Goal: Task Accomplishment & Management: Manage account settings

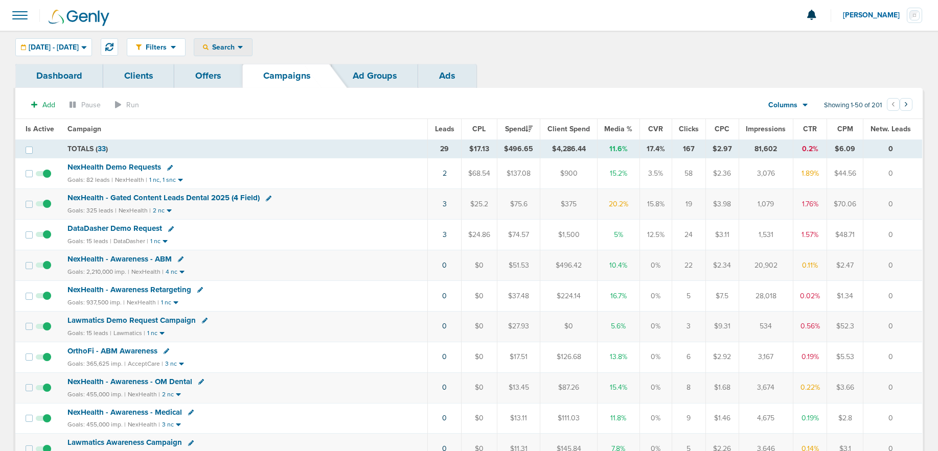
drag, startPoint x: 251, startPoint y: 47, endPoint x: 253, endPoint y: 71, distance: 24.1
click at [238, 47] on span "Search" at bounding box center [222, 47] width 29 height 9
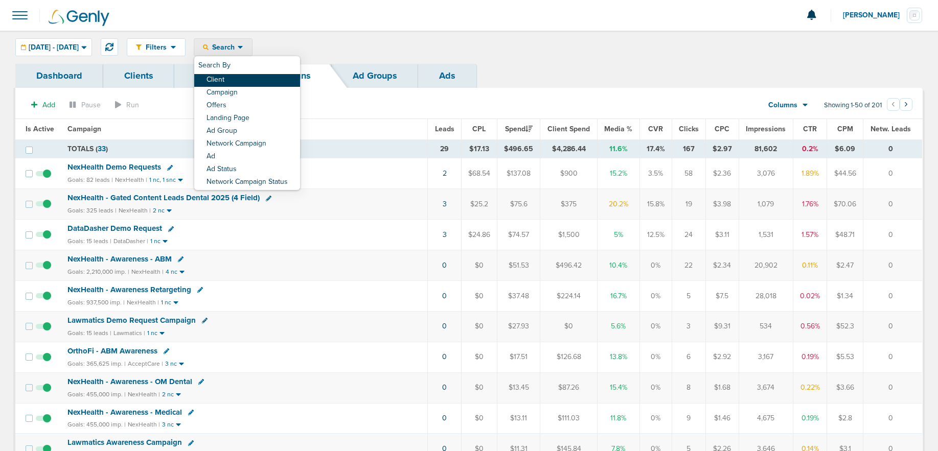
click at [255, 78] on link "Client" at bounding box center [247, 80] width 106 height 13
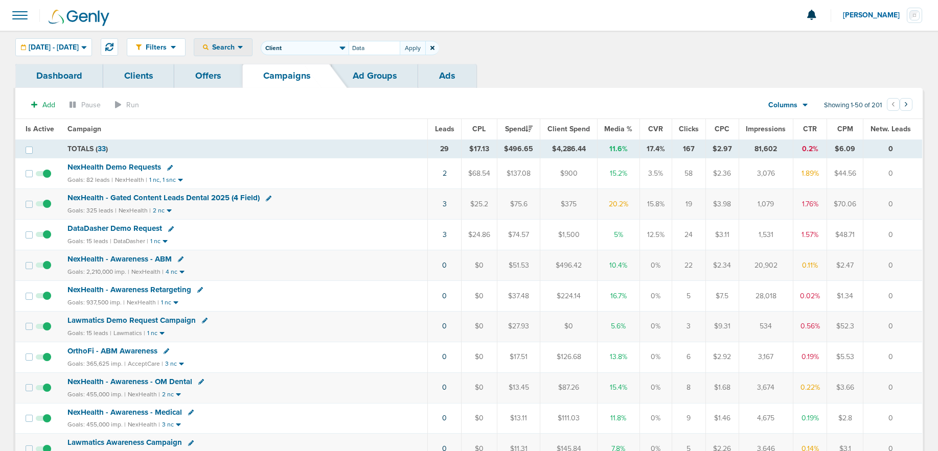
type input "Data"
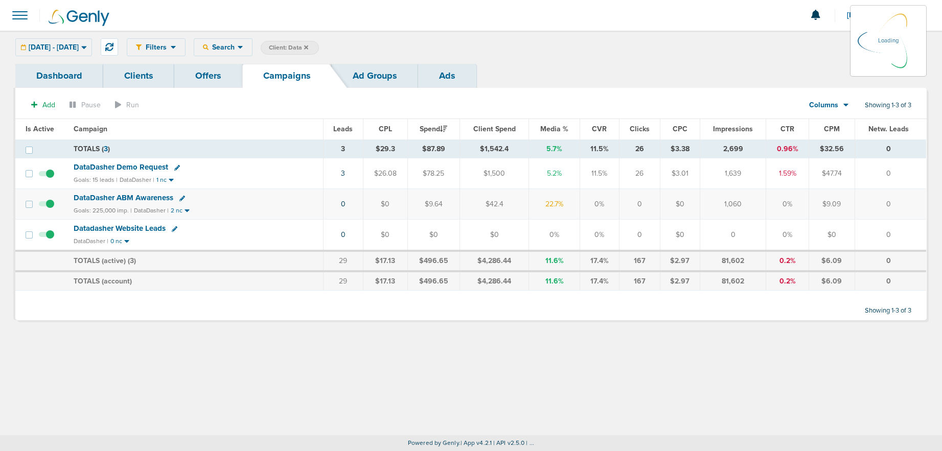
click at [77, 44] on div "08.19.2025 - 08.19.2025 Today Yesterday Last 7 Days Last 14 Days This Month Las…" at bounding box center [53, 47] width 77 height 18
click at [66, 49] on span "[DATE] - [DATE]" at bounding box center [54, 47] width 50 height 7
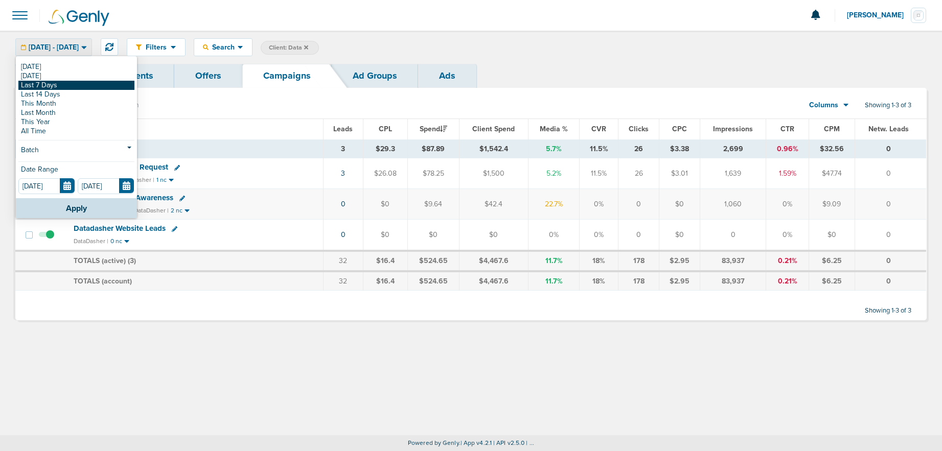
click at [52, 81] on link "Last 7 Days" at bounding box center [76, 85] width 116 height 9
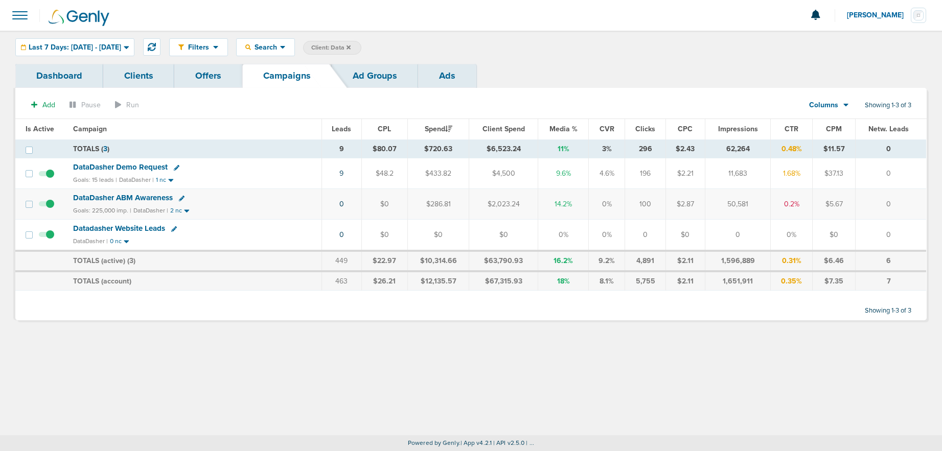
click at [139, 201] on span "DataDasher ABM Awareness" at bounding box center [123, 197] width 100 height 9
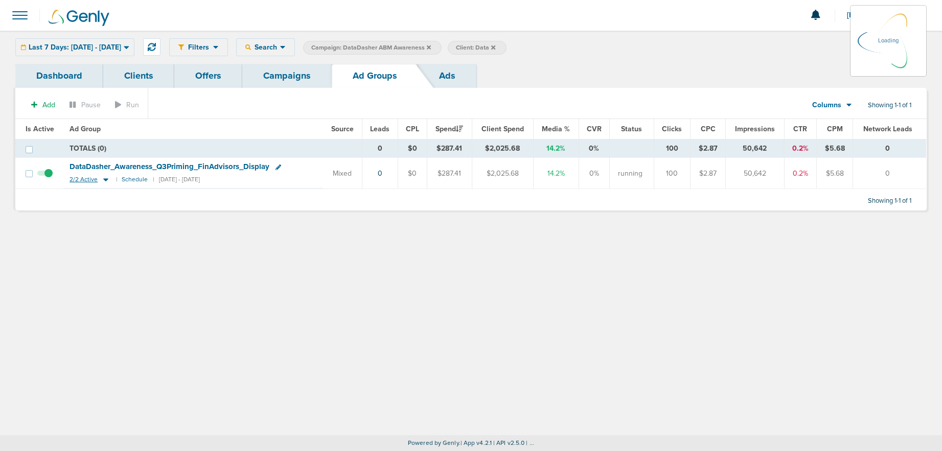
click at [103, 176] on icon at bounding box center [106, 179] width 10 height 9
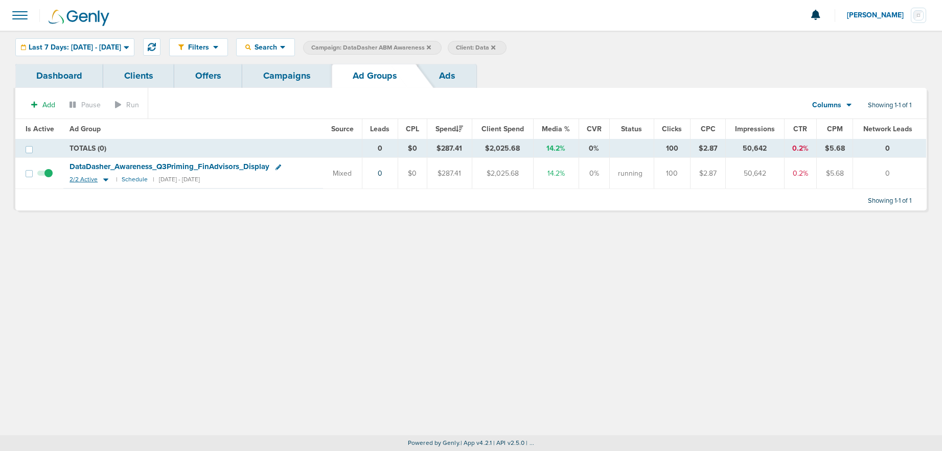
click at [103, 178] on icon at bounding box center [106, 179] width 10 height 9
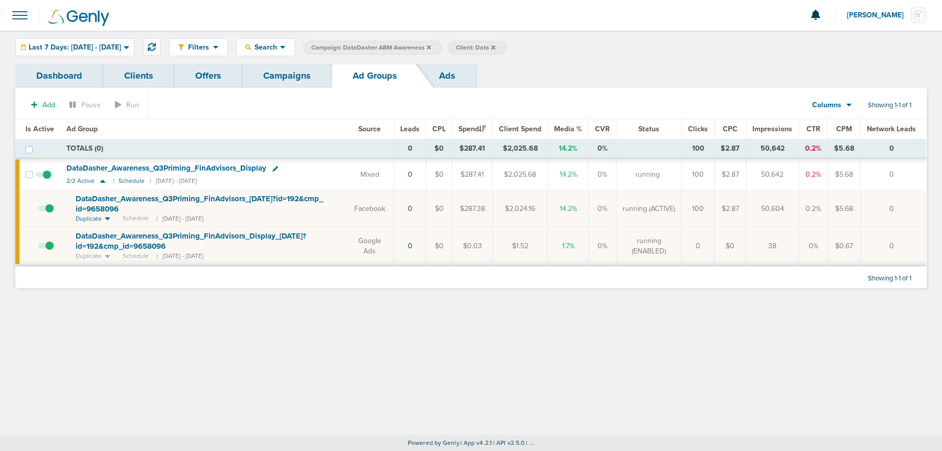
click at [286, 82] on link "Campaigns" at bounding box center [286, 76] width 89 height 24
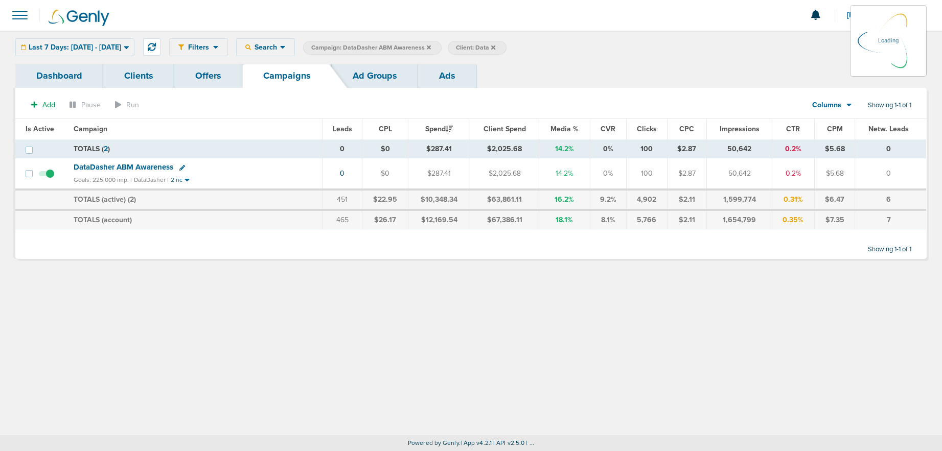
click at [431, 47] on icon at bounding box center [429, 47] width 4 height 4
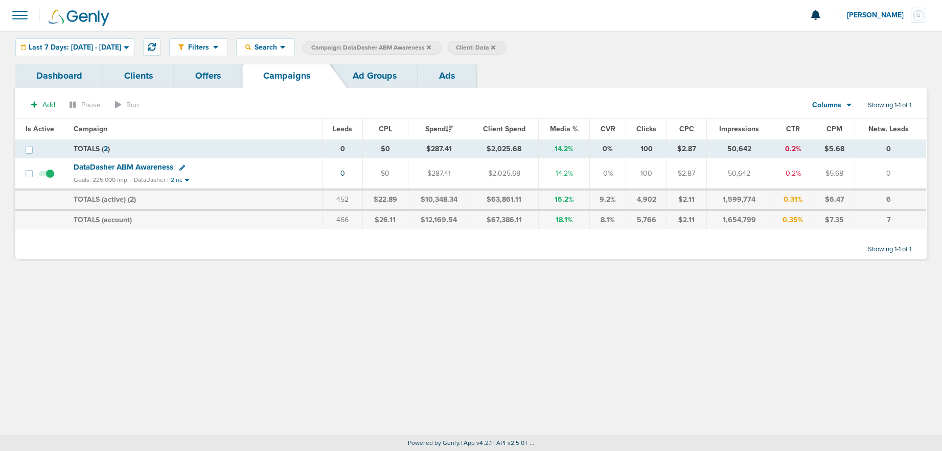
click at [431, 46] on icon at bounding box center [429, 47] width 4 height 4
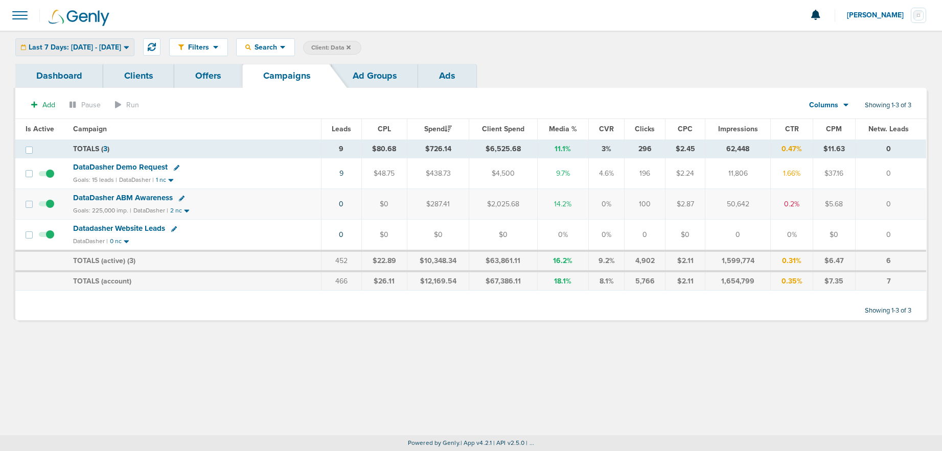
click at [102, 50] on span "Last 7 Days: [DATE] - [DATE]" at bounding box center [75, 47] width 92 height 7
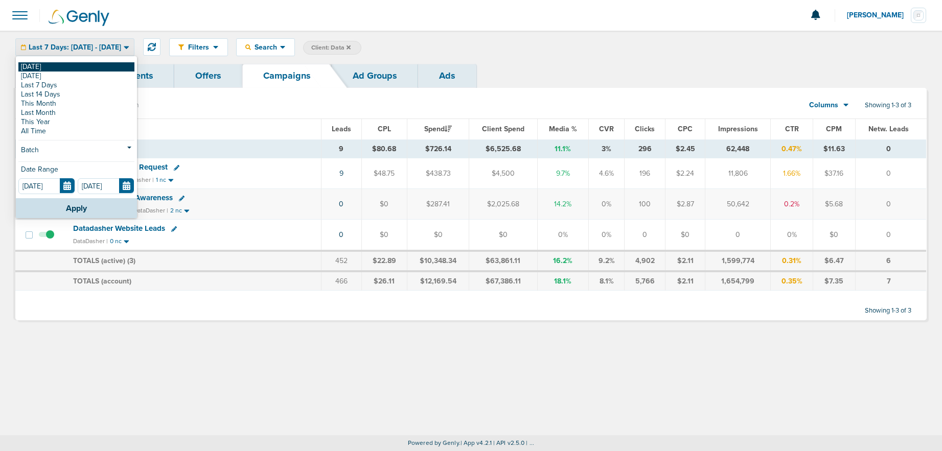
click at [87, 65] on link "[DATE]" at bounding box center [76, 66] width 116 height 9
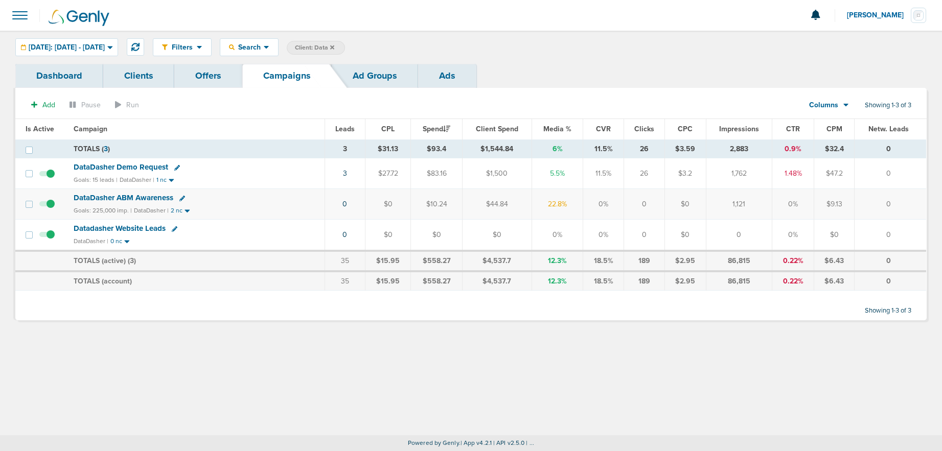
click at [334, 45] on icon at bounding box center [332, 47] width 4 height 4
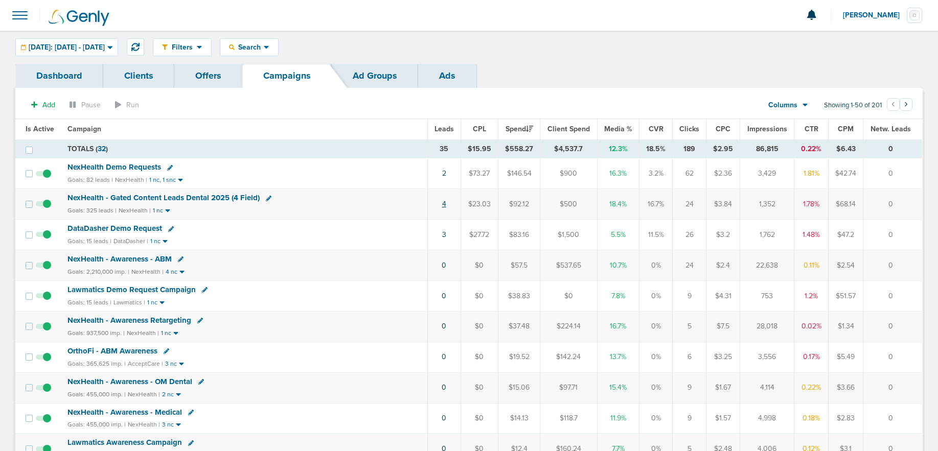
click at [443, 202] on link "4" at bounding box center [444, 204] width 4 height 9
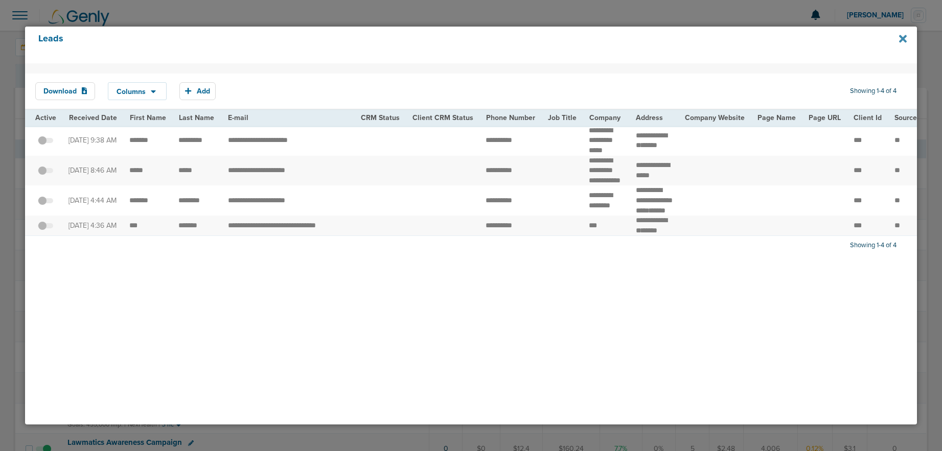
click at [900, 37] on icon at bounding box center [903, 39] width 8 height 8
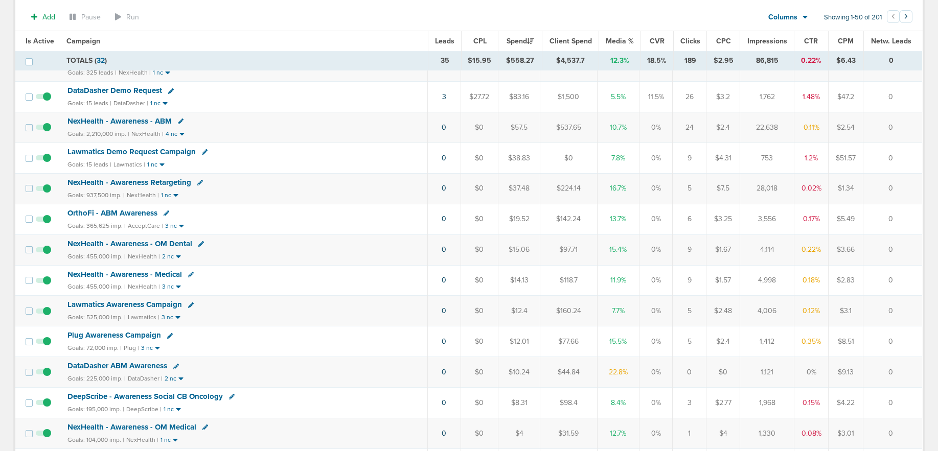
scroll to position [88, 0]
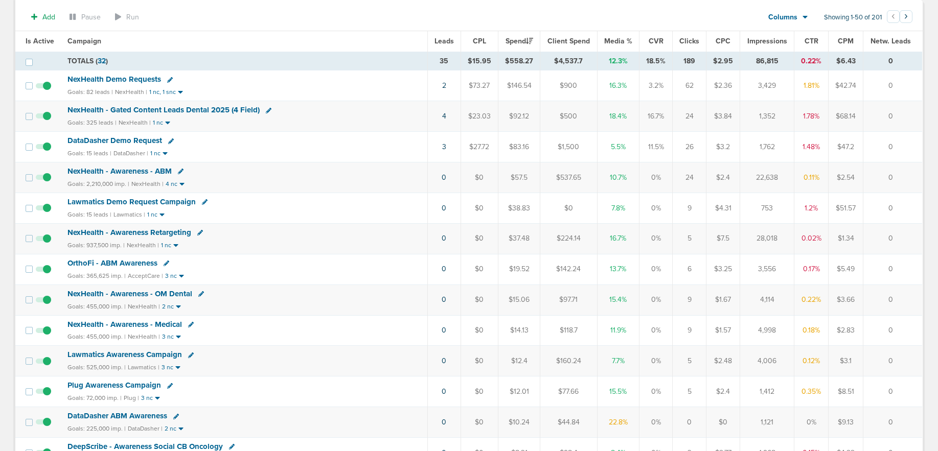
click at [128, 203] on span "Lawmatics Demo Request Campaign" at bounding box center [131, 201] width 128 height 9
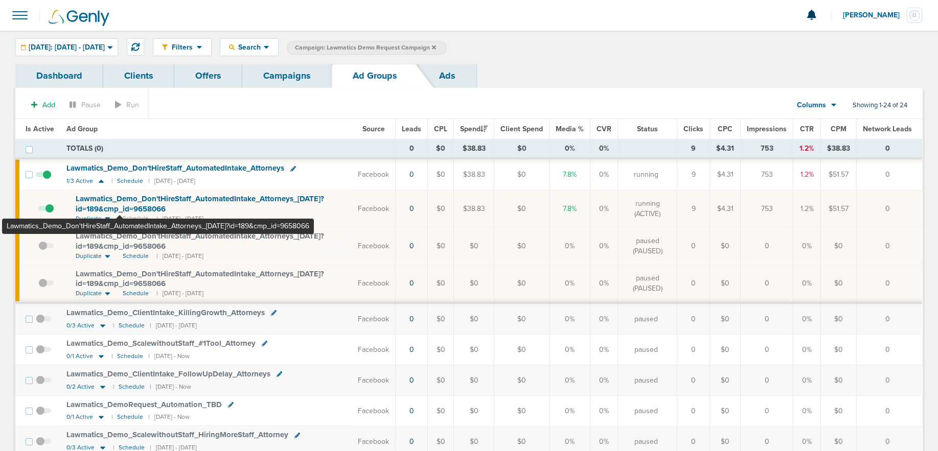
click at [120, 208] on span "Lawmatics_ Demo_ Don'tHireStaff_ AutomatedIntake_ Attorneys_ 08.18.25?id=189&cm…" at bounding box center [200, 203] width 248 height 19
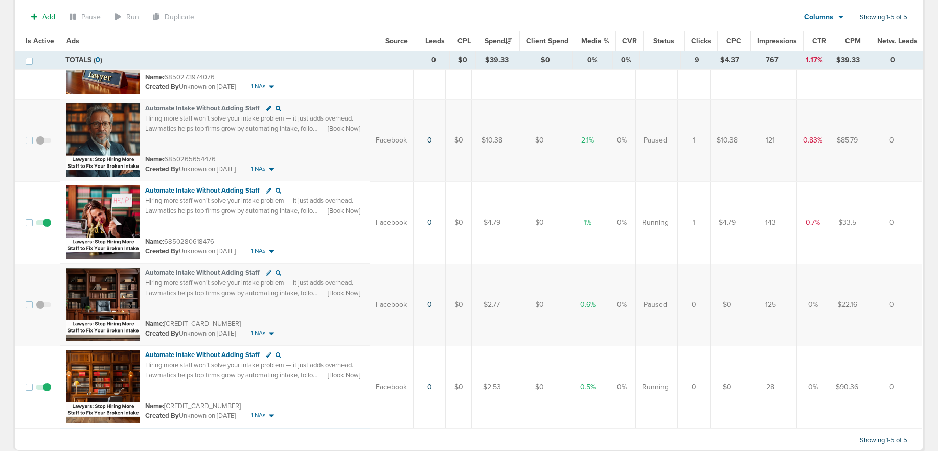
scroll to position [166, 0]
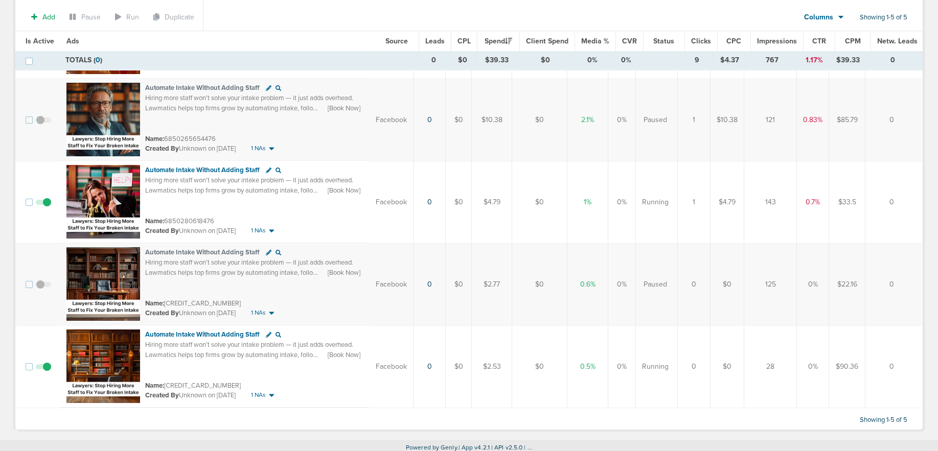
click at [48, 372] on span at bounding box center [43, 372] width 15 height 0
click at [43, 369] on input "checkbox" at bounding box center [43, 369] width 0 height 0
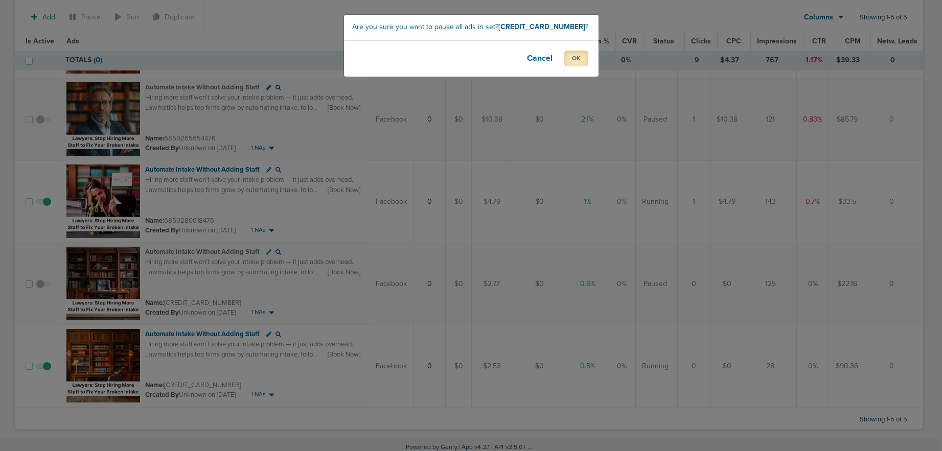
click at [573, 60] on button "OK" at bounding box center [576, 59] width 24 height 16
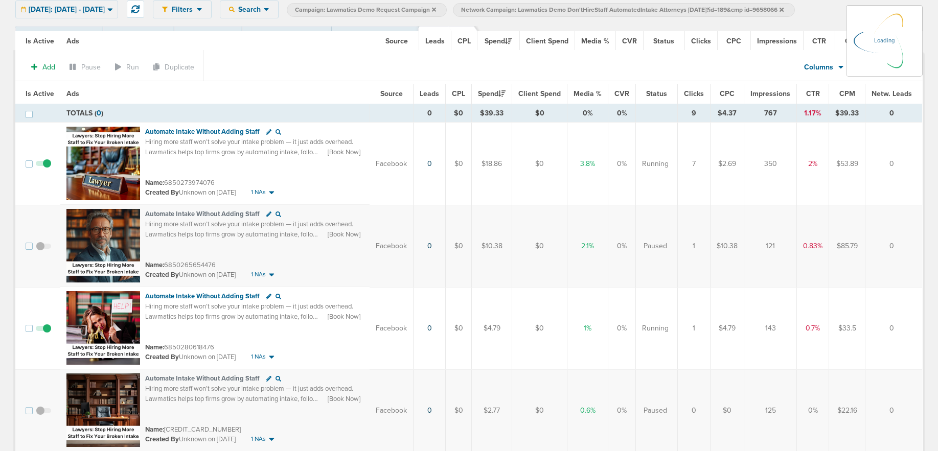
scroll to position [8, 0]
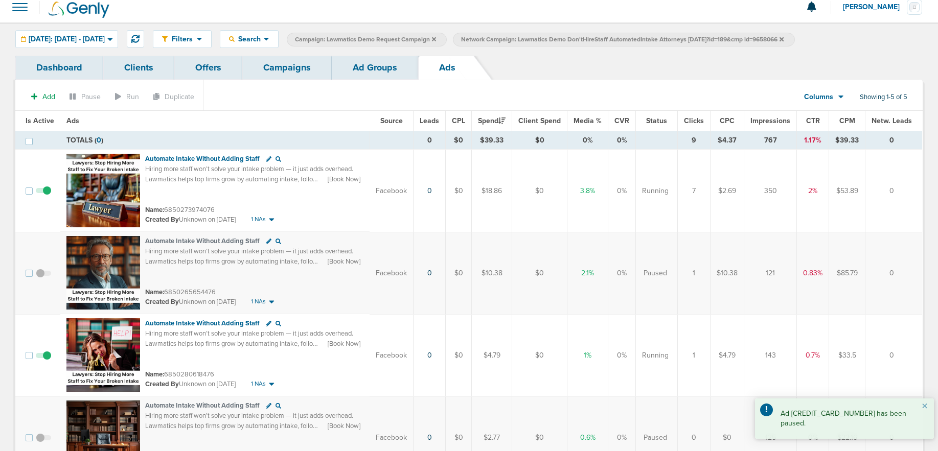
click at [384, 72] on link "Ad Groups" at bounding box center [375, 68] width 86 height 24
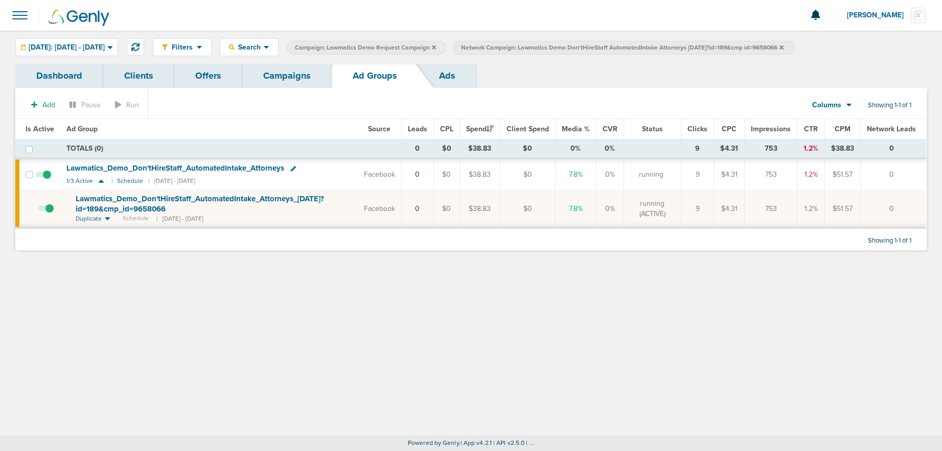
click at [783, 47] on icon at bounding box center [781, 47] width 4 height 4
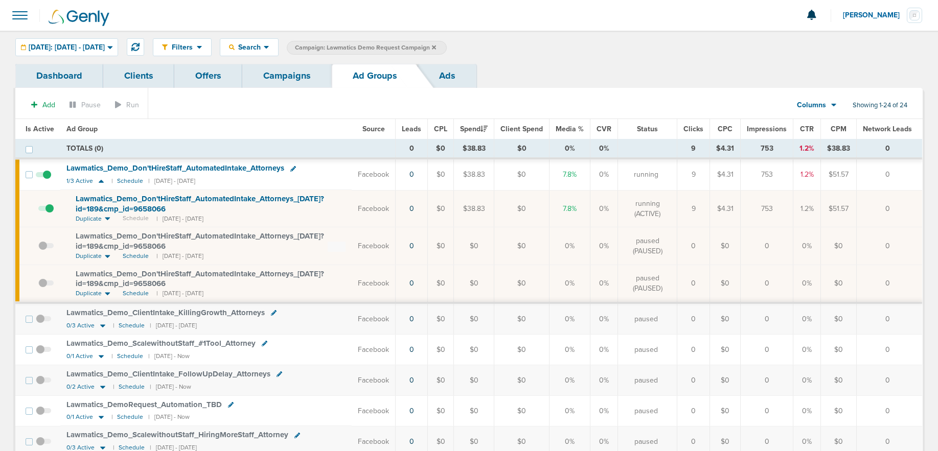
drag, startPoint x: 459, startPoint y: 49, endPoint x: 450, endPoint y: 56, distance: 12.1
click at [436, 49] on icon at bounding box center [434, 47] width 4 height 6
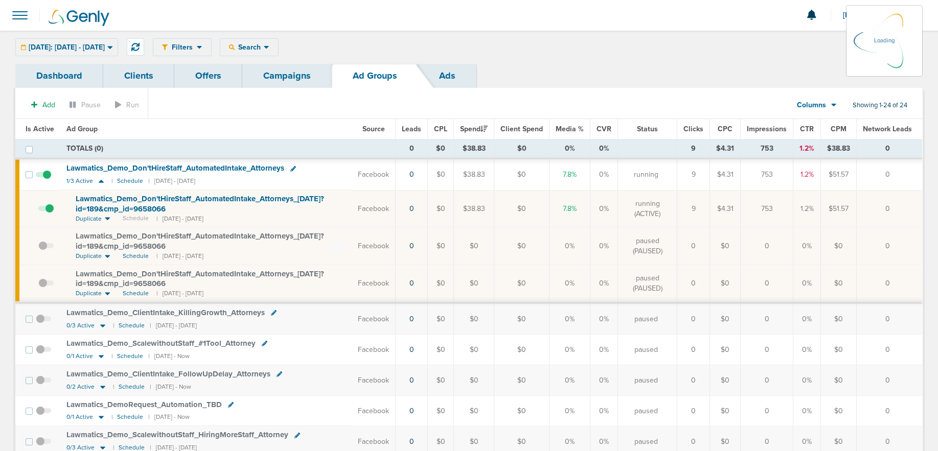
click at [278, 78] on link "Campaigns" at bounding box center [286, 76] width 89 height 24
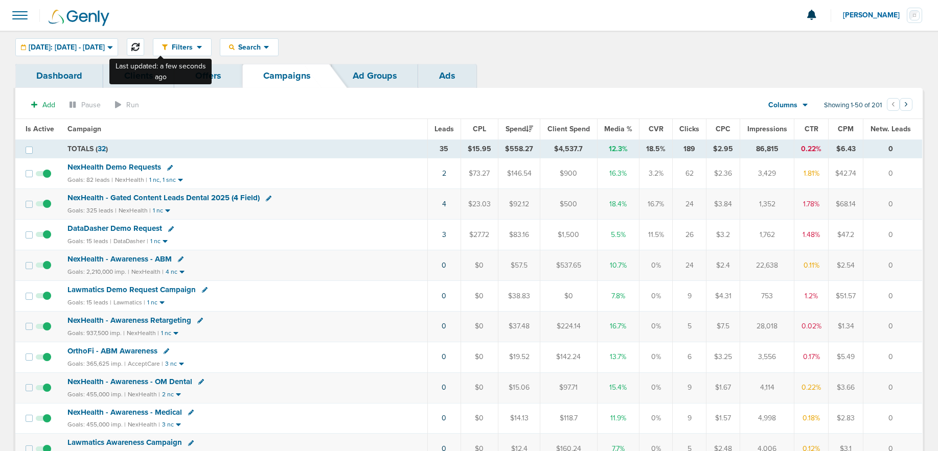
click at [140, 46] on icon at bounding box center [135, 47] width 8 height 8
click at [140, 47] on icon at bounding box center [135, 47] width 8 height 8
click at [174, 197] on span "NexHealth - Gated Content Leads Dental 2025 (4 Field)" at bounding box center [163, 197] width 192 height 9
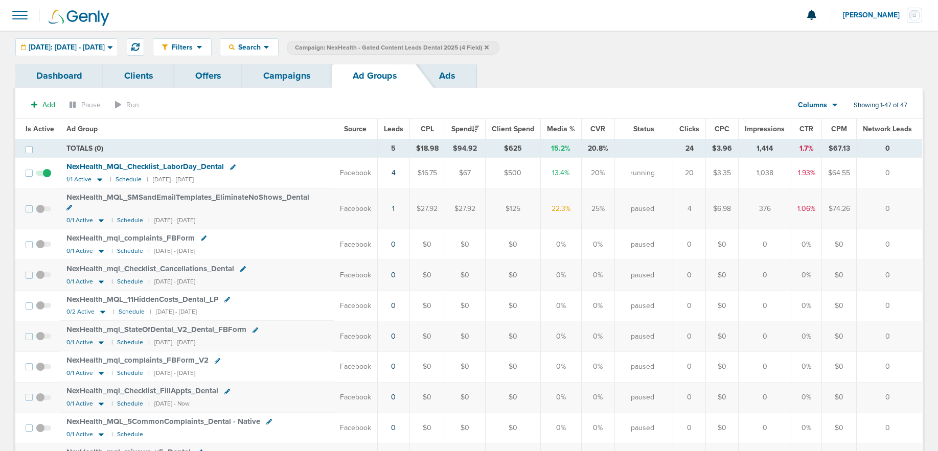
click at [272, 85] on link "Campaigns" at bounding box center [286, 76] width 89 height 24
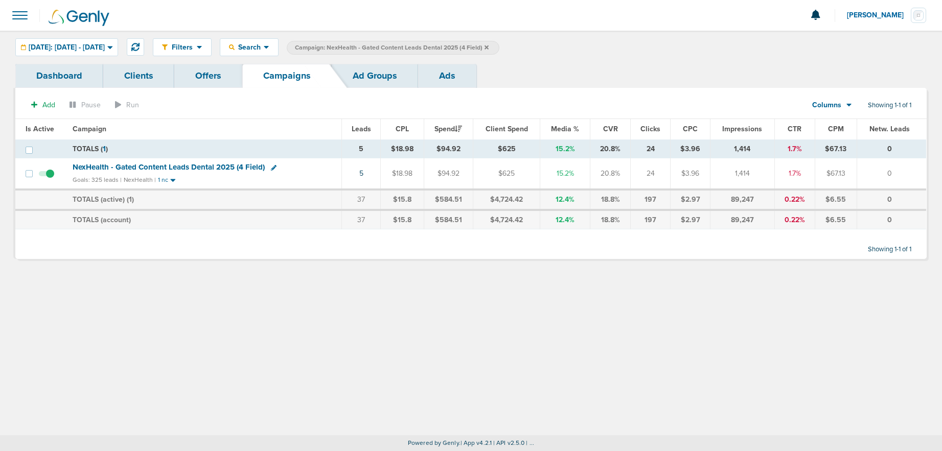
click at [489, 48] on icon at bounding box center [486, 47] width 4 height 4
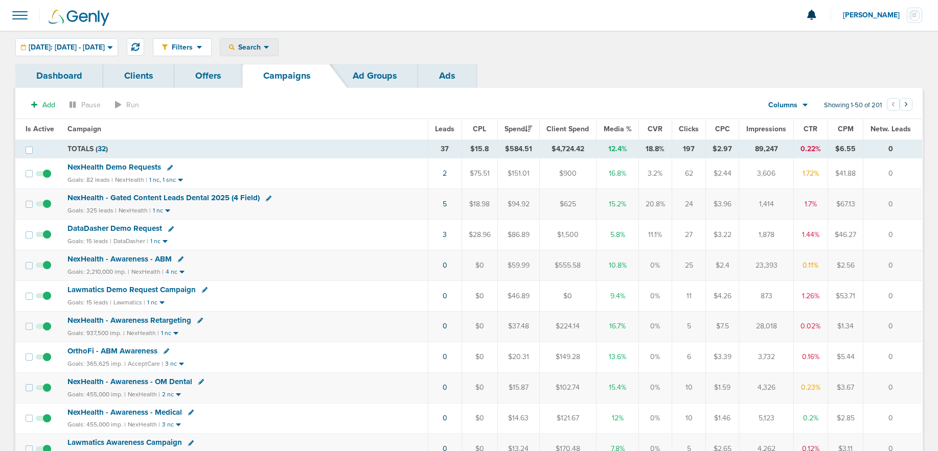
click at [264, 48] on span "Search" at bounding box center [249, 47] width 29 height 9
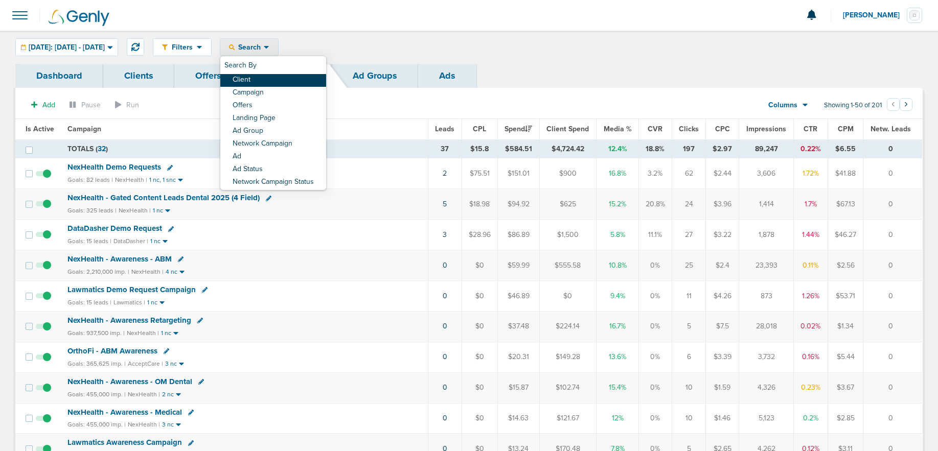
click at [290, 81] on link "Client" at bounding box center [273, 80] width 106 height 13
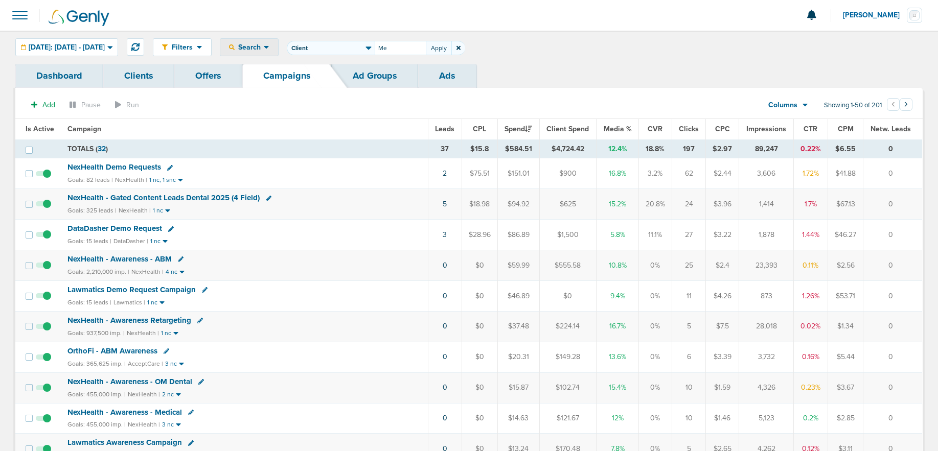
type input "M"
type input "NexHealth"
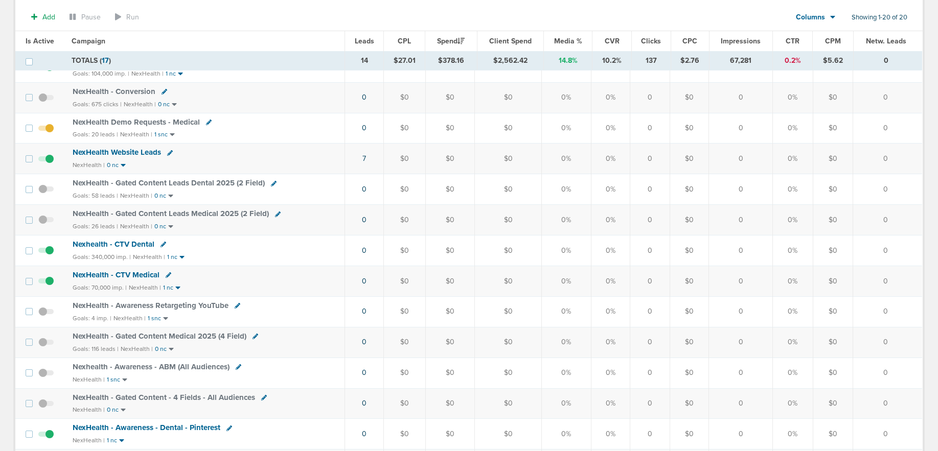
scroll to position [296, 0]
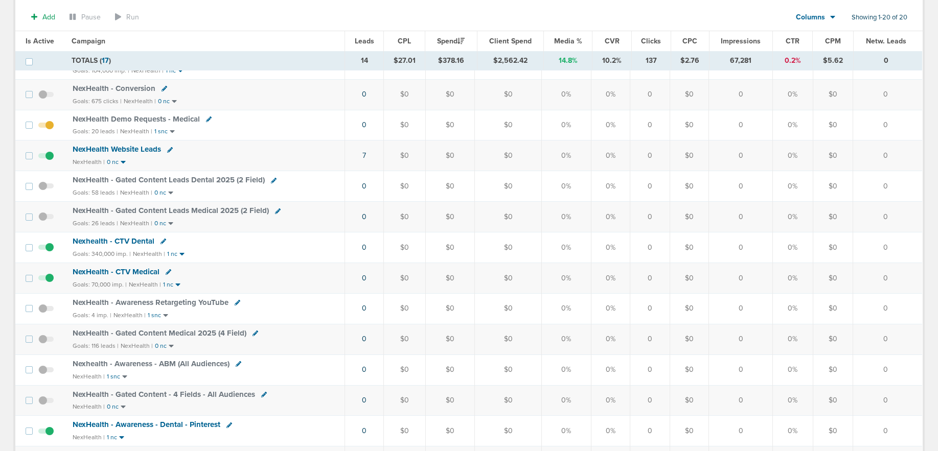
click at [116, 332] on span "NexHealth - Gated Content Medical 2025 (4 Field)" at bounding box center [160, 333] width 174 height 9
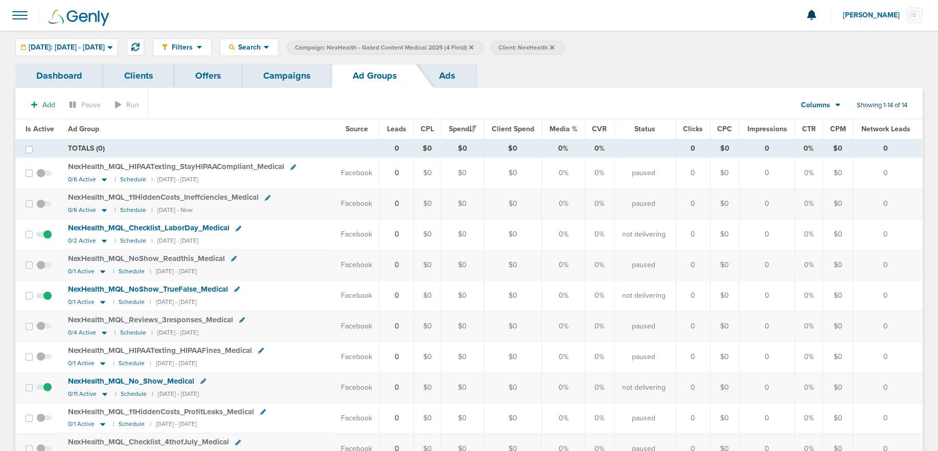
click at [44, 301] on span at bounding box center [43, 301] width 15 height 0
click at [44, 298] on input "checkbox" at bounding box center [44, 298] width 0 height 0
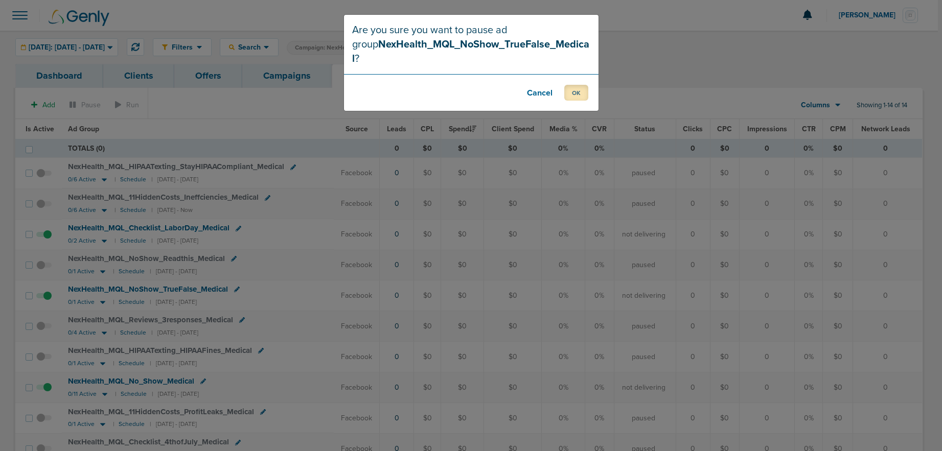
click at [570, 85] on button "OK" at bounding box center [576, 93] width 24 height 16
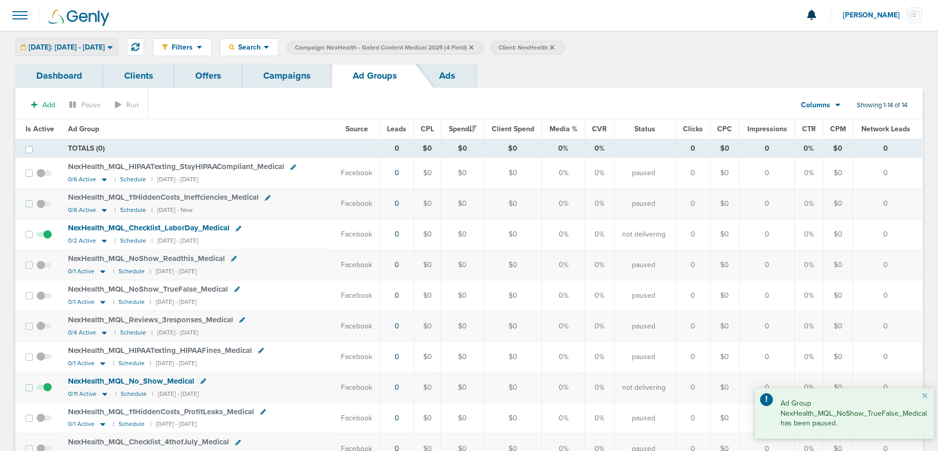
click at [75, 44] on span "[DATE]: [DATE] - [DATE]" at bounding box center [67, 47] width 76 height 7
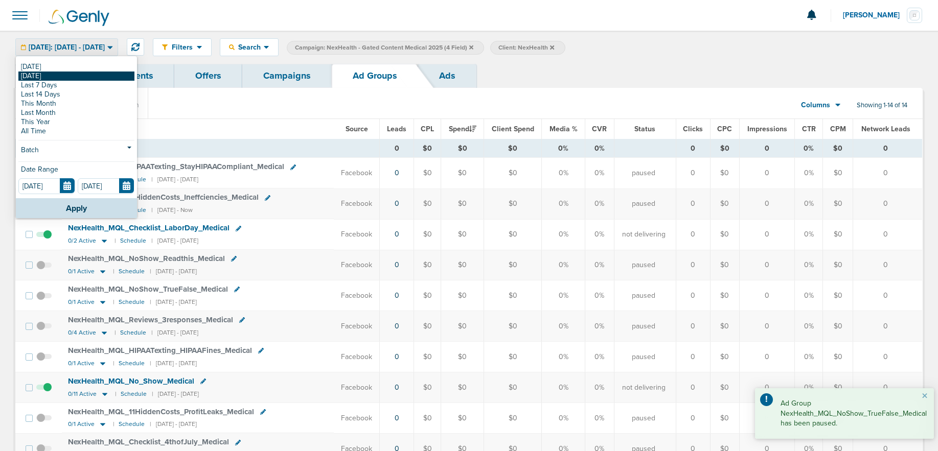
click at [41, 74] on link "[DATE]" at bounding box center [76, 76] width 116 height 9
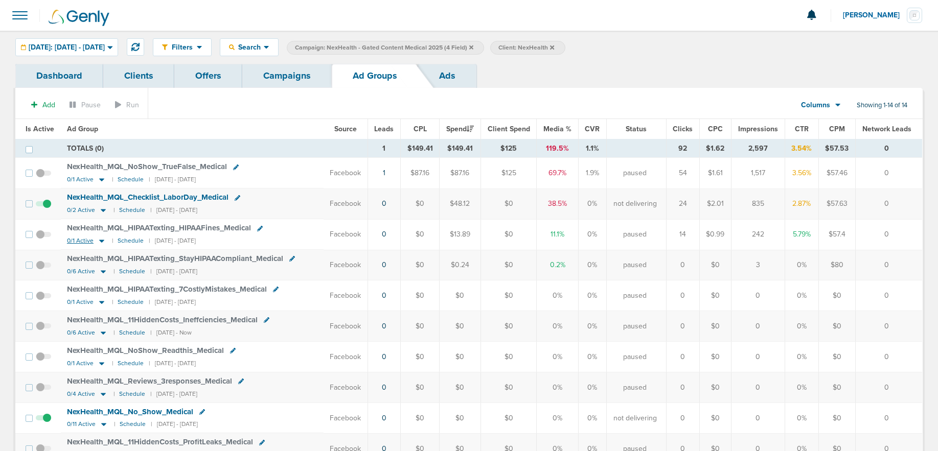
click at [101, 240] on icon at bounding box center [102, 241] width 10 height 9
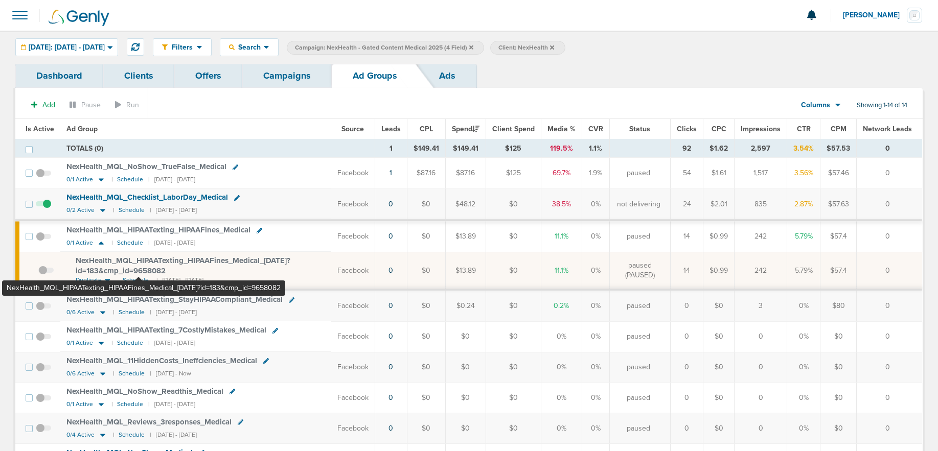
scroll to position [6, 0]
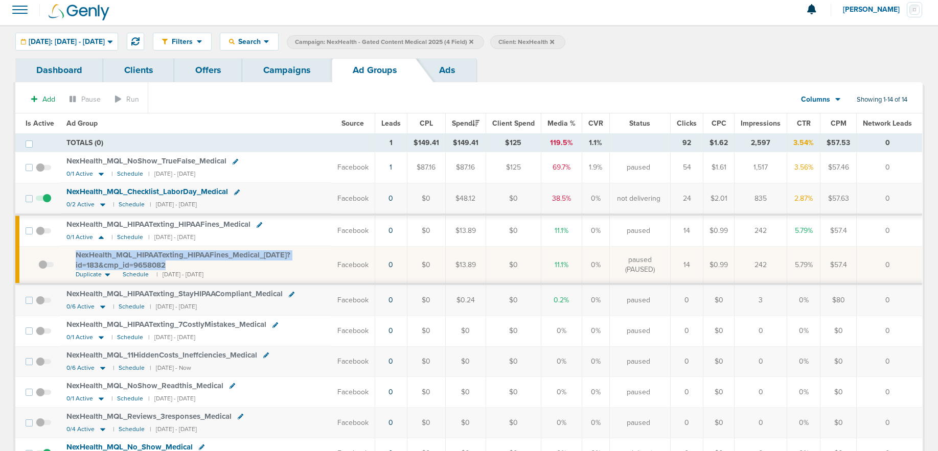
drag, startPoint x: 73, startPoint y: 252, endPoint x: 186, endPoint y: 269, distance: 114.7
click at [186, 269] on td "NexHealth_ MQL_ HIPAATexting_ HIPAAFines_ Medical_ 08.18.25?id=183&cmp_ id=9658…" at bounding box center [195, 265] width 271 height 38
copy span "NexHealth_ MQL_ HIPAATexting_ HIPAAFines_ Medical_ 08.18.25?id=183&cmp_ id=9658…"
click at [131, 273] on span "Schedule" at bounding box center [136, 274] width 26 height 9
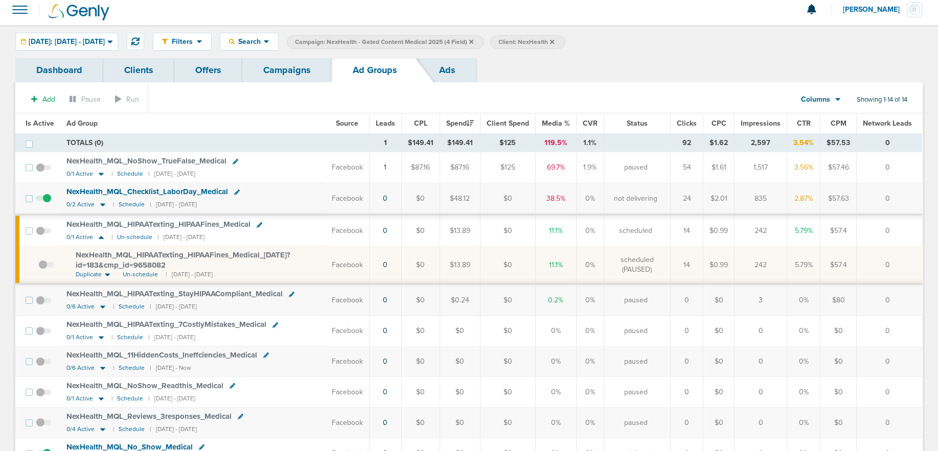
click at [284, 68] on link "Campaigns" at bounding box center [286, 70] width 89 height 24
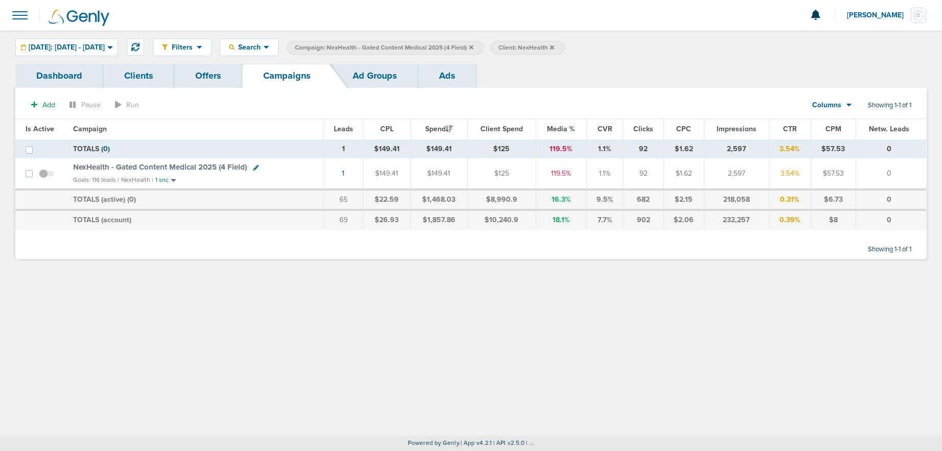
click at [42, 179] on span at bounding box center [46, 179] width 15 height 0
click at [47, 176] on input "checkbox" at bounding box center [47, 176] width 0 height 0
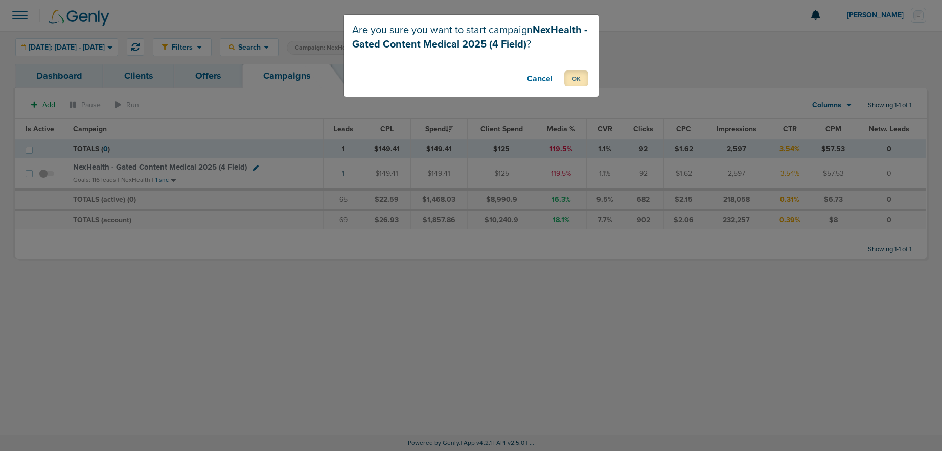
click at [583, 78] on button "OK" at bounding box center [576, 79] width 24 height 16
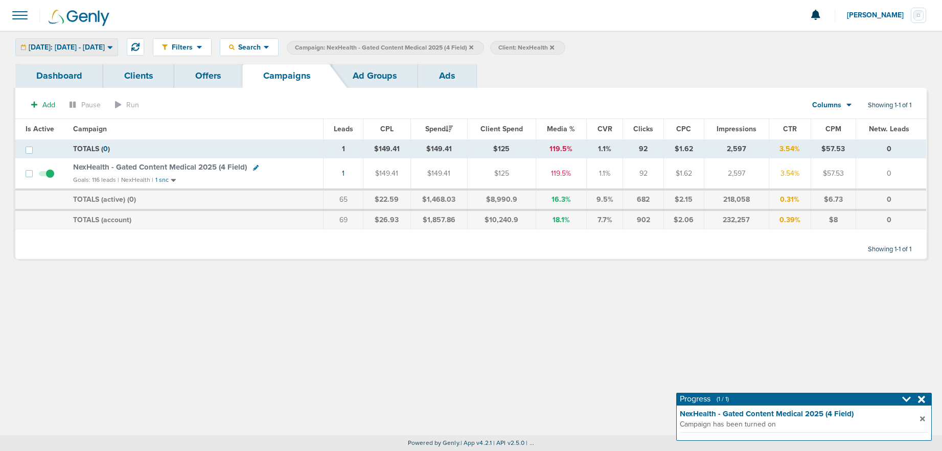
click at [79, 45] on span "Yesterday: 08.18.2025 - 08.18.2025" at bounding box center [67, 47] width 76 height 7
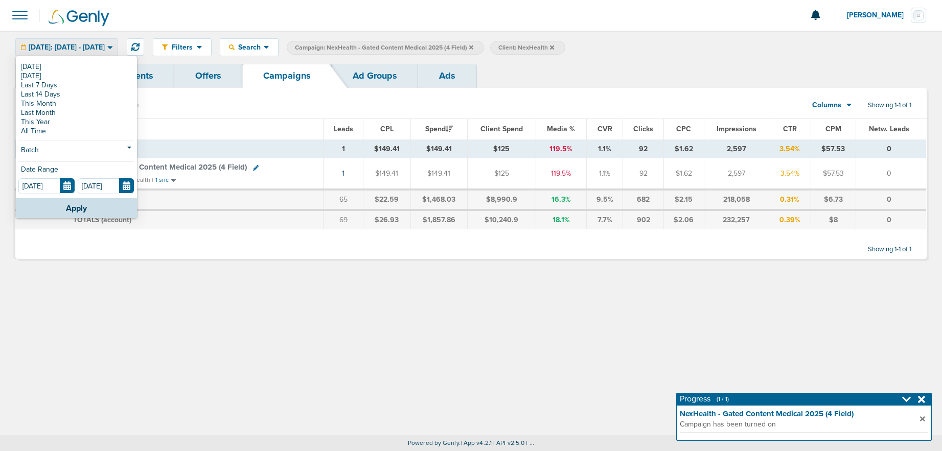
click at [80, 65] on link "[DATE]" at bounding box center [76, 66] width 116 height 9
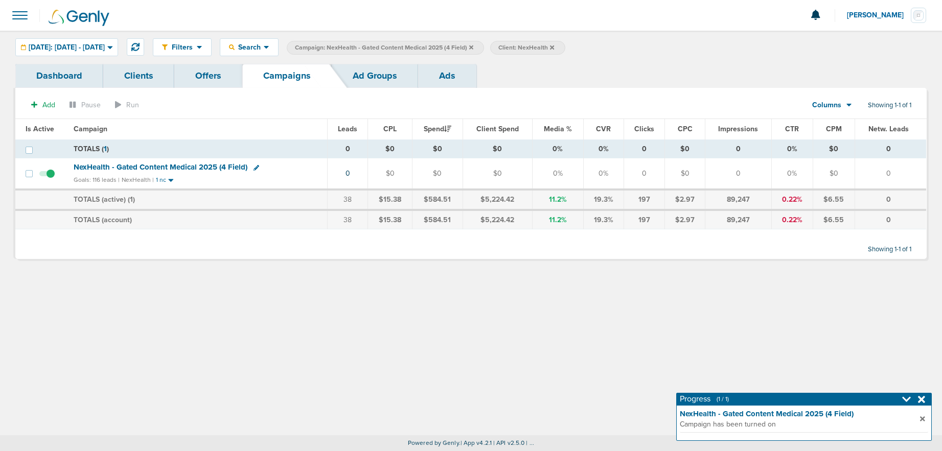
click at [253, 170] on icon at bounding box center [256, 168] width 6 height 6
select select
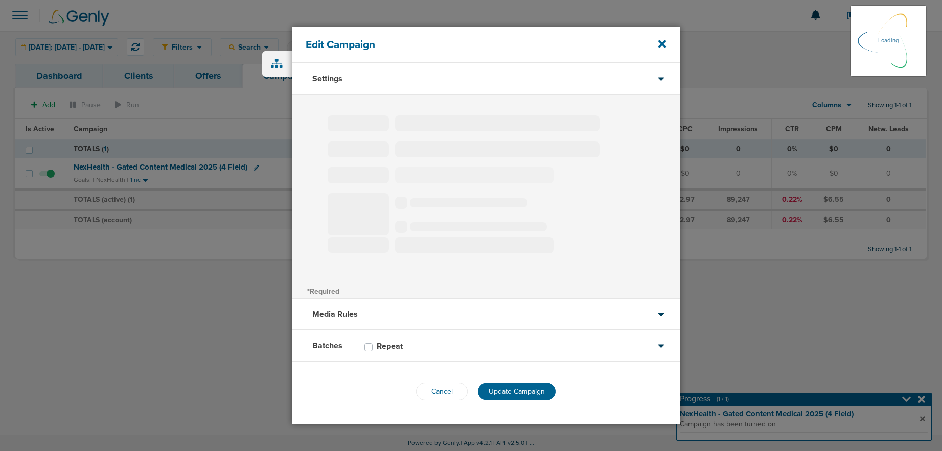
type input "NexHealth - Gated Content Medical 2025 (4 Field)"
select select "Leads"
radio input "true"
select select "readWrite"
checkbox input "true"
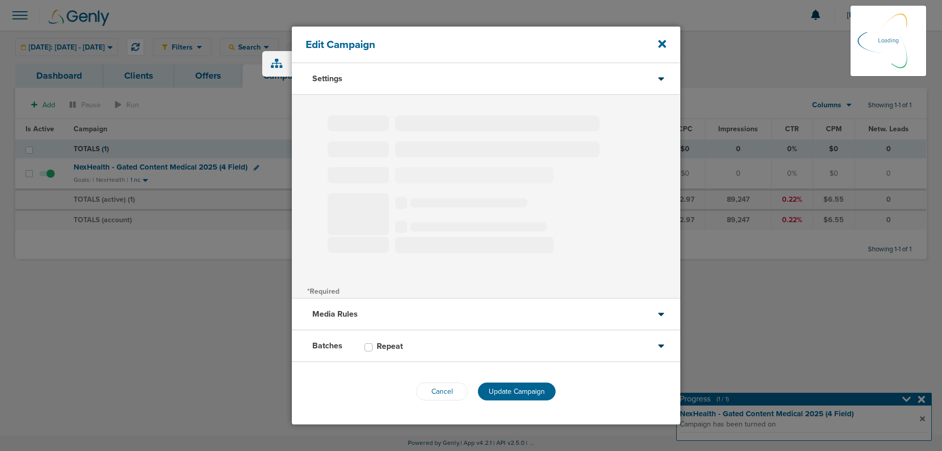
select select "1"
select select "2"
select select "3"
select select "4"
select select "6"
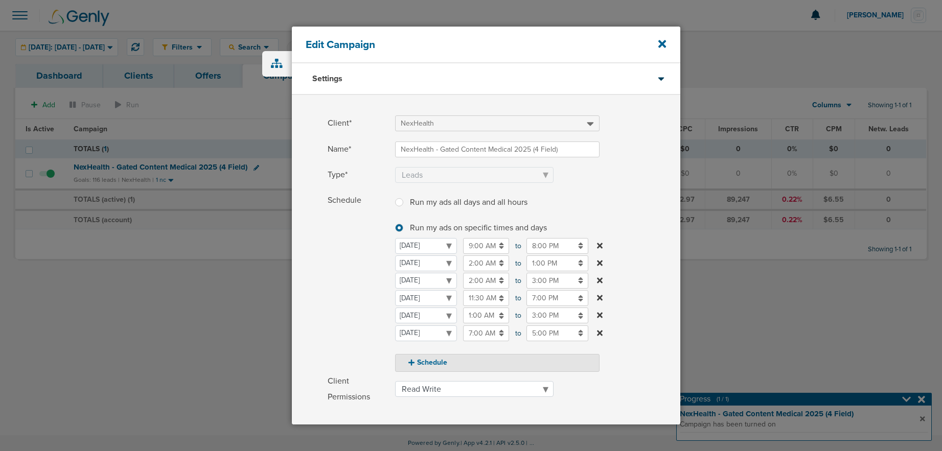
click at [541, 280] on input "3:00 PM" at bounding box center [557, 281] width 62 height 16
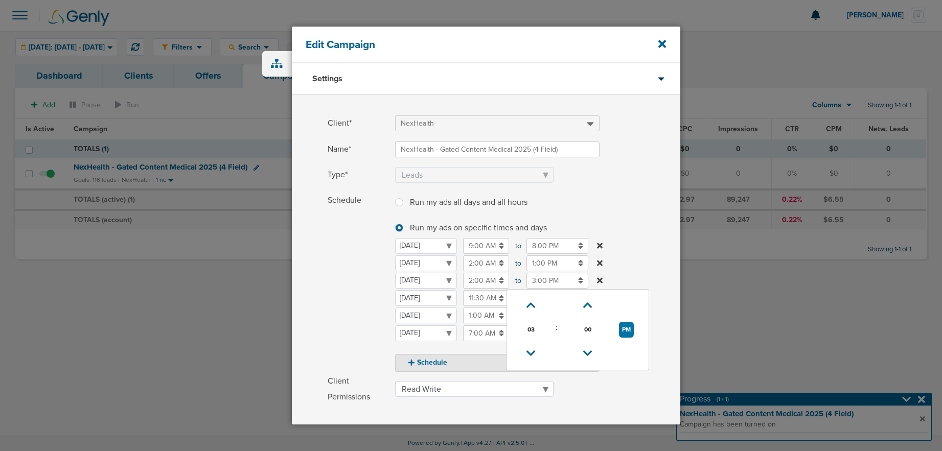
click at [537, 265] on input "1:00 PM" at bounding box center [557, 264] width 62 height 16
click at [532, 287] on icon at bounding box center [530, 288] width 9 height 6
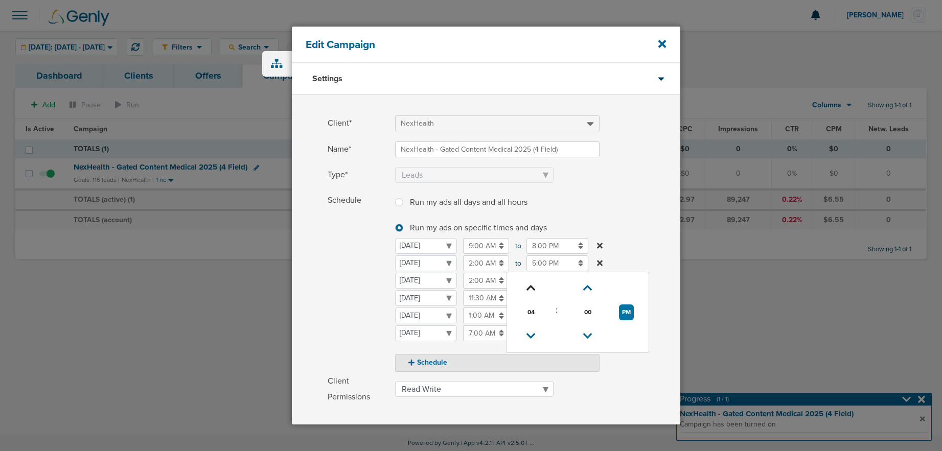
click at [532, 287] on icon at bounding box center [530, 288] width 9 height 6
type input "7:00 PM"
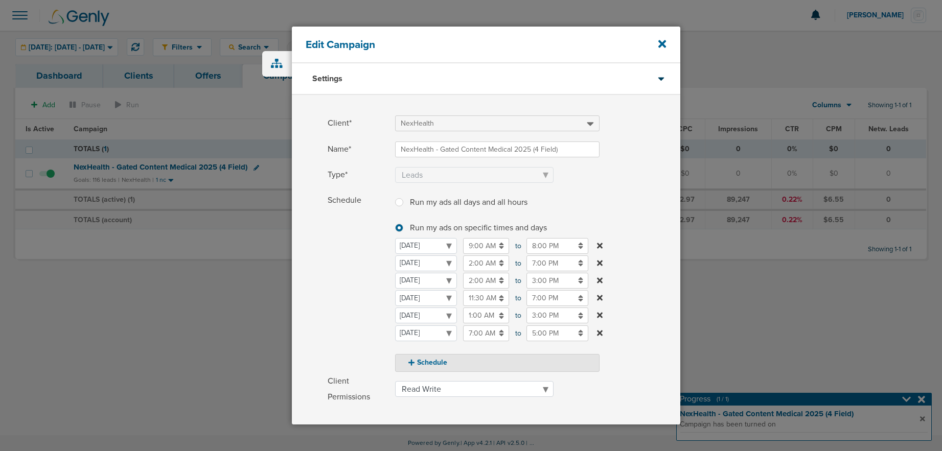
click at [377, 291] on span "Schedule" at bounding box center [358, 282] width 61 height 179
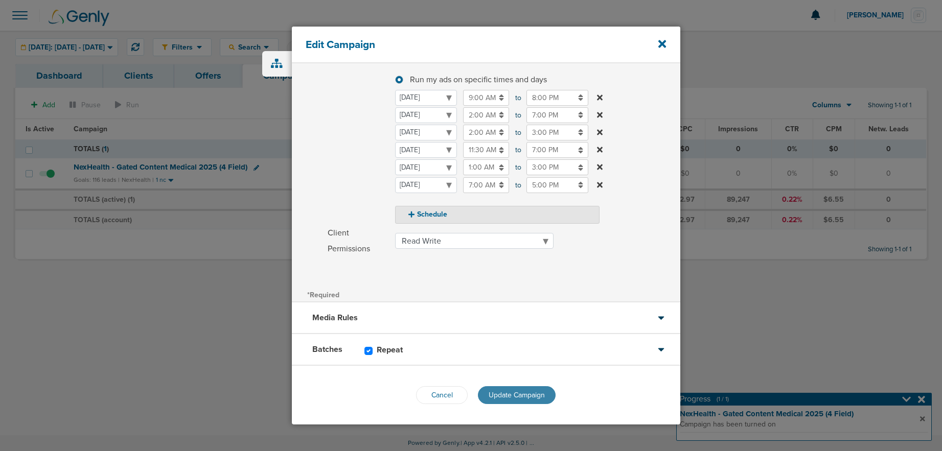
click at [506, 392] on span "Update Campaign" at bounding box center [517, 395] width 56 height 9
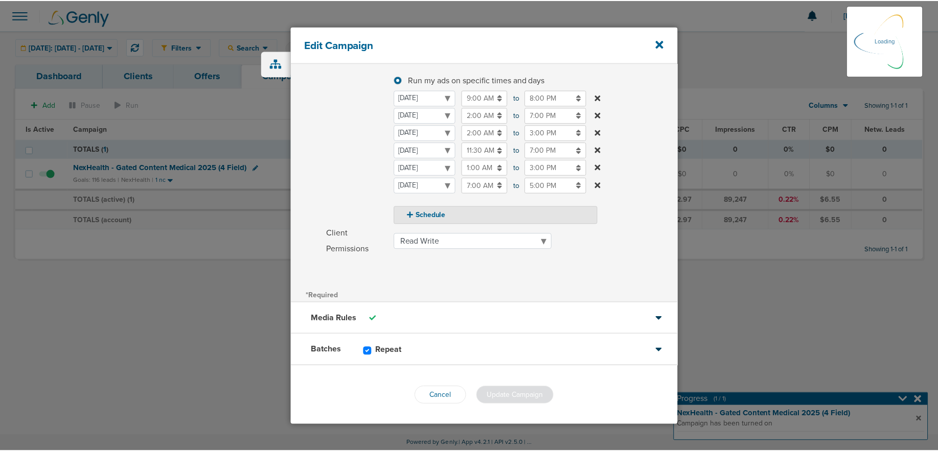
scroll to position [117, 0]
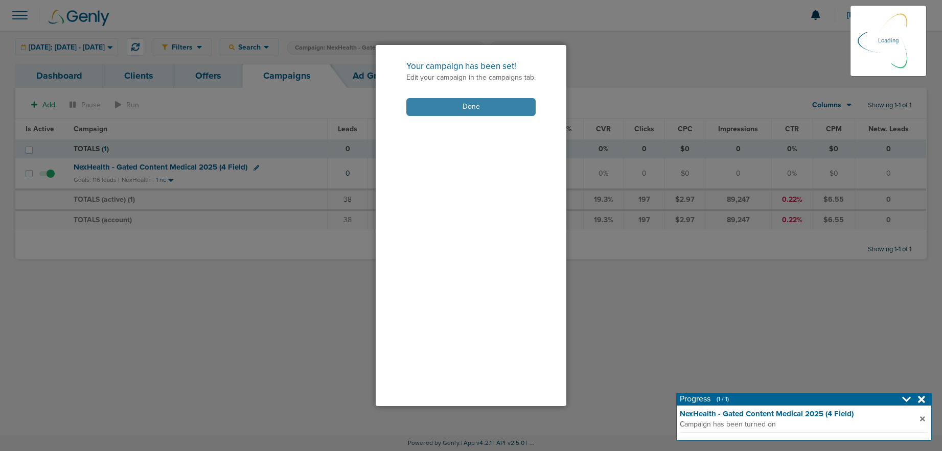
click at [459, 108] on button "Done" at bounding box center [470, 107] width 129 height 18
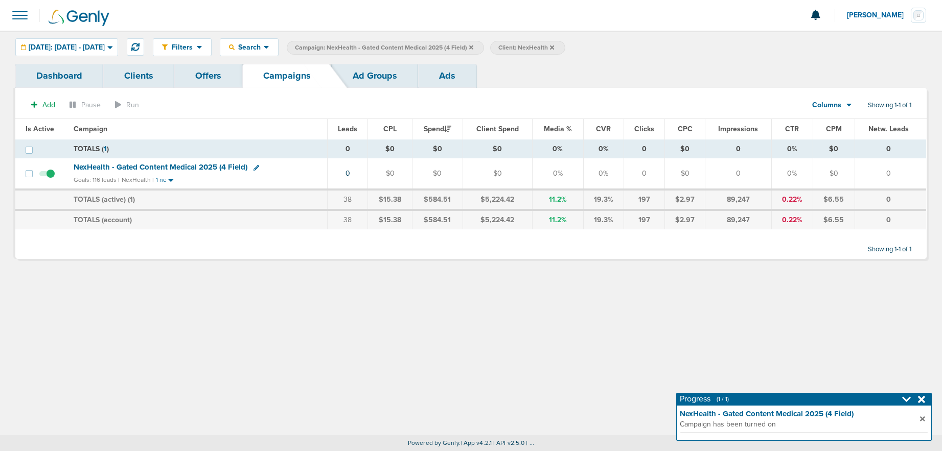
click at [473, 49] on icon at bounding box center [471, 47] width 4 height 6
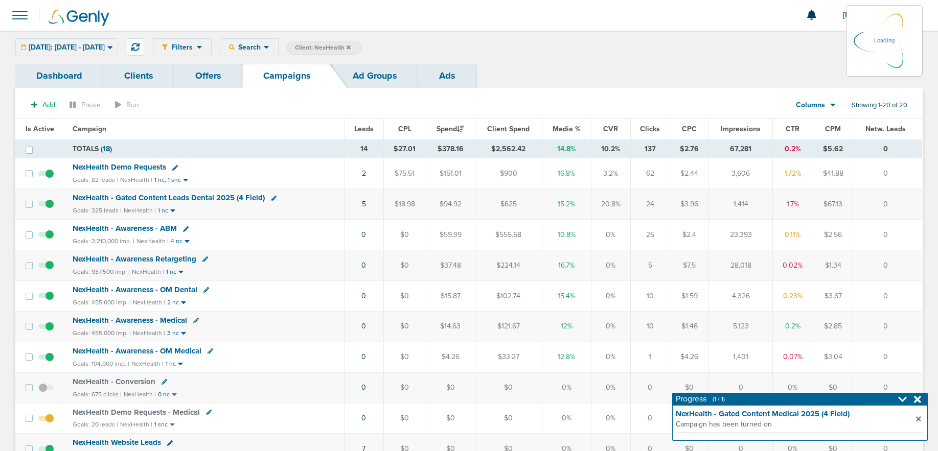
click at [351, 48] on icon at bounding box center [348, 47] width 4 height 6
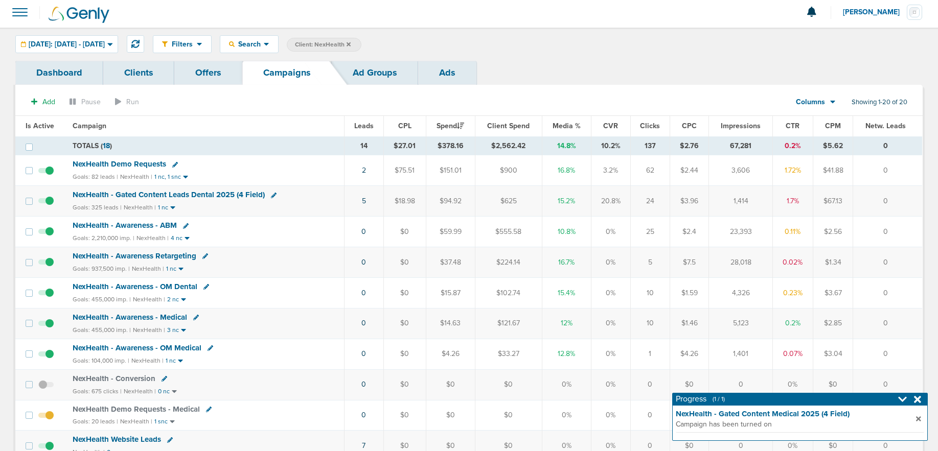
scroll to position [1, 0]
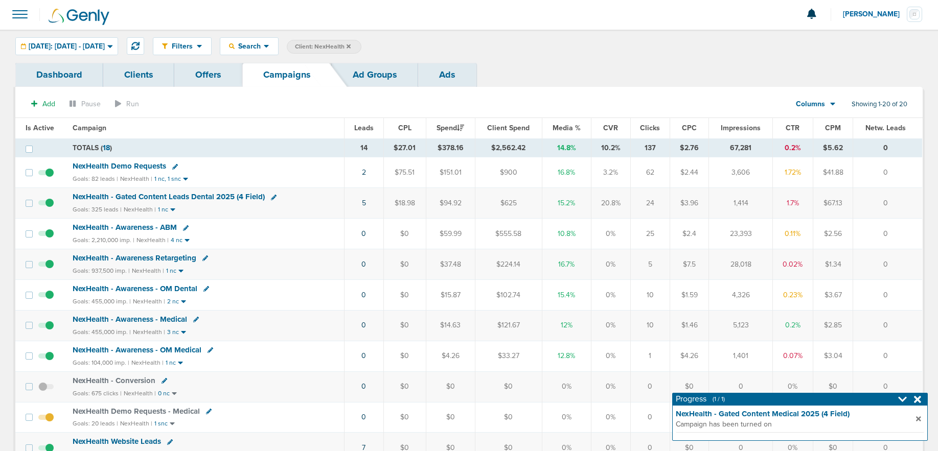
click at [351, 47] on icon at bounding box center [348, 46] width 4 height 4
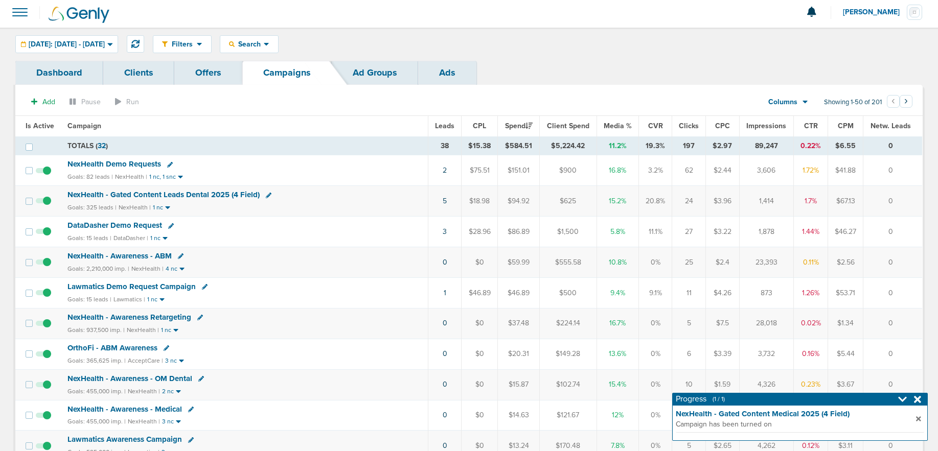
scroll to position [2, 0]
click at [157, 286] on span "Lawmatics Demo Request Campaign" at bounding box center [131, 287] width 128 height 9
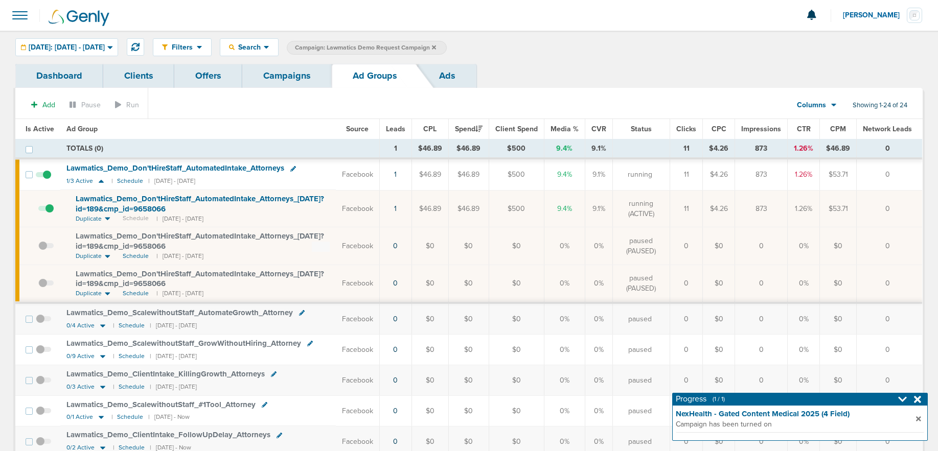
click at [132, 206] on span "Lawmatics_ Demo_ Don'tHireStaff_ AutomatedIntake_ Attorneys_ 08.18.25?id=189&cm…" at bounding box center [200, 203] width 248 height 19
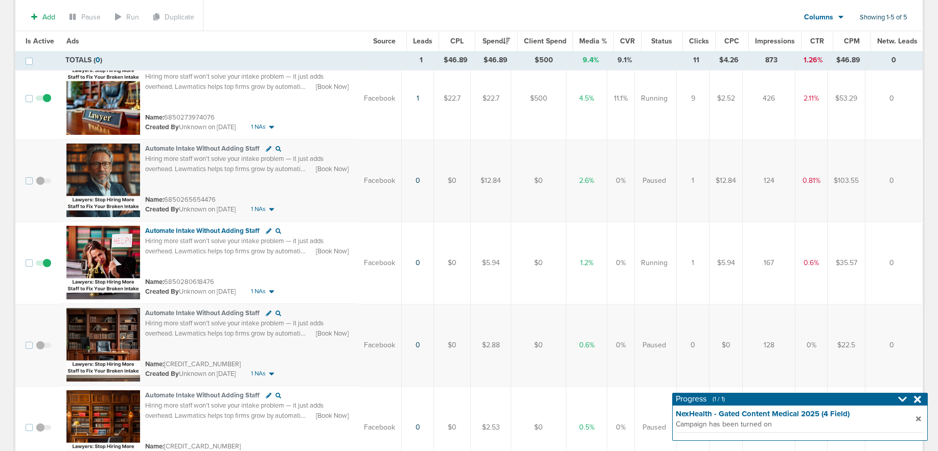
scroll to position [25, 0]
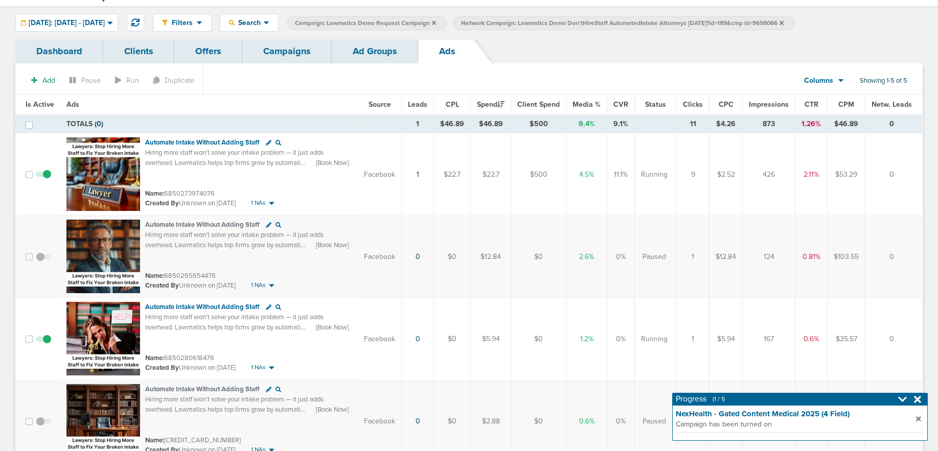
click at [286, 52] on link "Campaigns" at bounding box center [286, 51] width 89 height 24
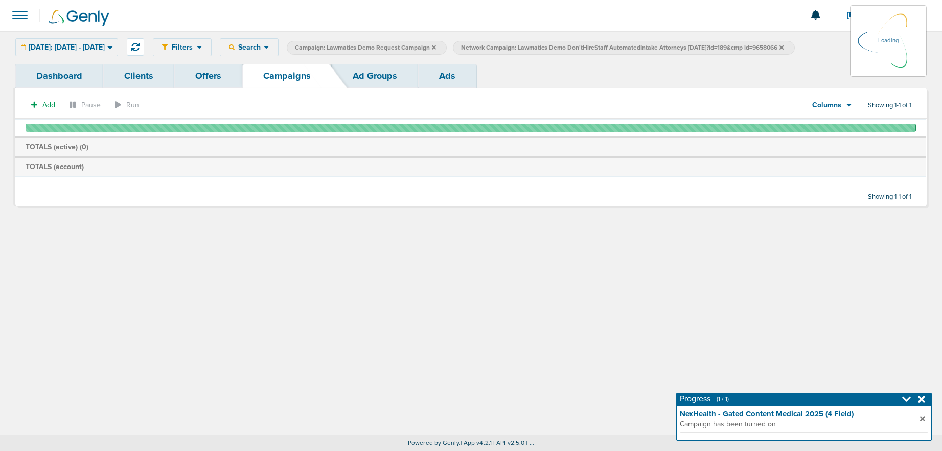
click at [783, 46] on icon at bounding box center [781, 47] width 4 height 4
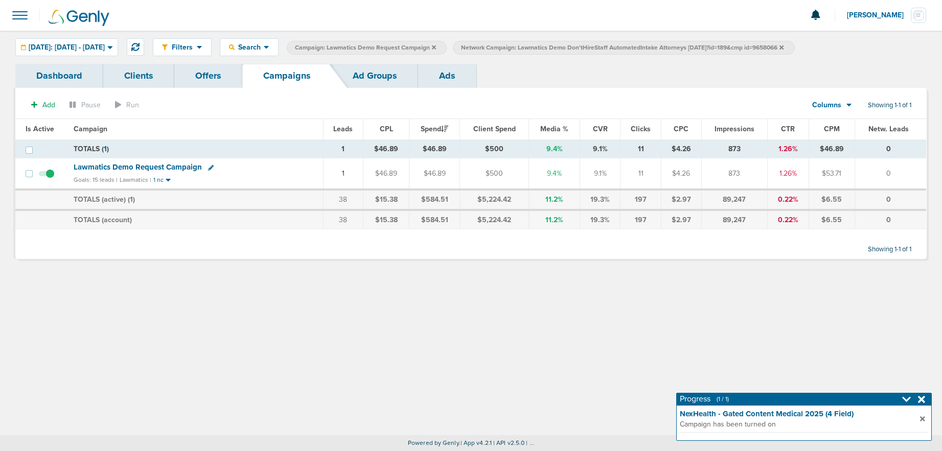
click at [436, 47] on icon at bounding box center [434, 47] width 4 height 4
click at [617, 47] on icon at bounding box center [615, 47] width 4 height 4
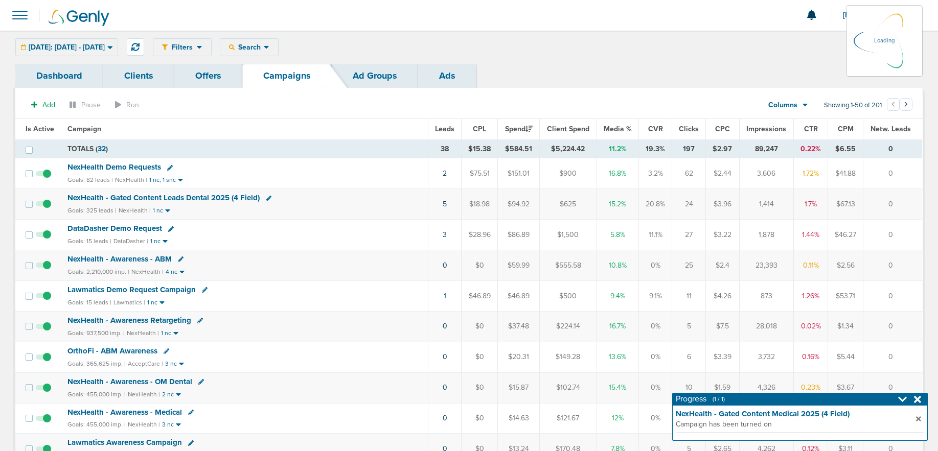
click at [259, 45] on div "Filters Active Only Settings Status Active Inactive Objectives MQL SQL Traffic …" at bounding box center [538, 47] width 770 height 18
click at [264, 48] on span "Search" at bounding box center [249, 47] width 29 height 9
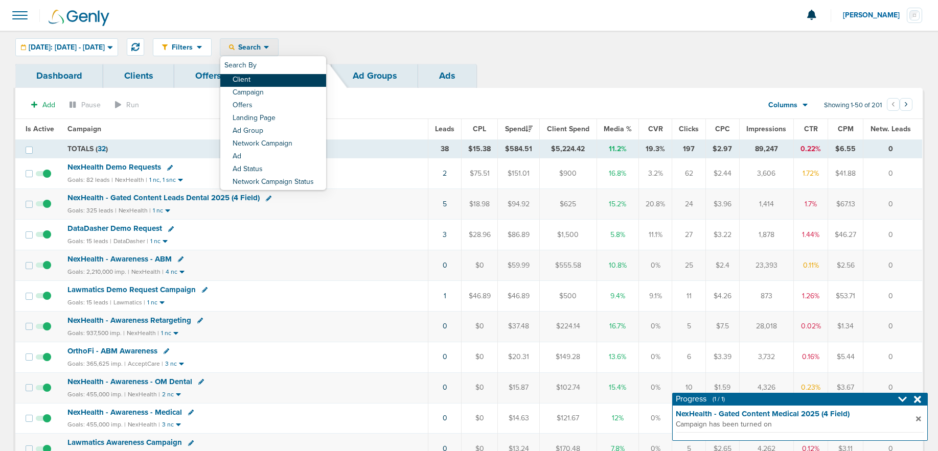
click at [292, 79] on link "Client" at bounding box center [273, 80] width 106 height 13
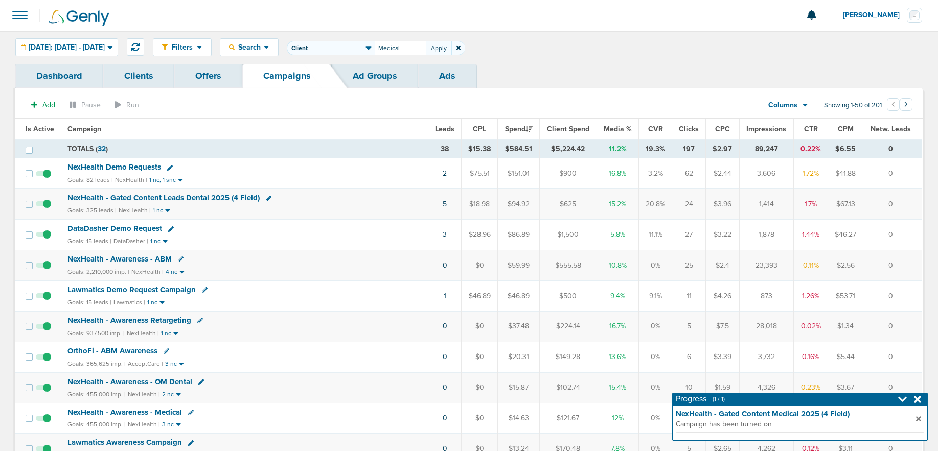
type input "Medical"
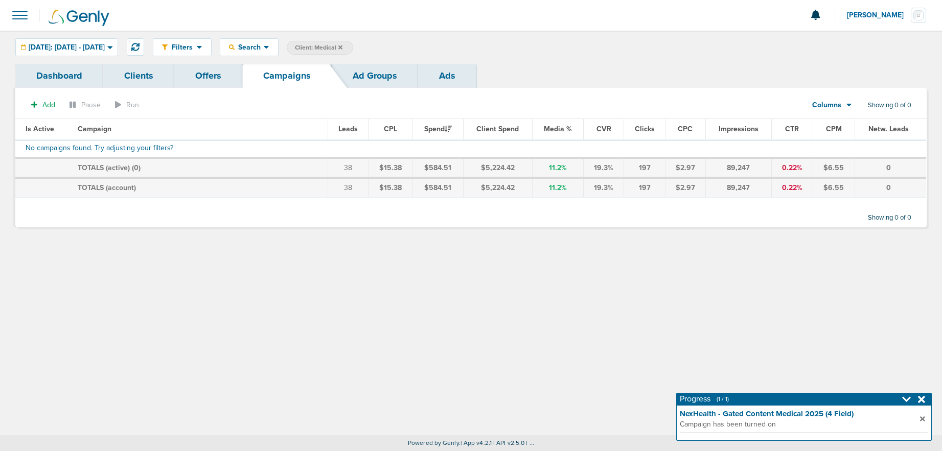
click at [342, 46] on icon at bounding box center [340, 47] width 4 height 4
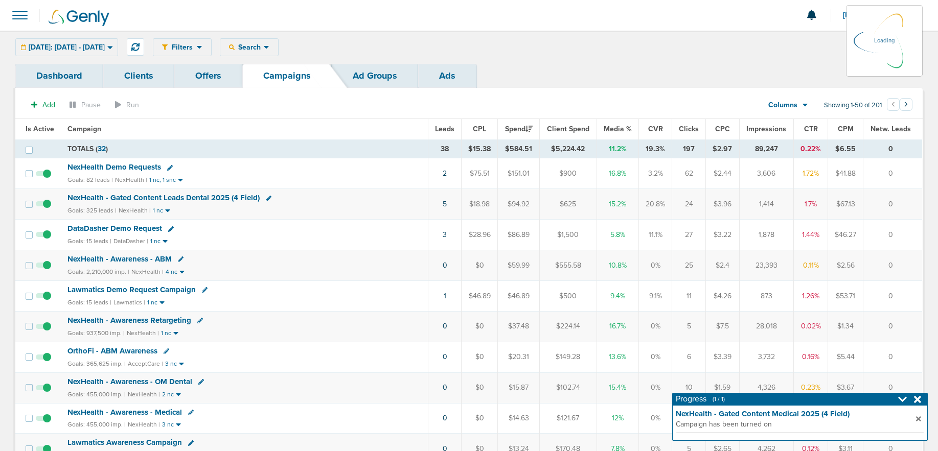
click at [277, 44] on div "Filters Active Only Settings Status Active Inactive Objectives MQL SQL Traffic …" at bounding box center [538, 47] width 770 height 18
click at [264, 47] on span "Search" at bounding box center [249, 47] width 29 height 9
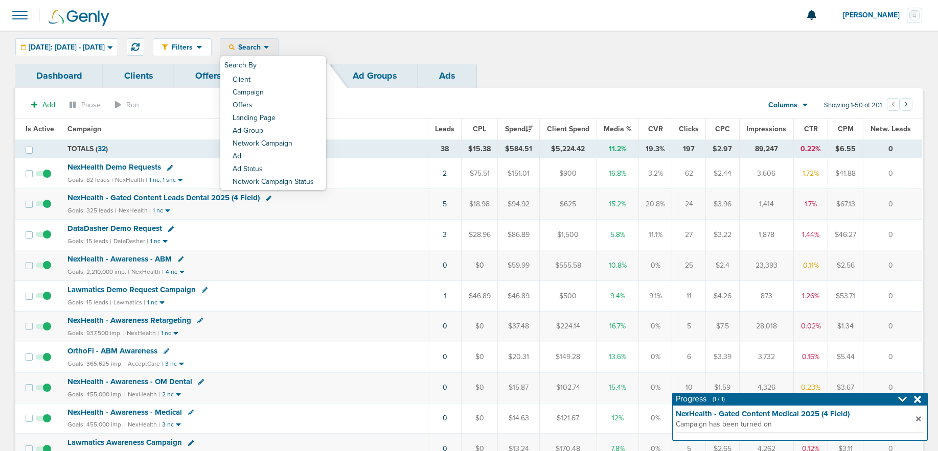
click at [286, 78] on link "Client" at bounding box center [273, 80] width 106 height 13
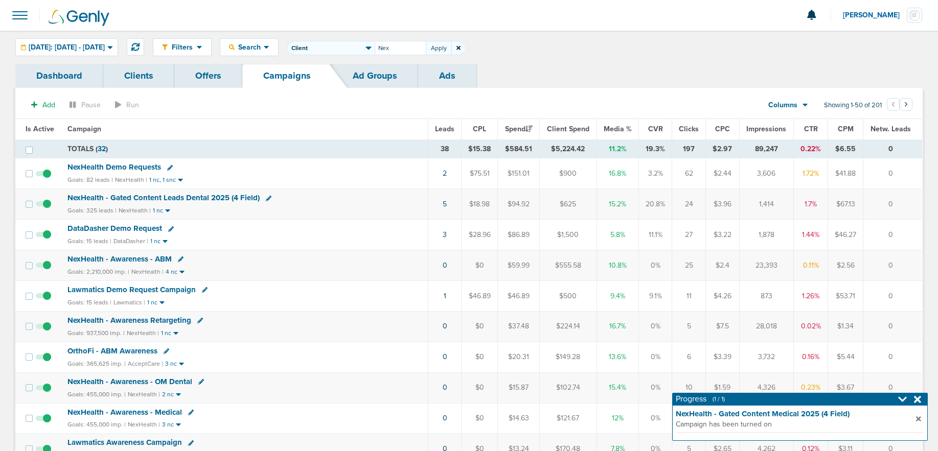
type input "Nex"
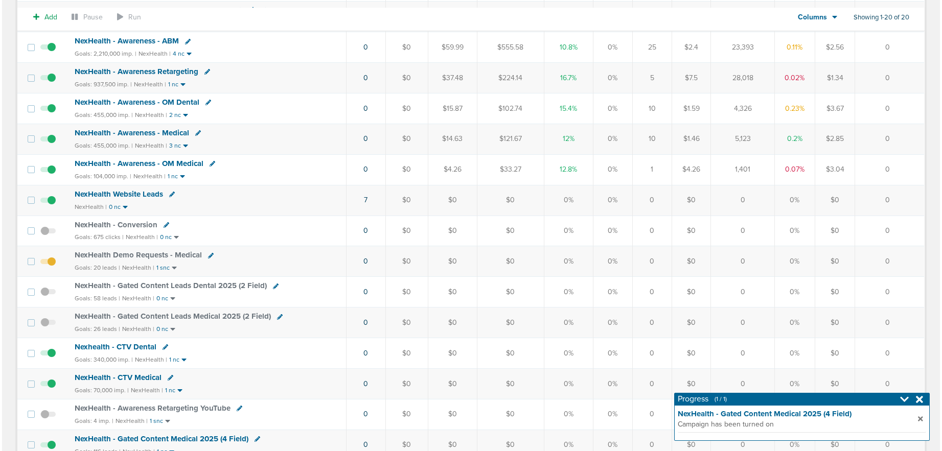
scroll to position [306, 0]
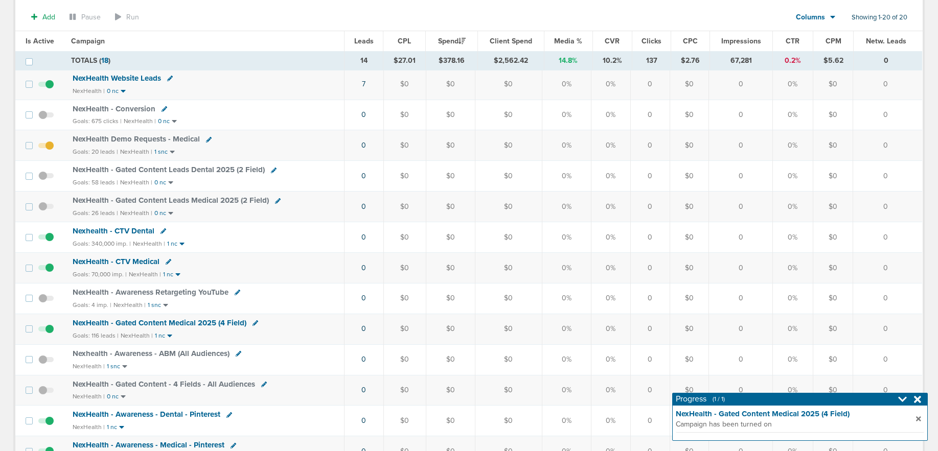
click at [206, 140] on icon at bounding box center [209, 140] width 6 height 6
select select
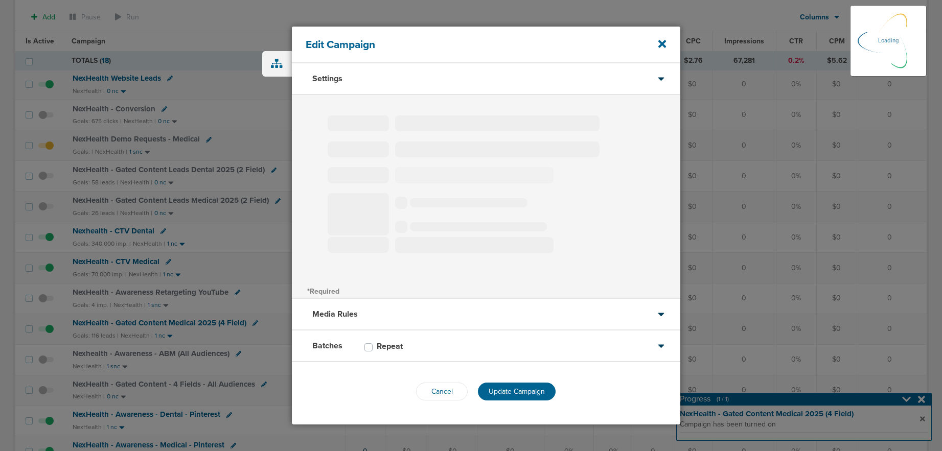
type input "NexHealth Demo Requests - Medical"
select select "Leads"
radio input "true"
select select "readOnly"
select select "2"
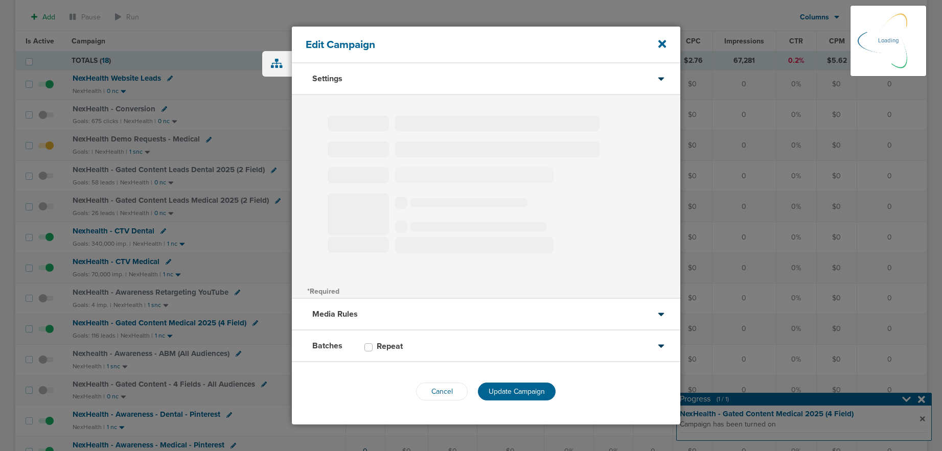
select select "3"
select select "4"
select select "6"
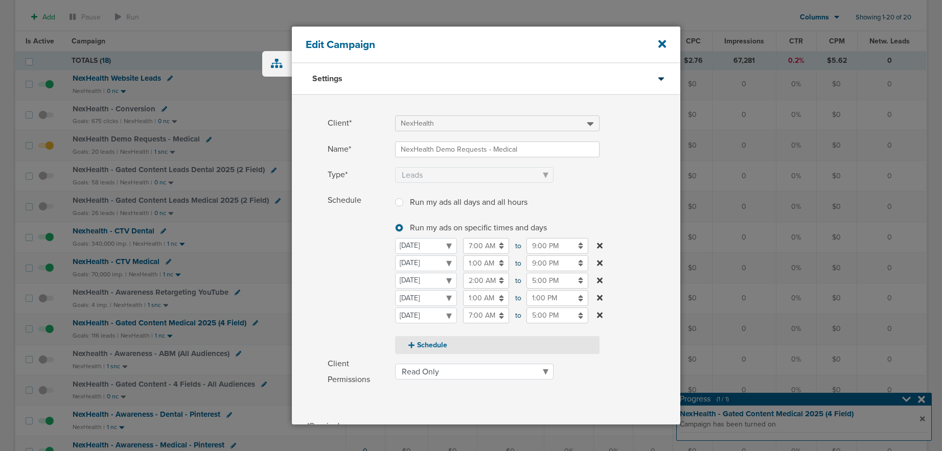
click at [416, 345] on button "Schedule" at bounding box center [497, 345] width 204 height 18
select select "1"
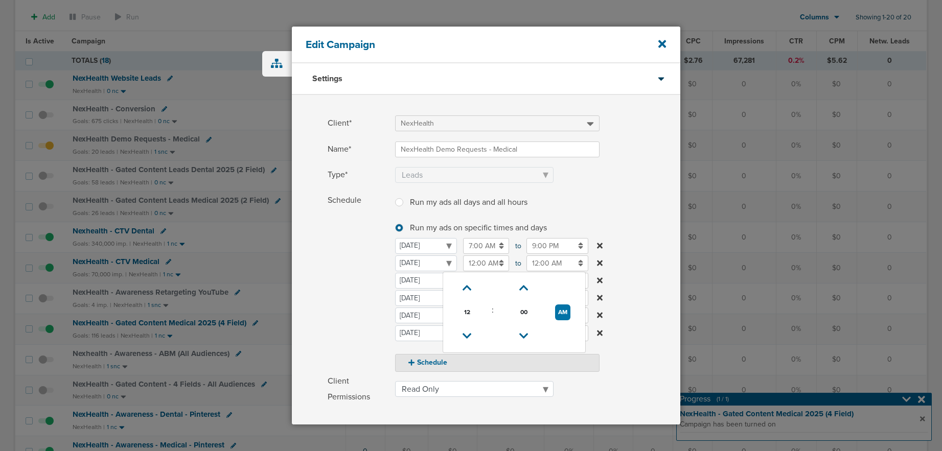
click at [474, 263] on input "12:00 AM" at bounding box center [486, 264] width 46 height 16
click at [466, 285] on icon at bounding box center [466, 288] width 9 height 6
type input "1:00 AM"
click at [549, 264] on input "12:00 AM" at bounding box center [557, 264] width 62 height 16
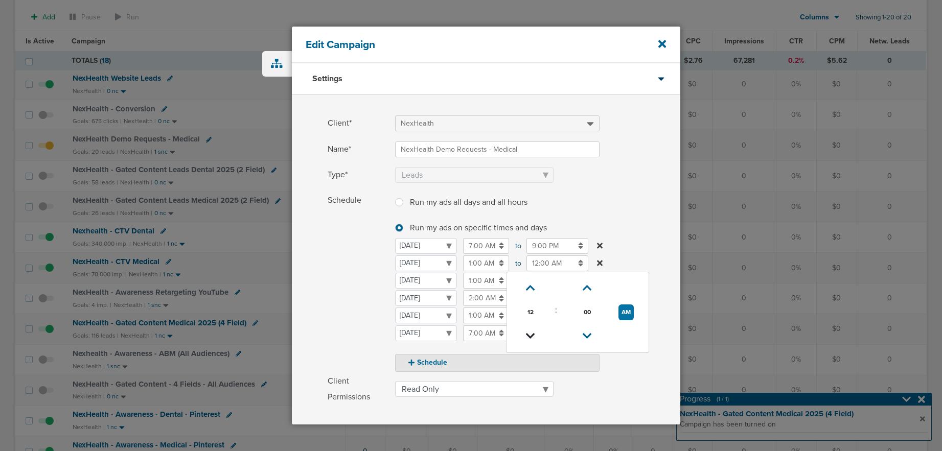
click at [527, 339] on icon at bounding box center [530, 336] width 9 height 6
type input "9:00 PM"
click at [343, 305] on span "Schedule" at bounding box center [358, 282] width 61 height 179
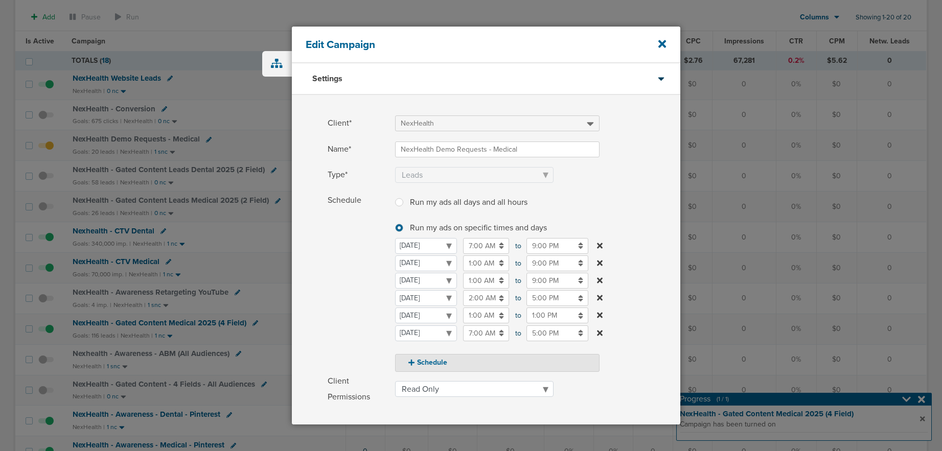
scroll to position [148, 0]
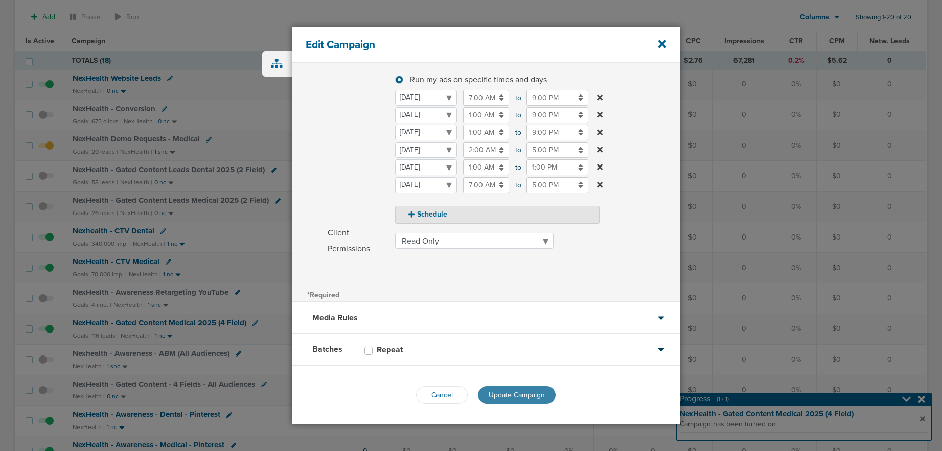
click at [501, 392] on span "Update Campaign" at bounding box center [517, 395] width 56 height 9
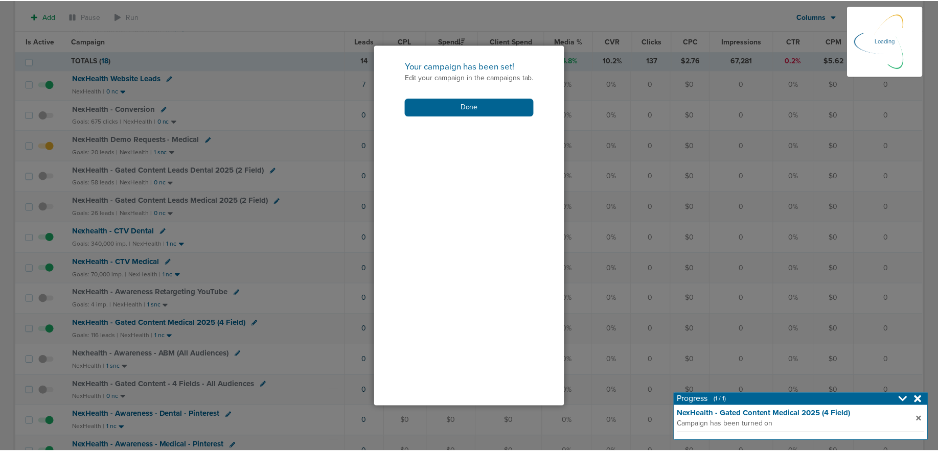
scroll to position [117, 0]
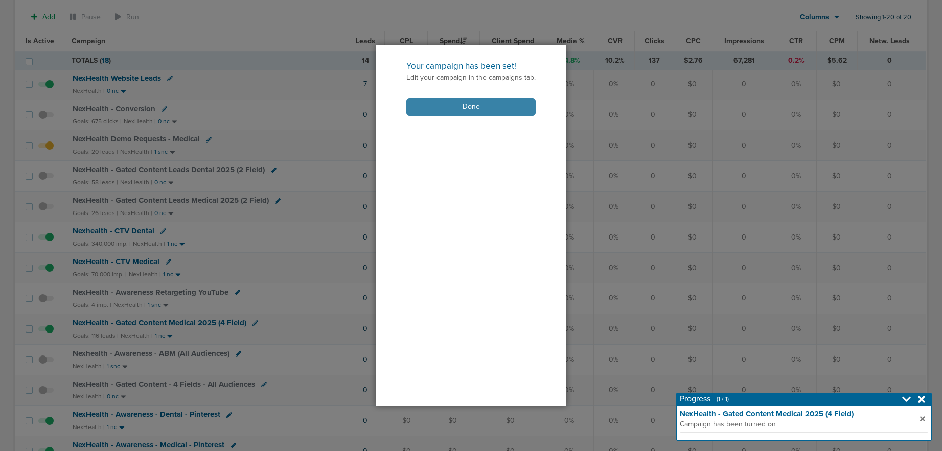
click at [453, 109] on button "Done" at bounding box center [470, 107] width 129 height 18
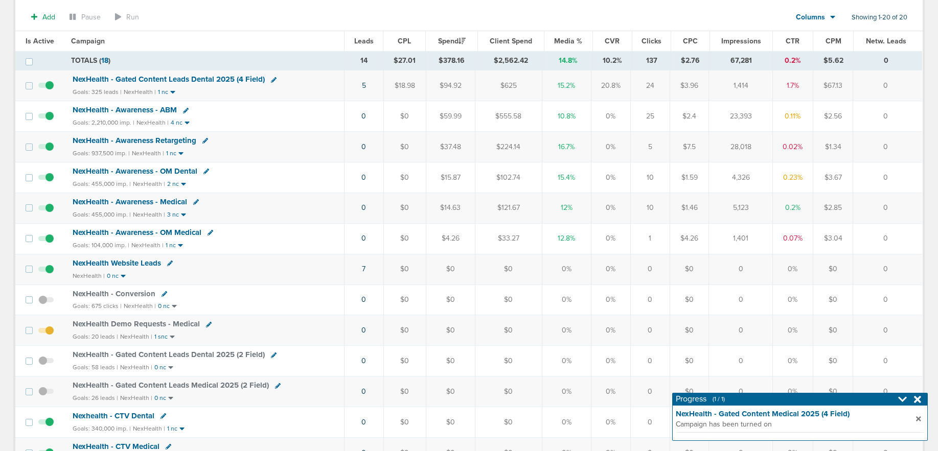
scroll to position [0, 0]
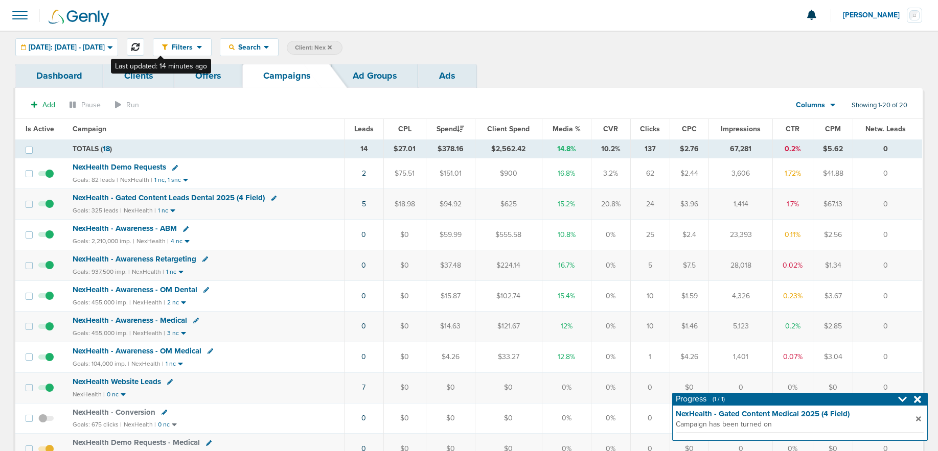
click at [140, 48] on icon at bounding box center [135, 47] width 8 height 8
click at [123, 166] on span "NexHealth Demo Requests" at bounding box center [119, 167] width 94 height 9
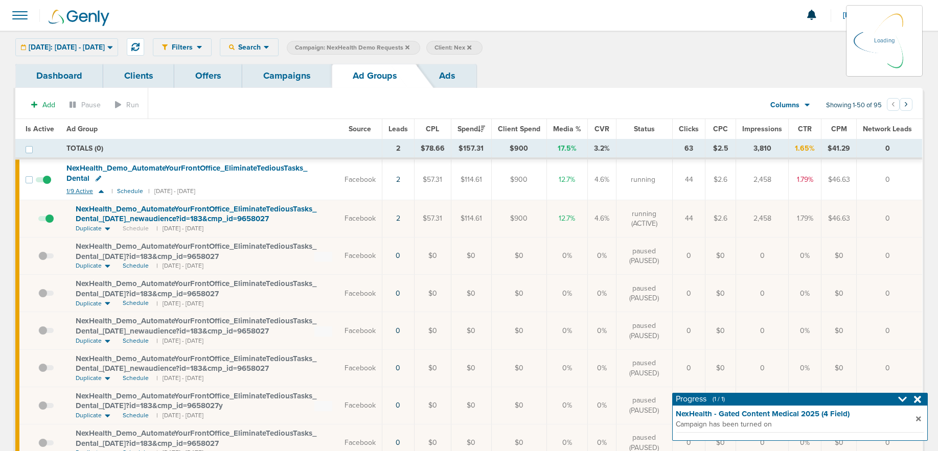
click at [100, 193] on icon at bounding box center [101, 191] width 10 height 9
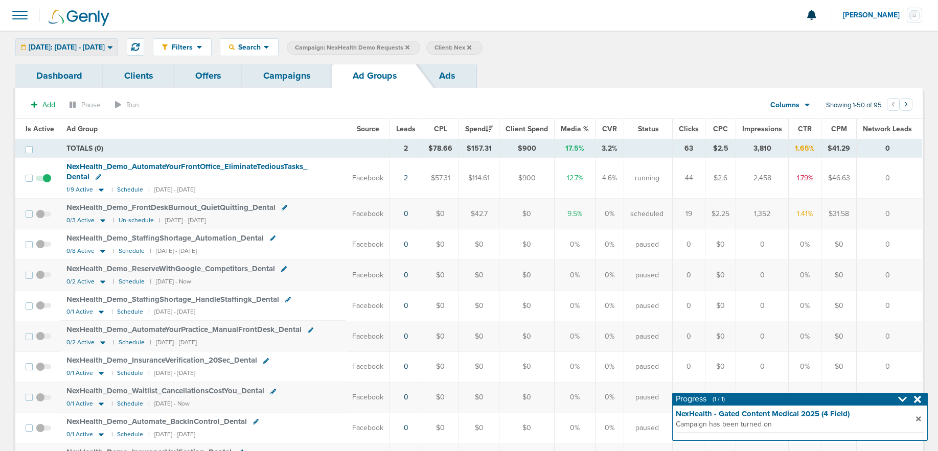
click at [65, 48] on span "[DATE]: [DATE] - [DATE]" at bounding box center [67, 47] width 76 height 7
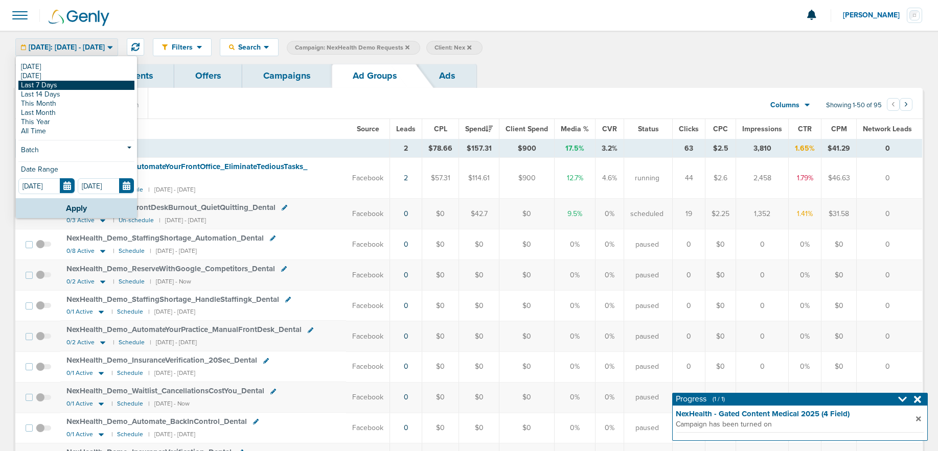
click at [45, 81] on link "Last 7 Days" at bounding box center [76, 85] width 116 height 9
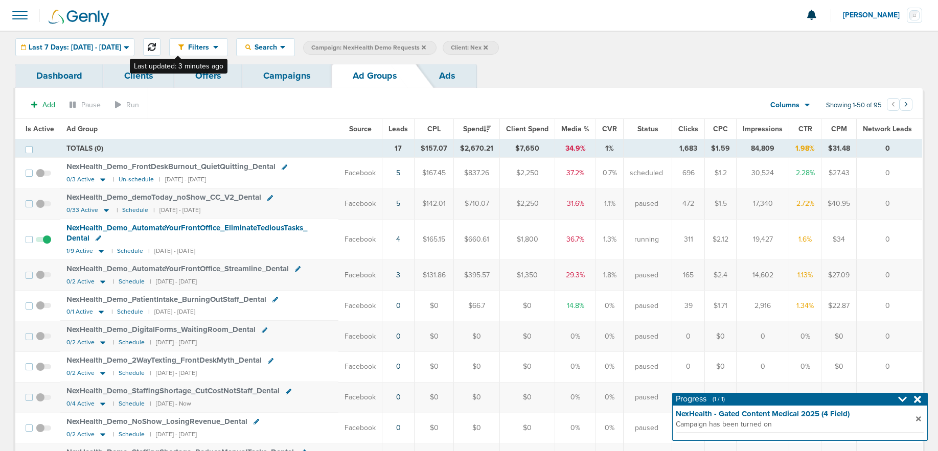
click at [156, 44] on icon at bounding box center [152, 47] width 8 height 8
click at [298, 78] on link "Campaigns" at bounding box center [286, 76] width 89 height 24
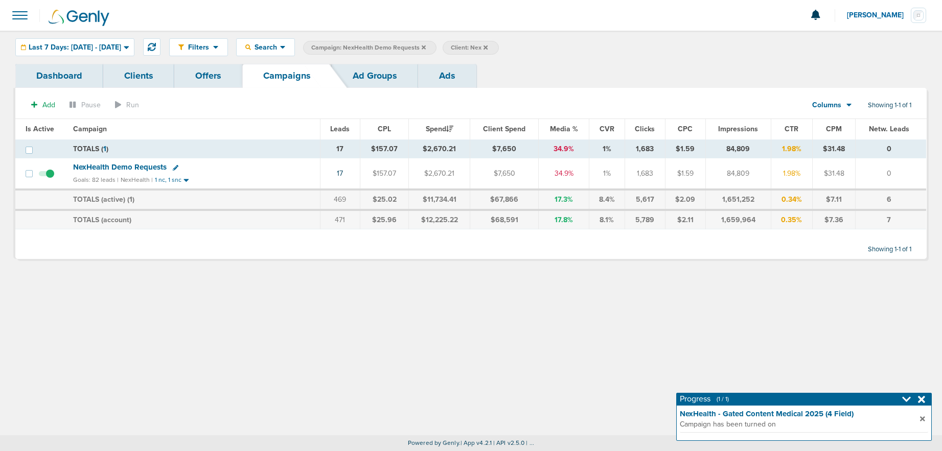
click at [426, 48] on icon at bounding box center [424, 47] width 4 height 6
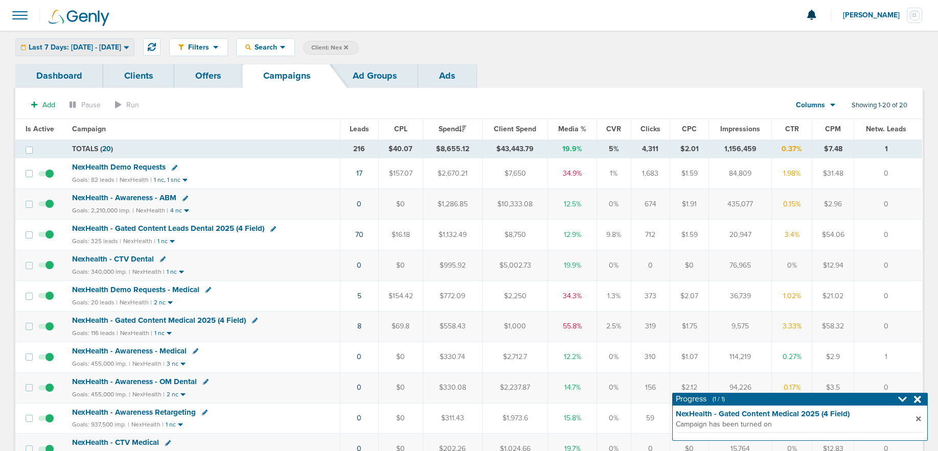
click at [86, 49] on span "Last 7 Days: [DATE] - [DATE]" at bounding box center [75, 47] width 92 height 7
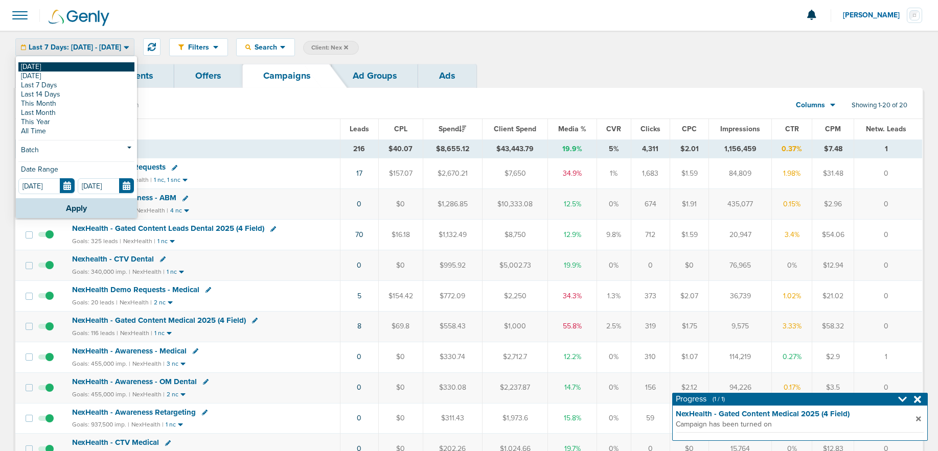
click at [71, 63] on link "[DATE]" at bounding box center [76, 66] width 116 height 9
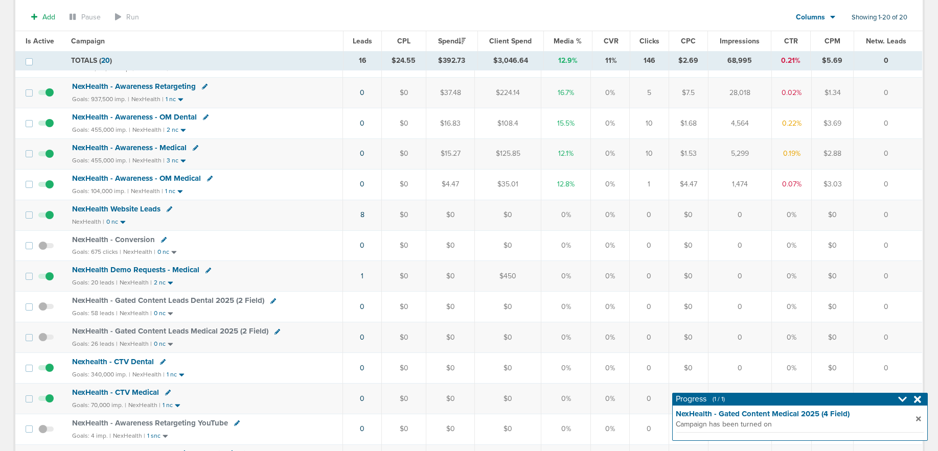
scroll to position [178, 0]
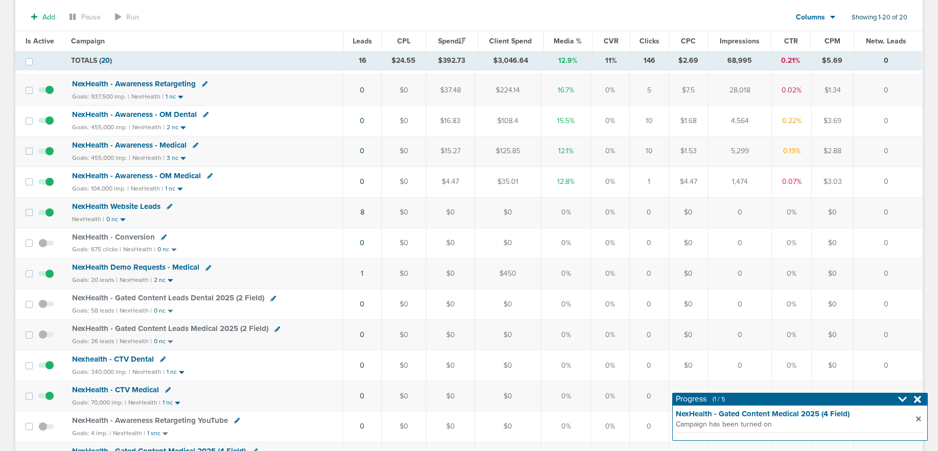
click at [134, 268] on span "NexHealth Demo Requests - Medical" at bounding box center [135, 267] width 127 height 9
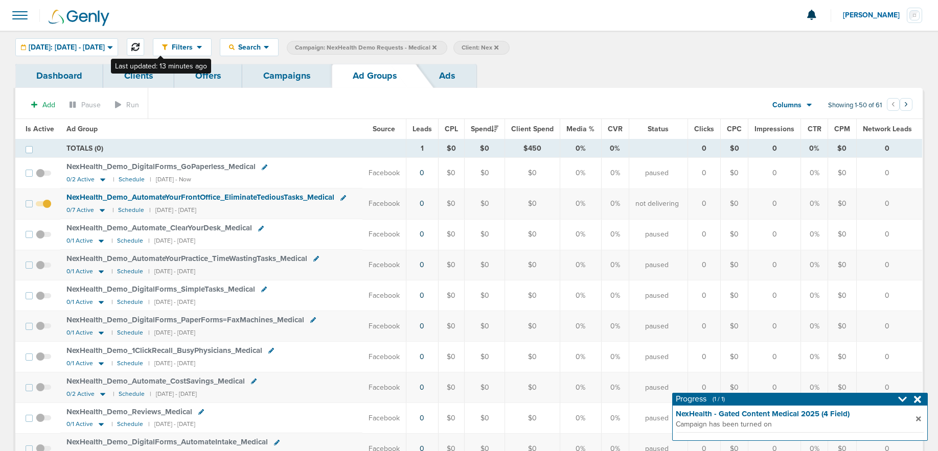
click at [144, 46] on button at bounding box center [135, 46] width 17 height 17
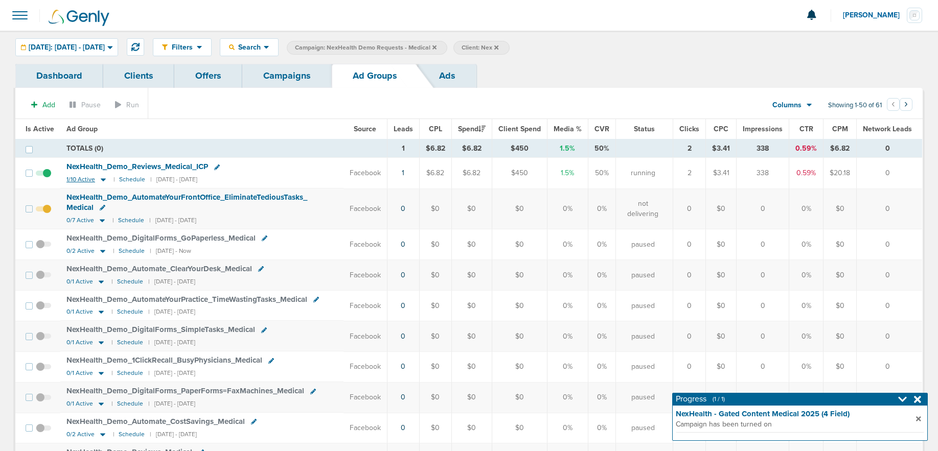
click at [100, 177] on icon at bounding box center [103, 179] width 10 height 9
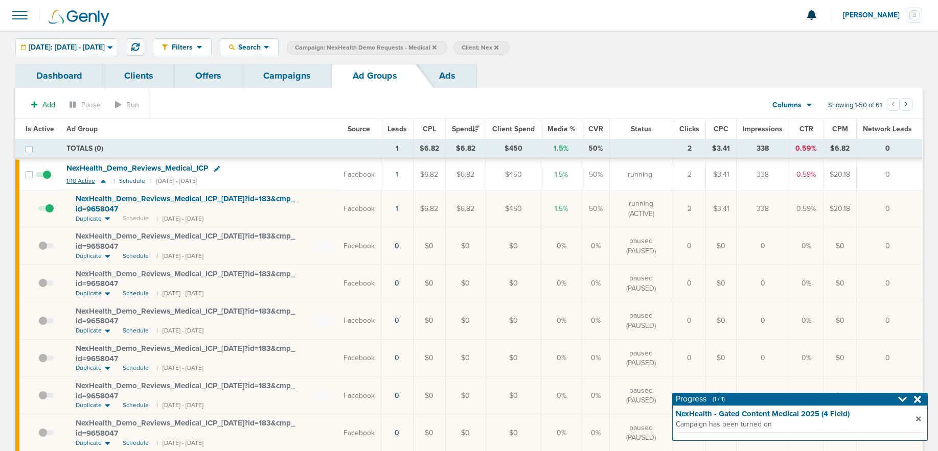
click at [100, 177] on icon at bounding box center [103, 181] width 10 height 9
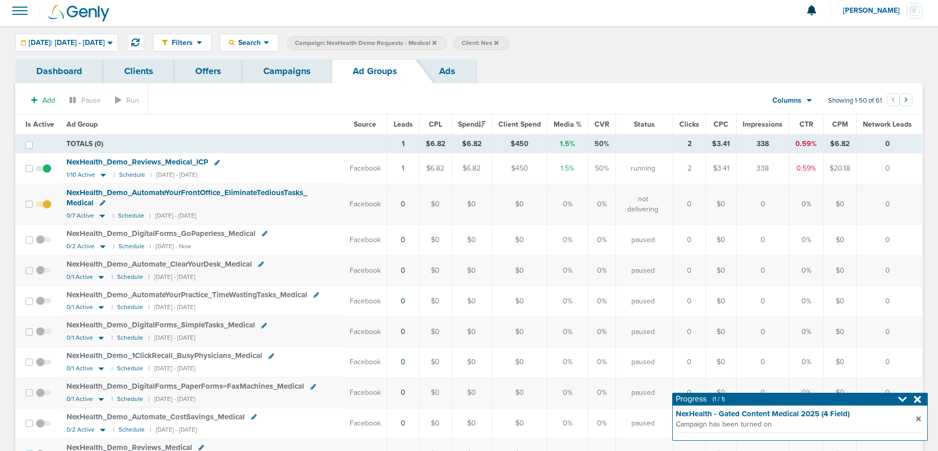
click at [289, 67] on link "Campaigns" at bounding box center [286, 71] width 89 height 24
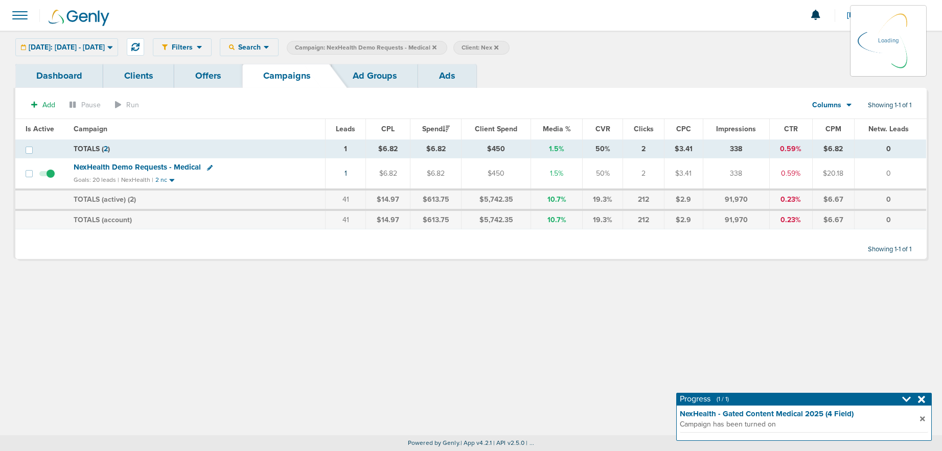
click at [436, 48] on icon at bounding box center [434, 47] width 4 height 6
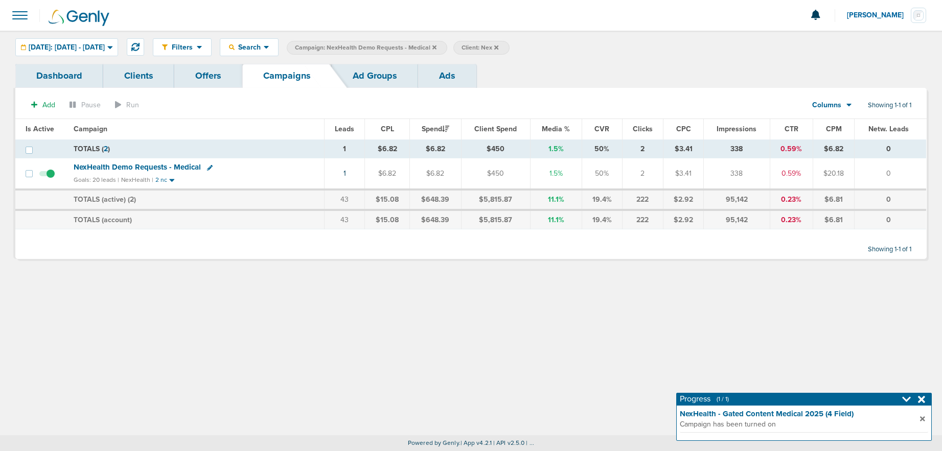
click at [436, 47] on icon at bounding box center [434, 47] width 4 height 6
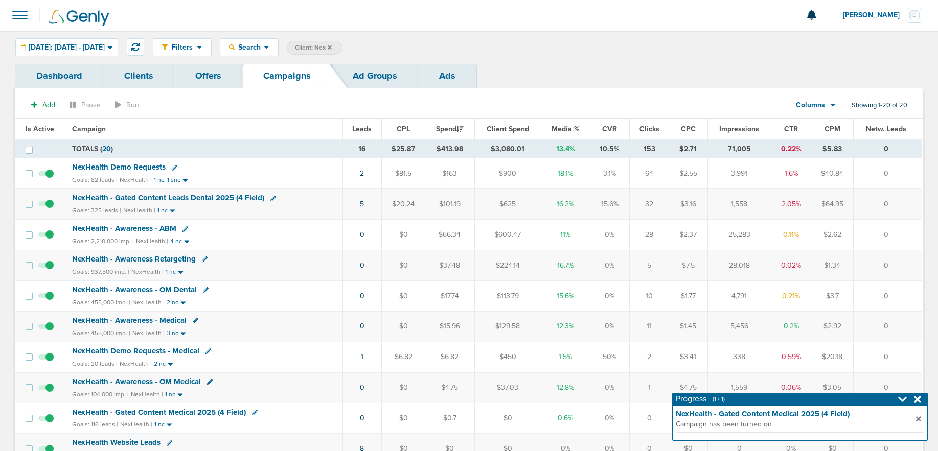
click at [332, 47] on icon at bounding box center [330, 47] width 4 height 4
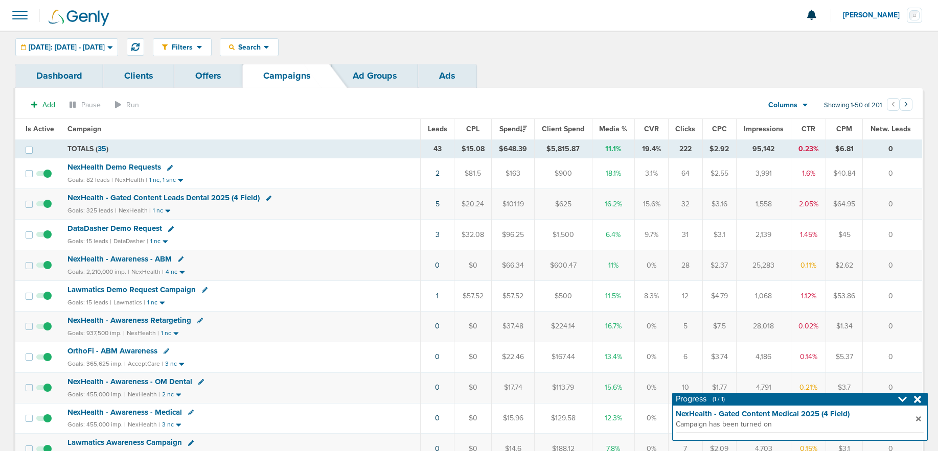
click at [103, 36] on div "Filters Active Only Settings Status Active Inactive Objectives MQL SQL Traffic …" at bounding box center [469, 47] width 938 height 33
click at [103, 41] on div "[DATE]: [DATE] - [DATE]" at bounding box center [67, 47] width 102 height 17
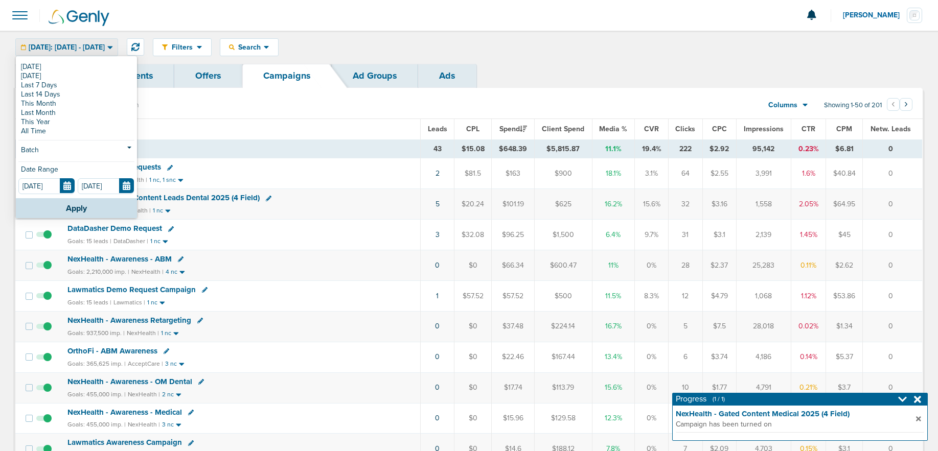
click at [552, 63] on div "Filters Active Only Settings Status Active Inactive Objectives MQL SQL Traffic …" at bounding box center [469, 47] width 938 height 33
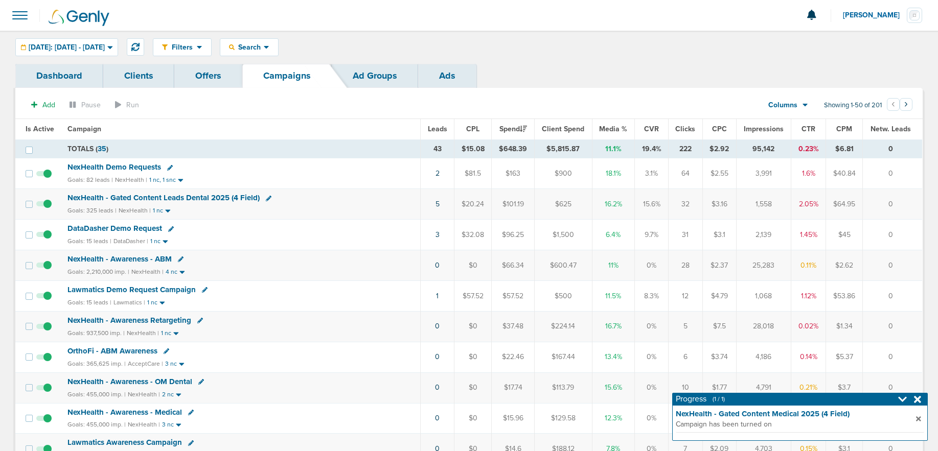
click at [120, 199] on span "NexHealth - Gated Content Leads Dental 2025 (4 Field)" at bounding box center [163, 197] width 192 height 9
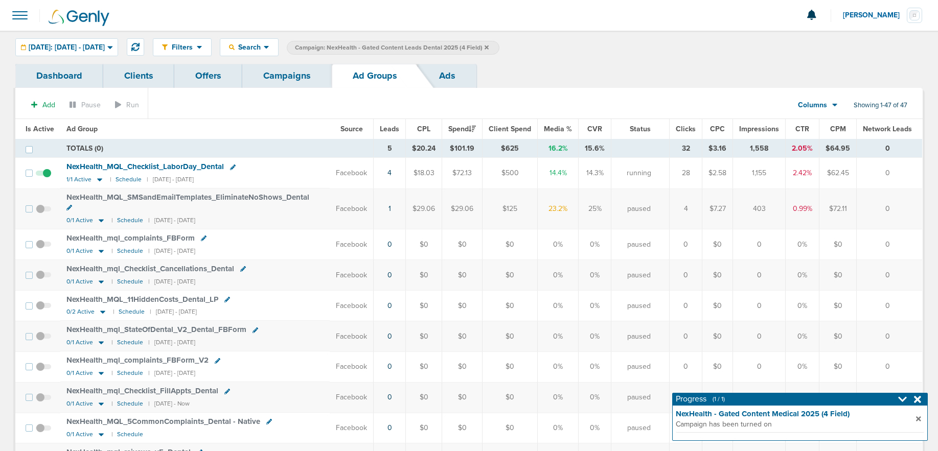
click at [296, 78] on link "Campaigns" at bounding box center [286, 76] width 89 height 24
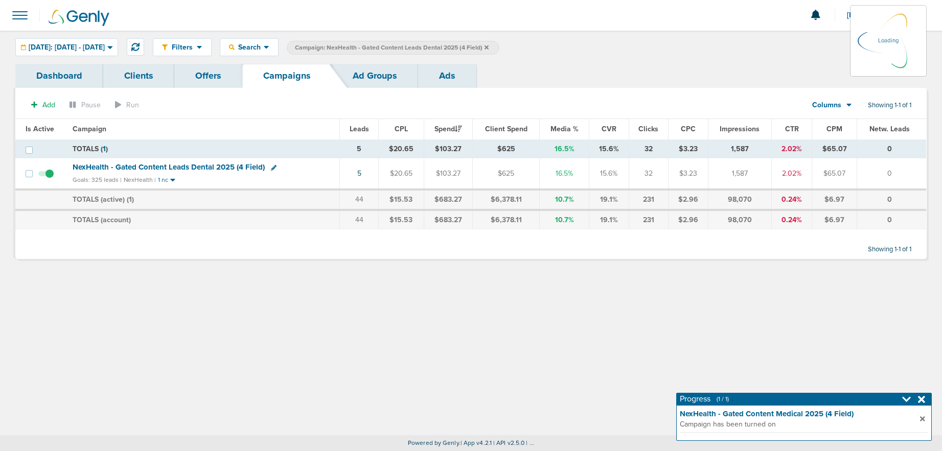
click at [489, 45] on icon at bounding box center [486, 47] width 4 height 4
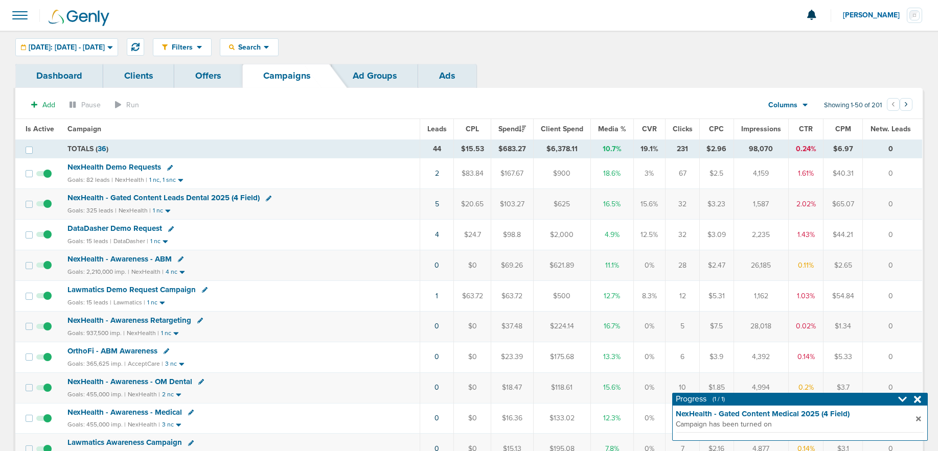
click at [138, 168] on span "NexHealth Demo Requests" at bounding box center [114, 167] width 94 height 9
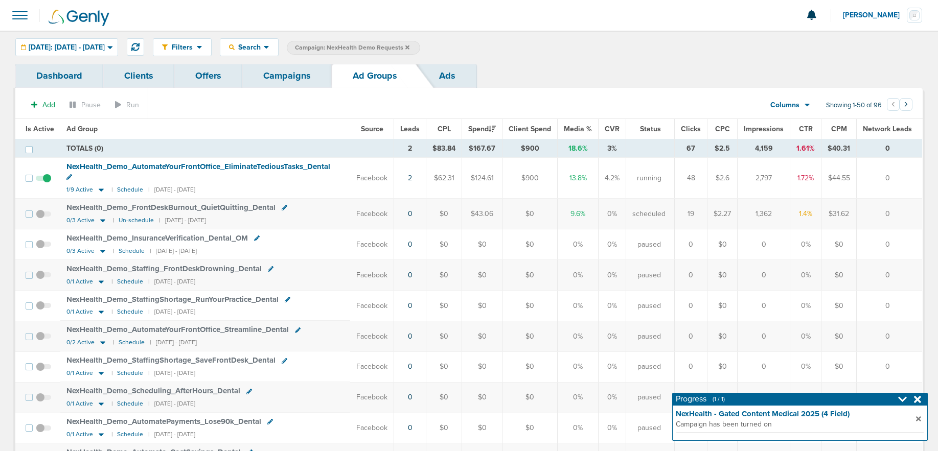
click at [282, 76] on link "Campaigns" at bounding box center [286, 76] width 89 height 24
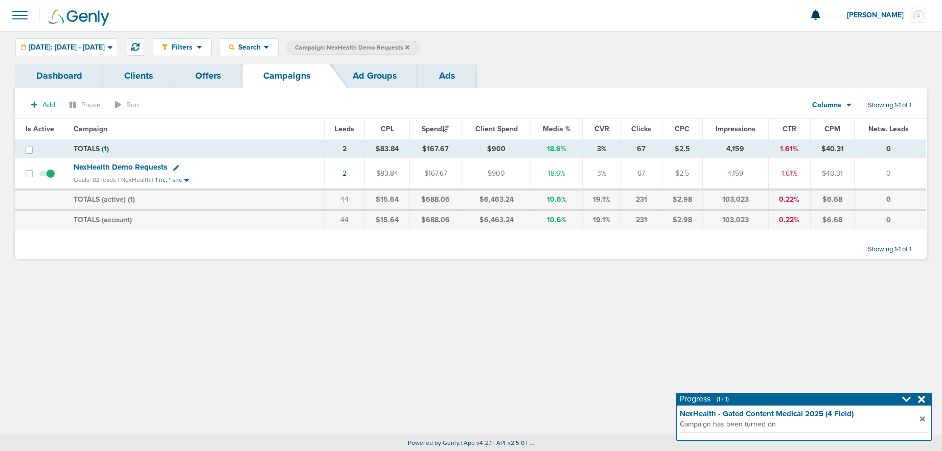
click at [409, 44] on icon at bounding box center [407, 47] width 4 height 6
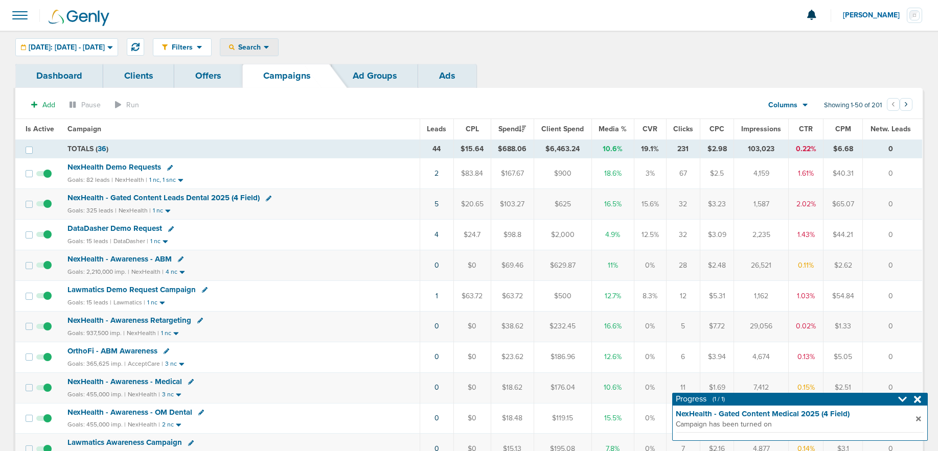
drag, startPoint x: 287, startPoint y: 43, endPoint x: 287, endPoint y: 59, distance: 15.8
click at [264, 45] on span "Search" at bounding box center [249, 47] width 29 height 9
click at [286, 82] on link "Client" at bounding box center [273, 80] width 106 height 13
type input "Data"
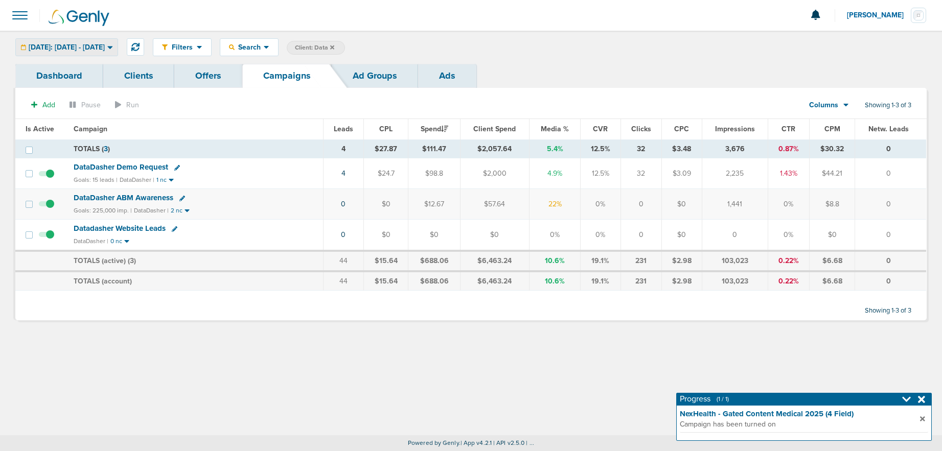
click at [68, 49] on span "[DATE]: [DATE] - [DATE]" at bounding box center [67, 47] width 76 height 7
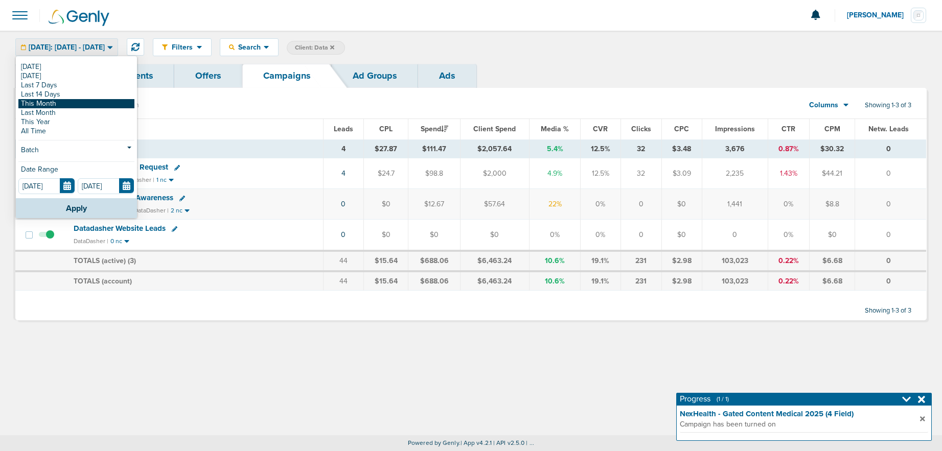
click at [68, 101] on link "This Month" at bounding box center [76, 103] width 116 height 9
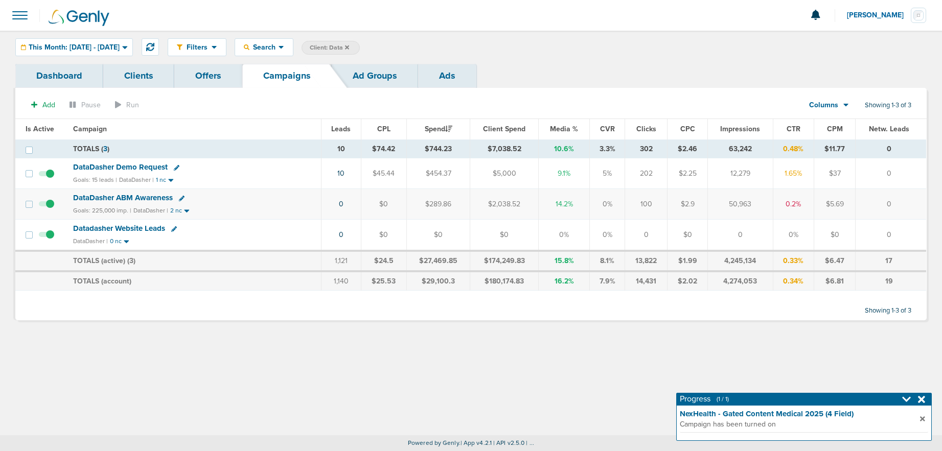
click at [349, 49] on icon at bounding box center [347, 47] width 4 height 6
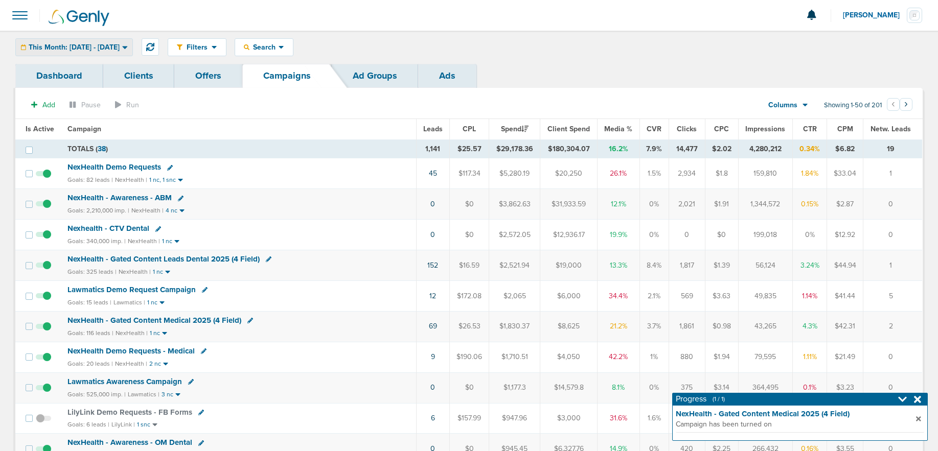
click at [99, 47] on span "This Month: [DATE] - [DATE]" at bounding box center [74, 47] width 91 height 7
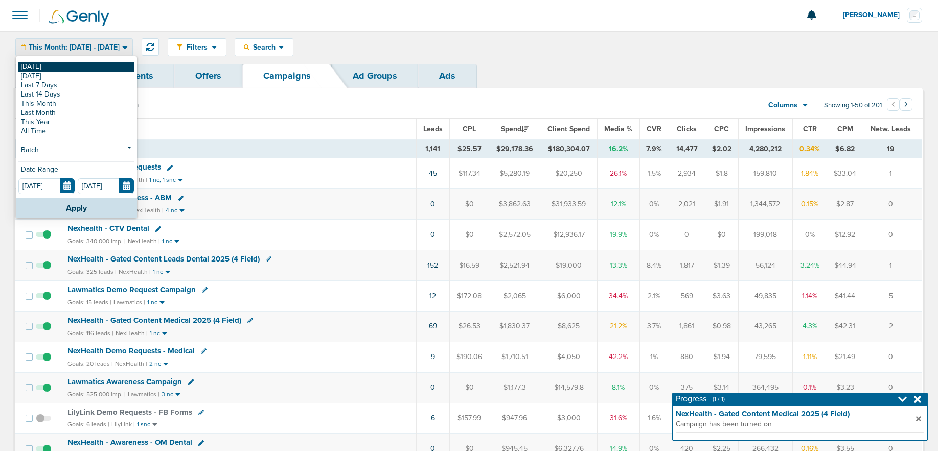
click at [87, 64] on link "[DATE]" at bounding box center [76, 66] width 116 height 9
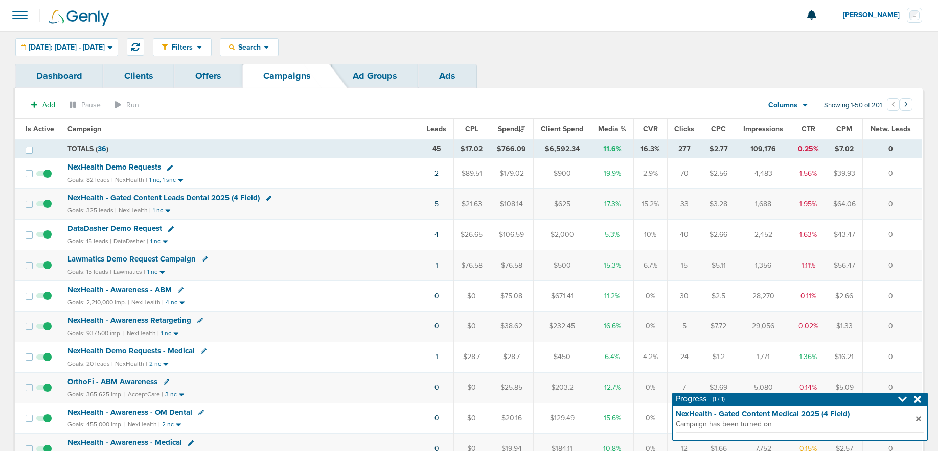
click at [437, 204] on td "5" at bounding box center [437, 204] width 34 height 31
click at [435, 204] on link "5" at bounding box center [436, 204] width 4 height 9
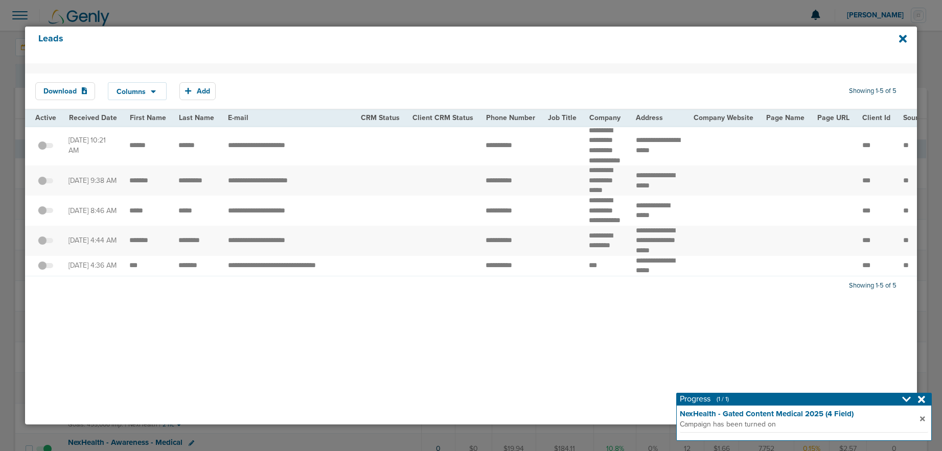
click at [908, 41] on div "Leads" at bounding box center [471, 45] width 892 height 37
click at [902, 40] on icon at bounding box center [903, 38] width 8 height 11
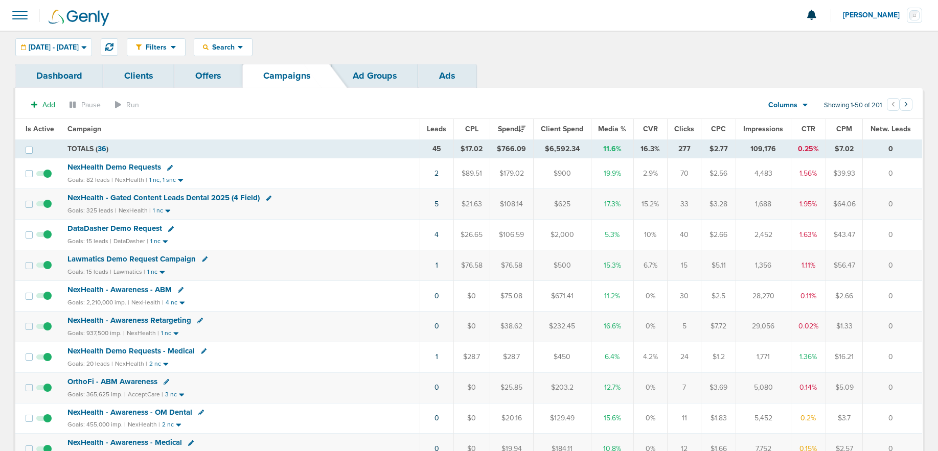
click at [20, 18] on span at bounding box center [20, 15] width 22 height 22
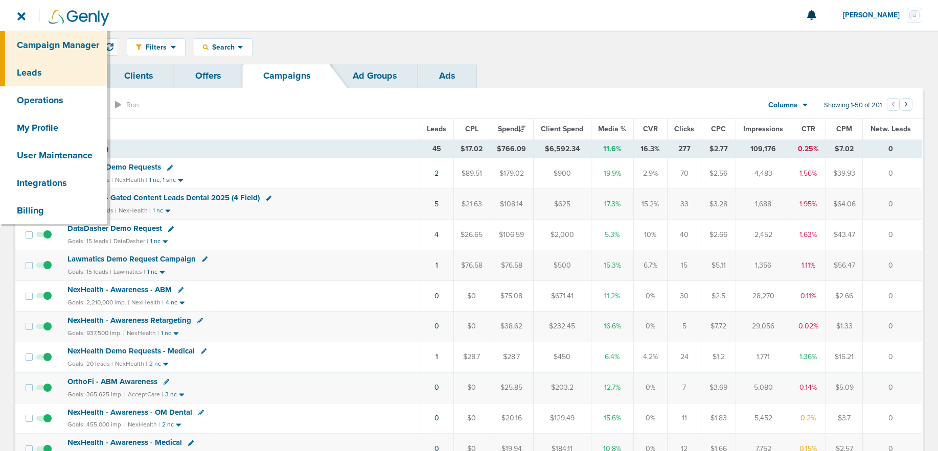
click at [28, 70] on link "Leads" at bounding box center [53, 73] width 107 height 28
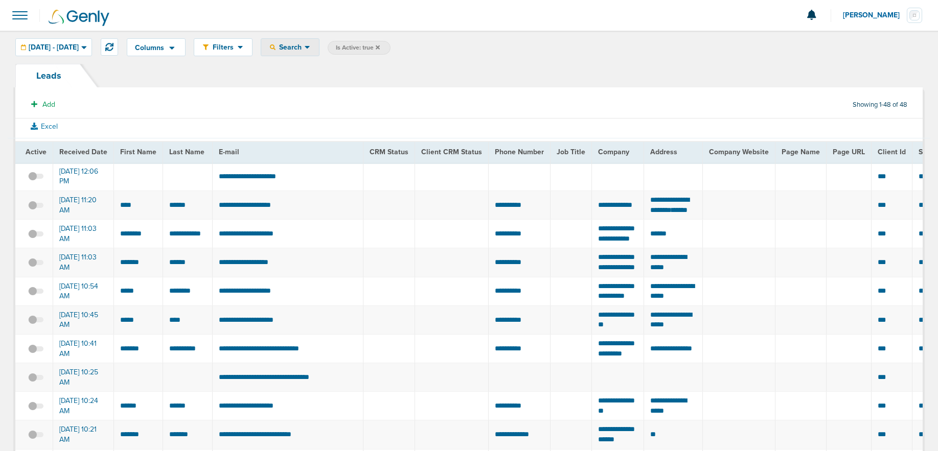
click at [305, 44] on span "Search" at bounding box center [289, 47] width 29 height 9
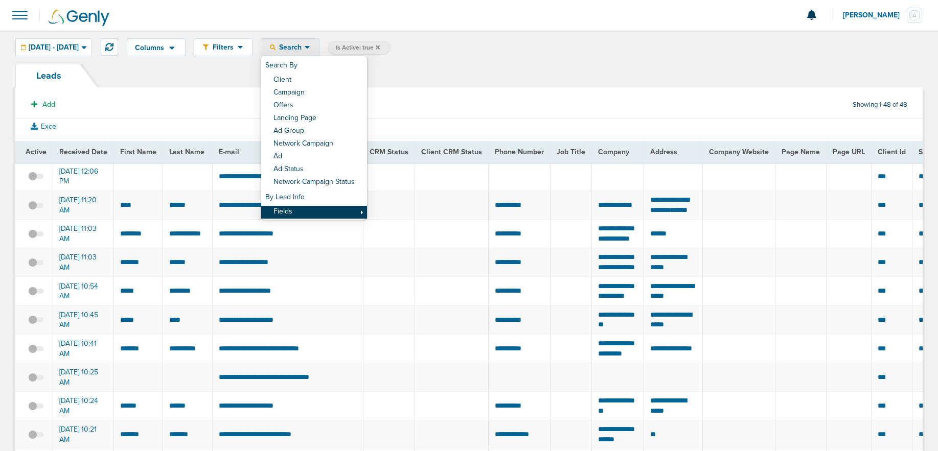
click at [346, 212] on link "Fields" at bounding box center [314, 212] width 106 height 13
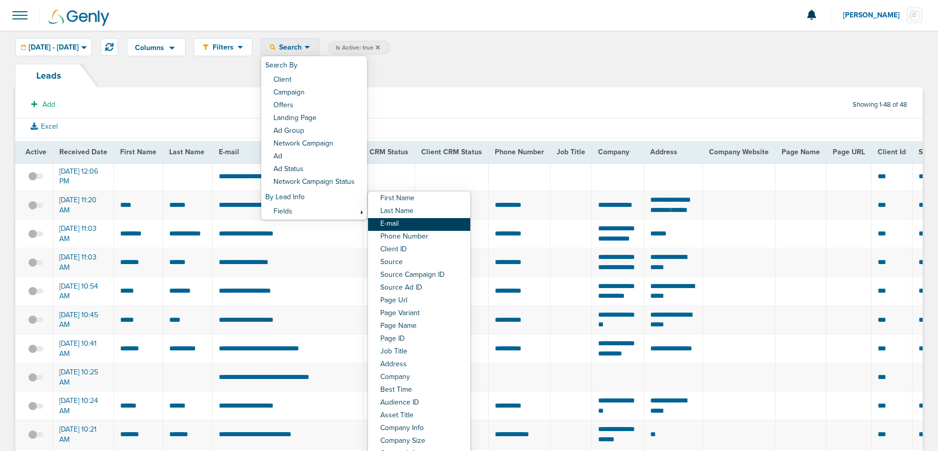
click at [432, 225] on link "E-mail" at bounding box center [419, 224] width 102 height 13
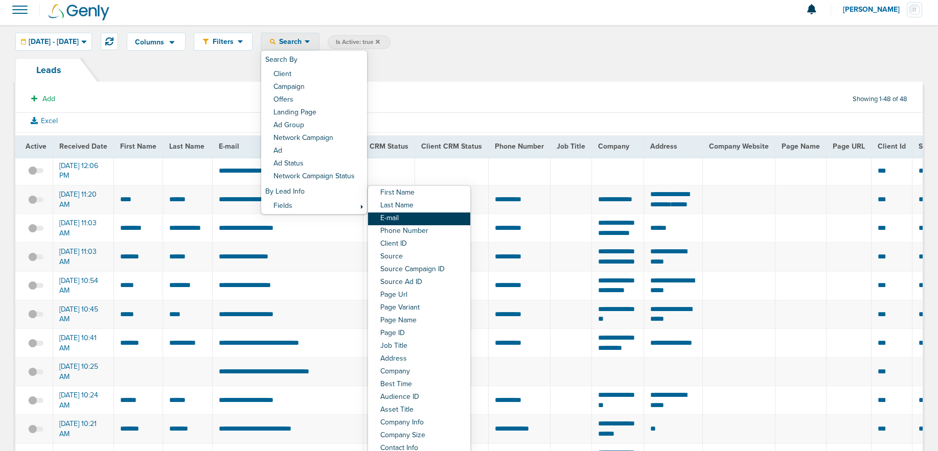
select select "email"
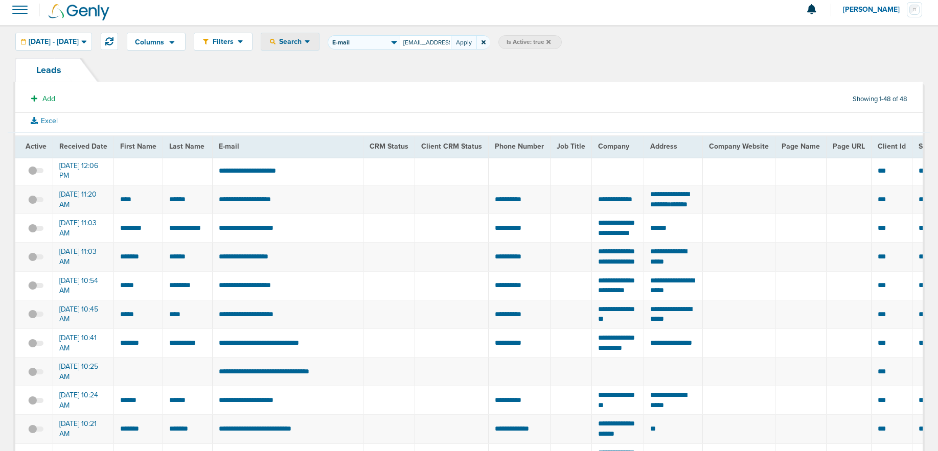
scroll to position [0, 15]
type input "[EMAIL_ADDRESS][DOMAIN_NAME]"
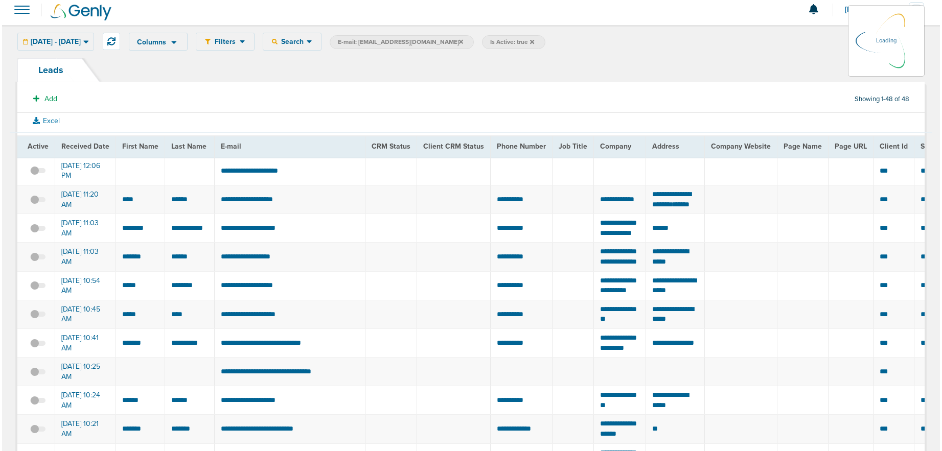
scroll to position [0, 0]
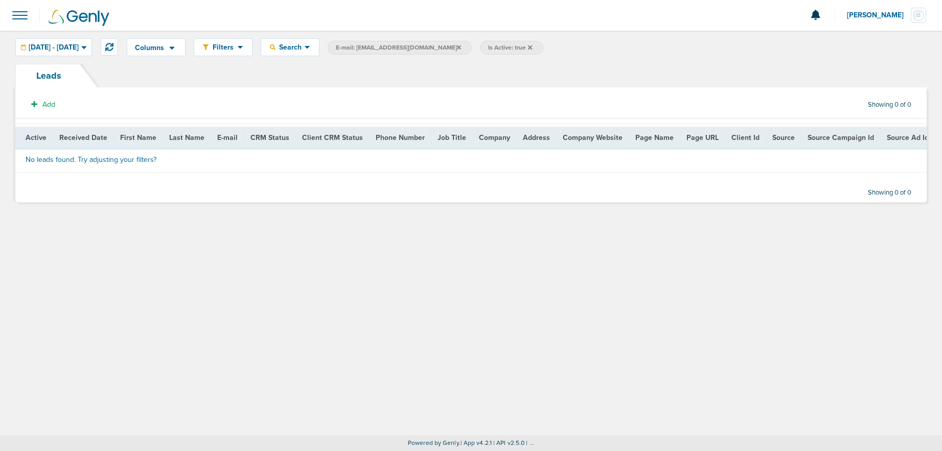
click at [526, 48] on span "Is Active: true" at bounding box center [511, 48] width 63 height 14
click at [528, 47] on icon at bounding box center [530, 47] width 4 height 4
click at [38, 49] on span "[DATE] - [DATE]" at bounding box center [54, 47] width 50 height 7
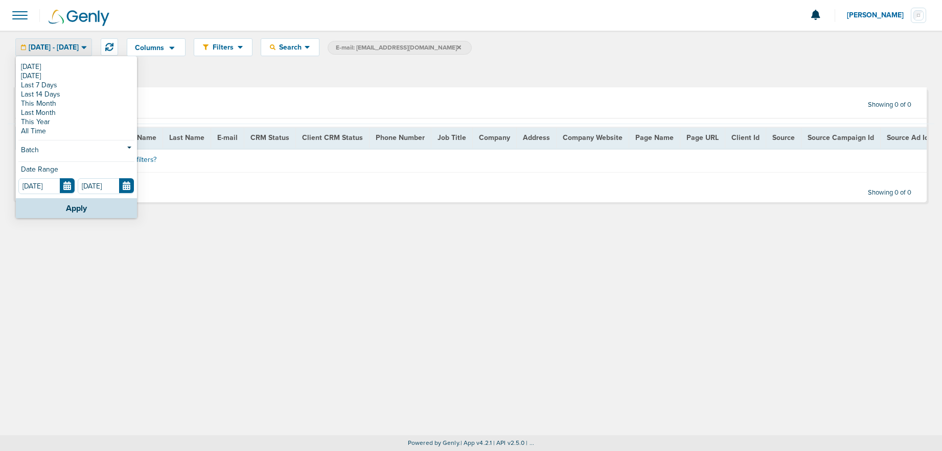
drag, startPoint x: 38, startPoint y: 49, endPoint x: 14, endPoint y: 73, distance: 34.0
click at [38, 49] on span "[DATE] - [DATE]" at bounding box center [54, 47] width 50 height 7
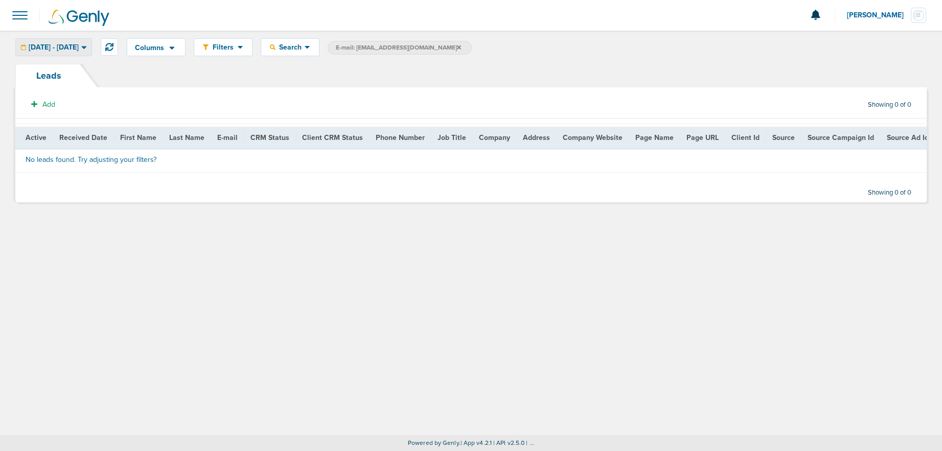
click at [68, 44] on span "[DATE] - [DATE]" at bounding box center [54, 47] width 50 height 7
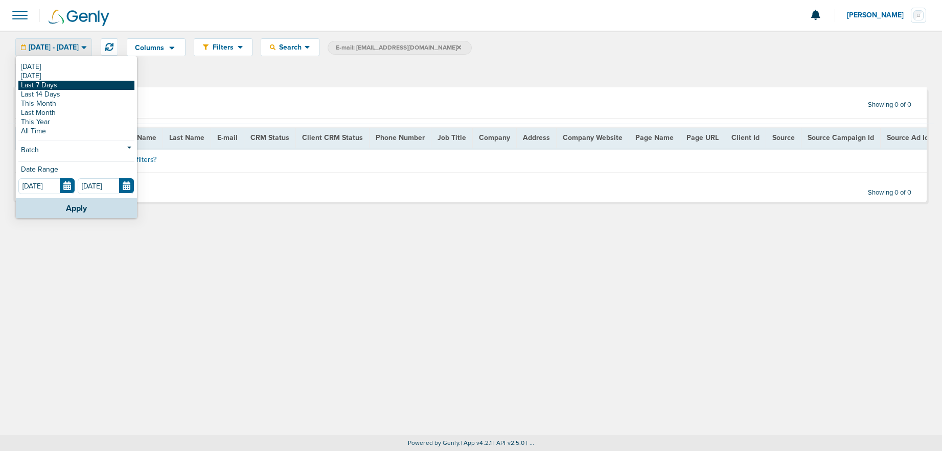
click at [48, 84] on link "Last 7 Days" at bounding box center [76, 85] width 116 height 9
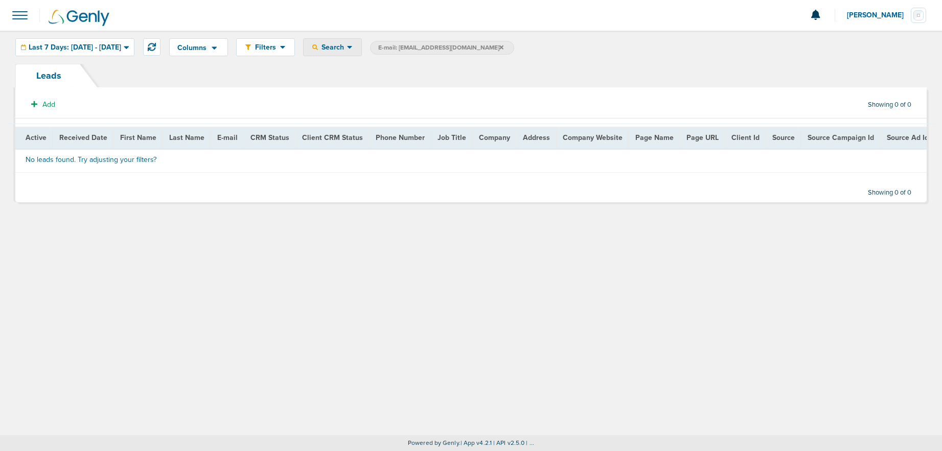
click at [347, 45] on span "Search" at bounding box center [332, 47] width 29 height 9
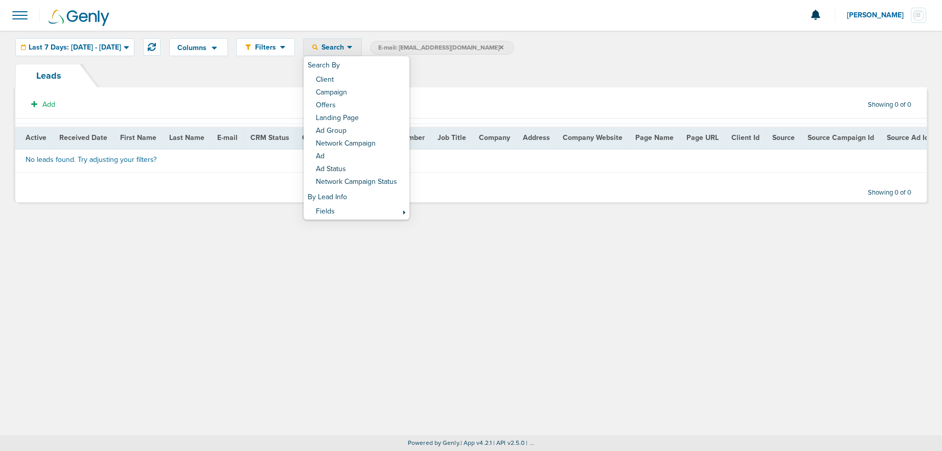
click at [347, 45] on span "Search" at bounding box center [332, 47] width 29 height 9
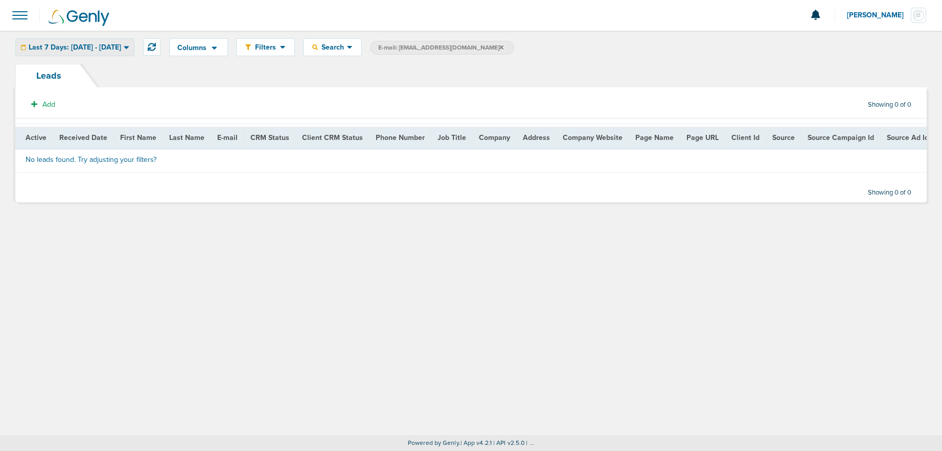
click at [115, 44] on span "Last 7 Days: [DATE] - [DATE]" at bounding box center [75, 47] width 92 height 7
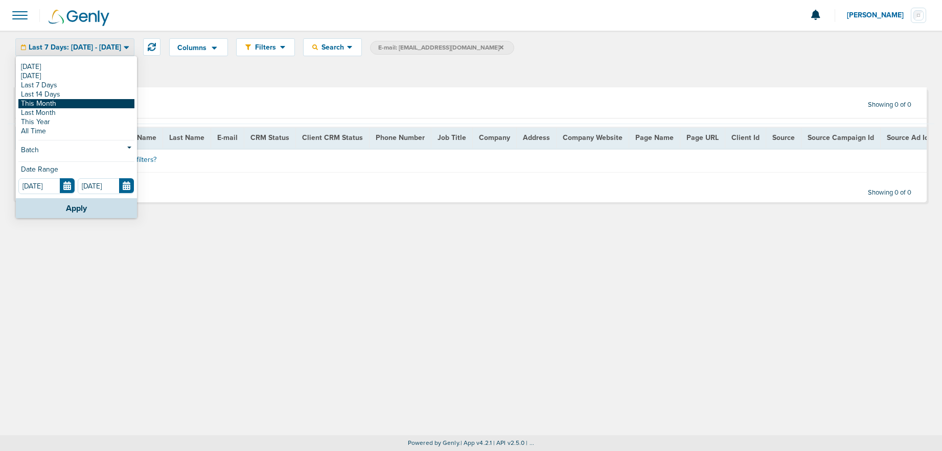
click at [62, 99] on link "This Month" at bounding box center [76, 103] width 116 height 9
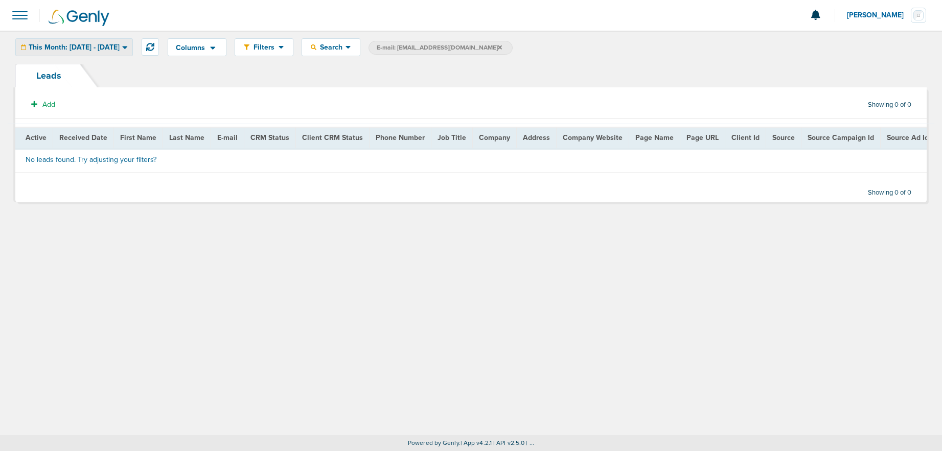
click at [82, 44] on span "This Month: [DATE] - [DATE]" at bounding box center [74, 47] width 91 height 7
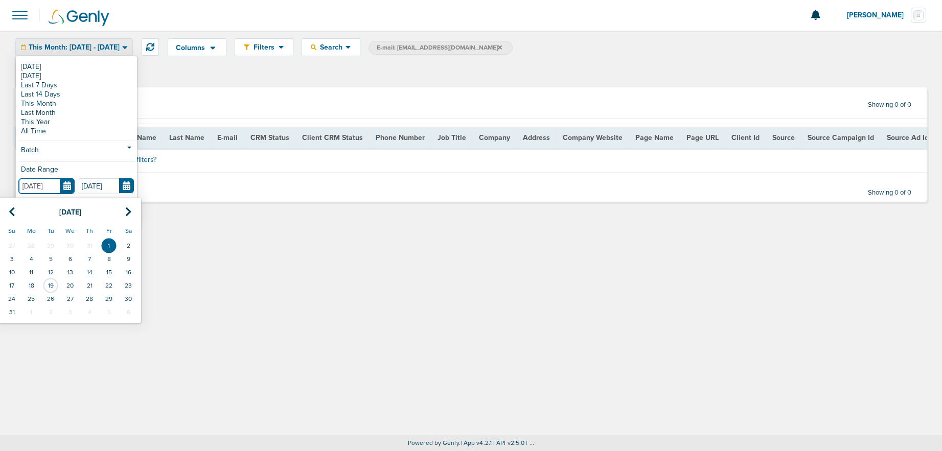
click at [66, 185] on input "[DATE]" at bounding box center [46, 186] width 56 height 16
click at [10, 213] on icon at bounding box center [12, 212] width 7 height 10
click at [53, 247] on td "1" at bounding box center [50, 245] width 19 height 13
type input "[DATE]"
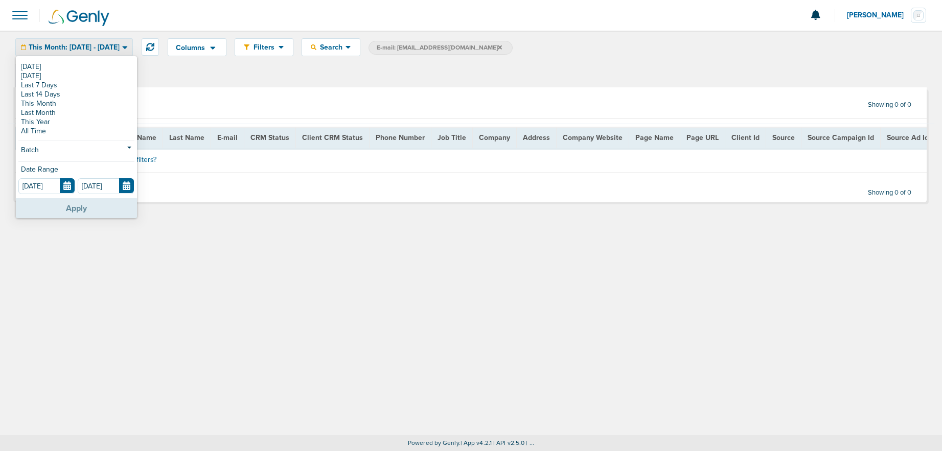
click at [55, 210] on button "Apply" at bounding box center [76, 208] width 121 height 20
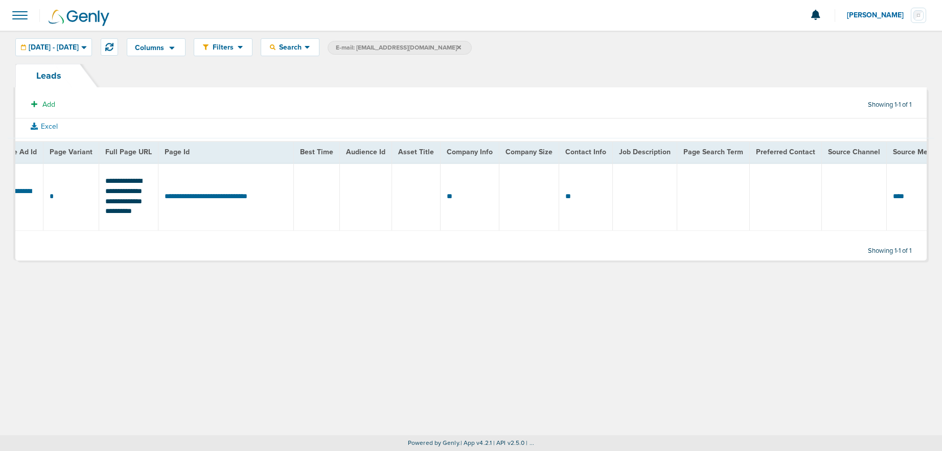
scroll to position [0, 946]
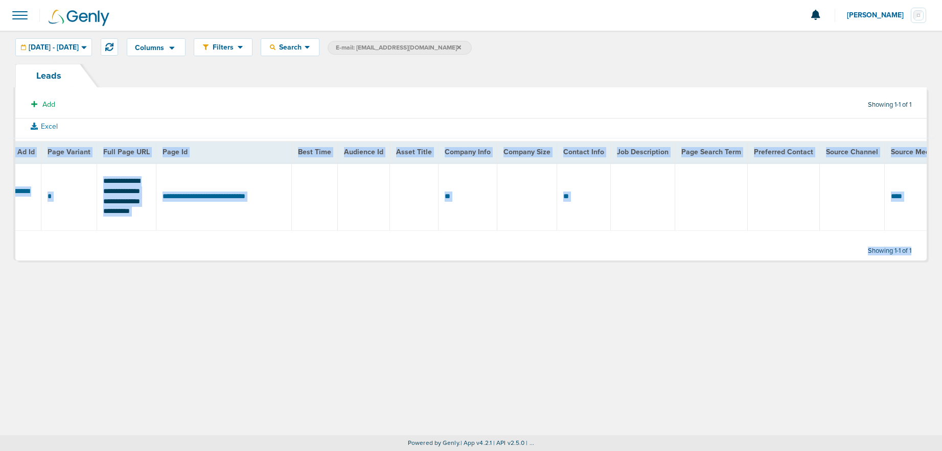
drag, startPoint x: 402, startPoint y: 205, endPoint x: 346, endPoint y: 204, distance: 55.7
click at [230, 213] on div "Add Showing 1-1 of 1 Excel Active Received Date First Name Last Name E-mail CRM…" at bounding box center [470, 178] width 911 height 166
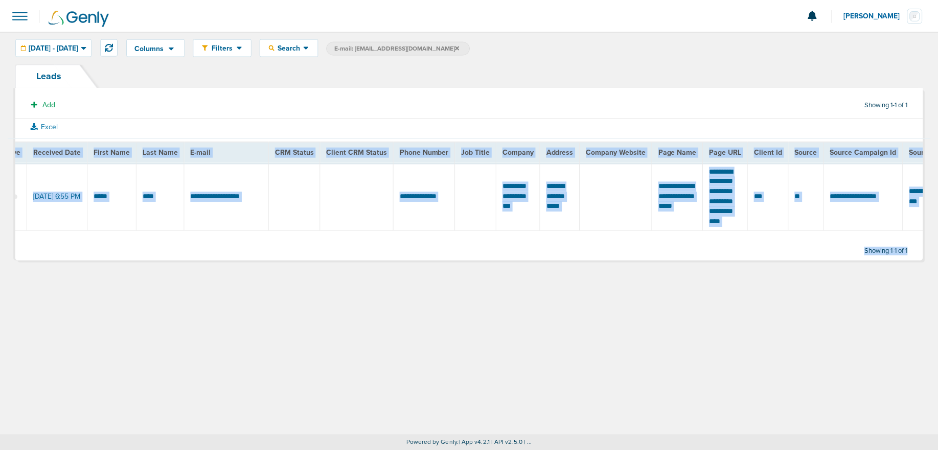
scroll to position [0, 0]
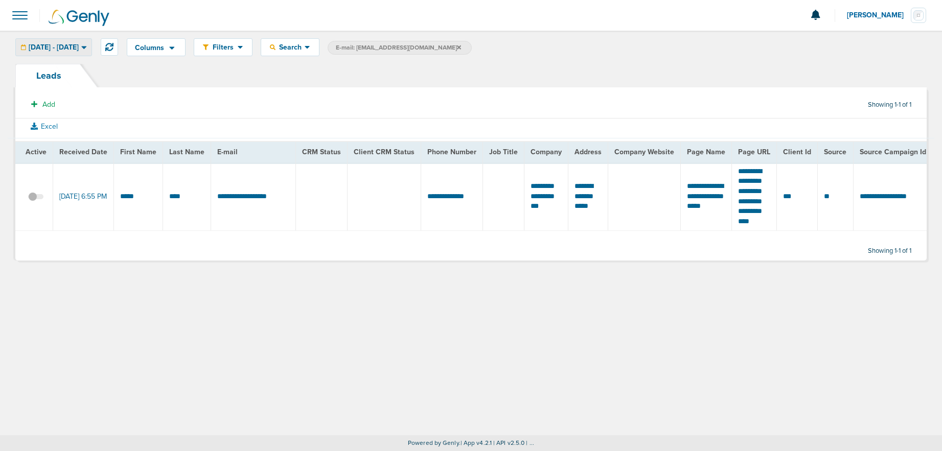
click at [65, 47] on span "[DATE] - [DATE]" at bounding box center [54, 47] width 50 height 7
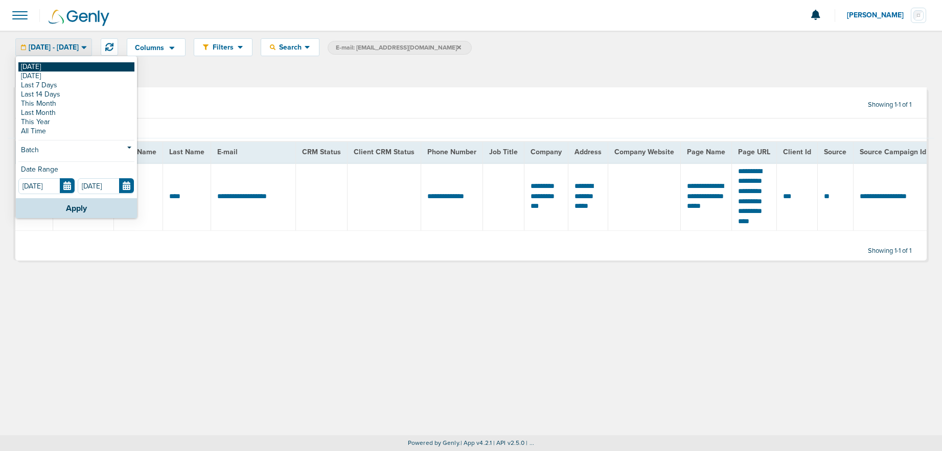
click at [43, 67] on link "[DATE]" at bounding box center [76, 66] width 116 height 9
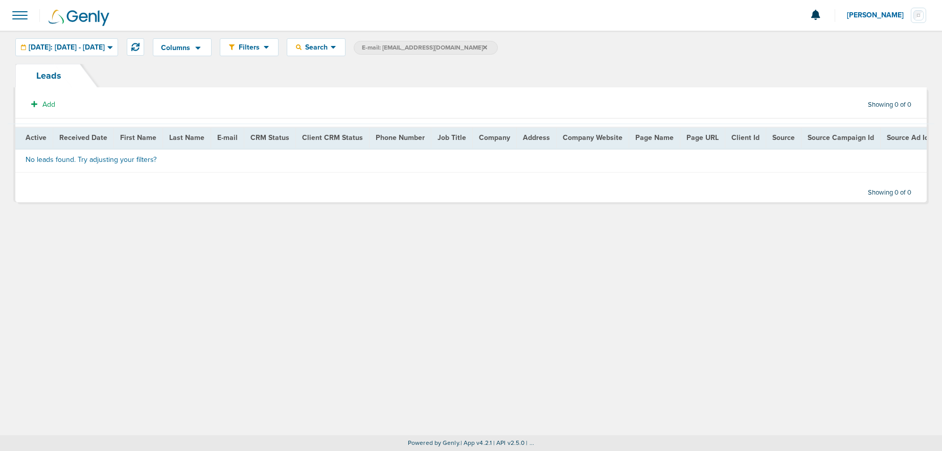
click at [483, 47] on icon at bounding box center [485, 47] width 4 height 6
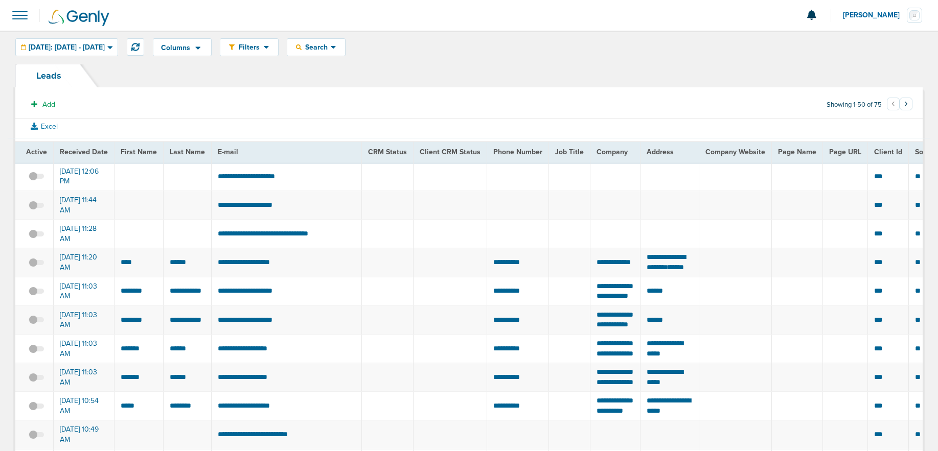
click at [21, 17] on span at bounding box center [20, 15] width 22 height 22
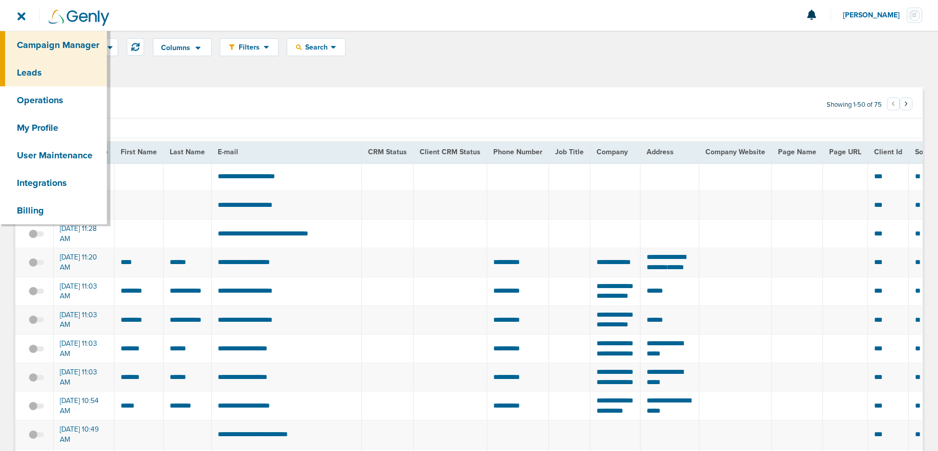
click at [39, 47] on link "Campaign Manager" at bounding box center [53, 45] width 107 height 28
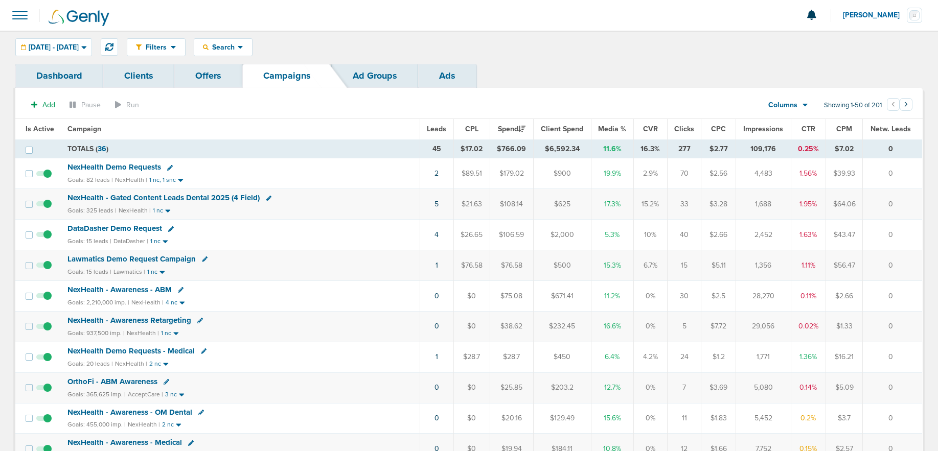
click at [103, 169] on span "NexHealth Demo Requests" at bounding box center [114, 167] width 94 height 9
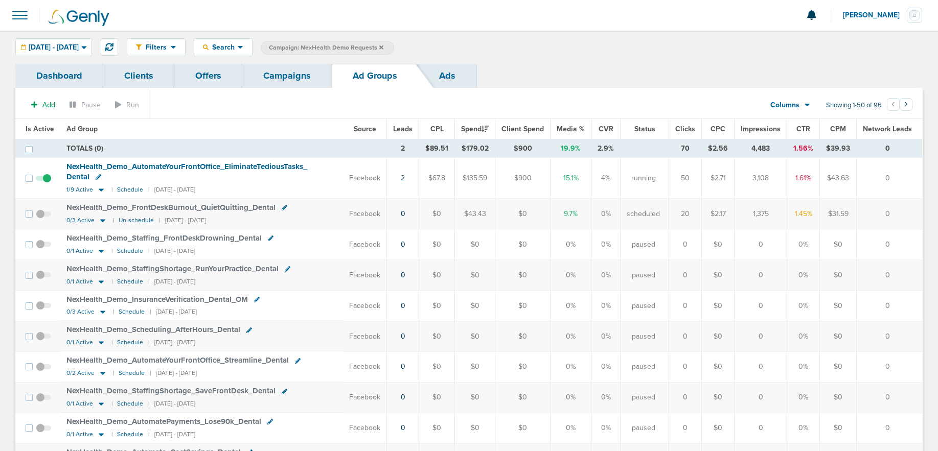
click at [289, 73] on link "Campaigns" at bounding box center [286, 76] width 89 height 24
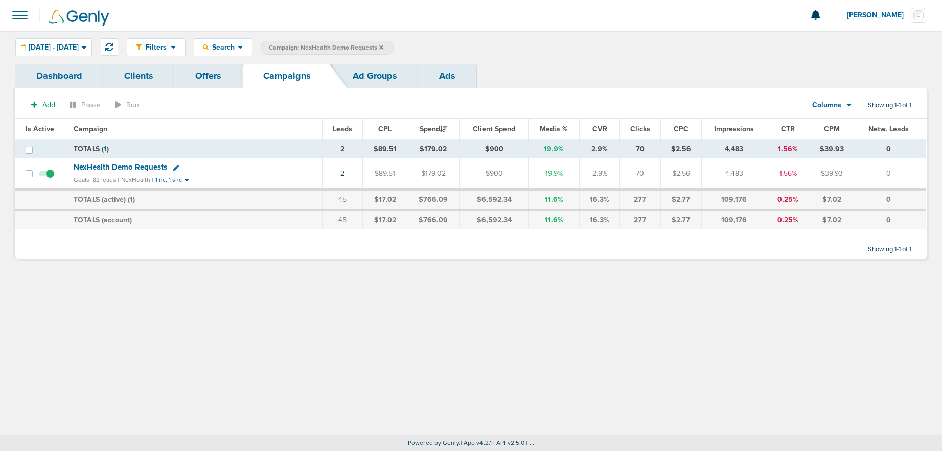
click at [383, 47] on icon at bounding box center [381, 47] width 4 height 6
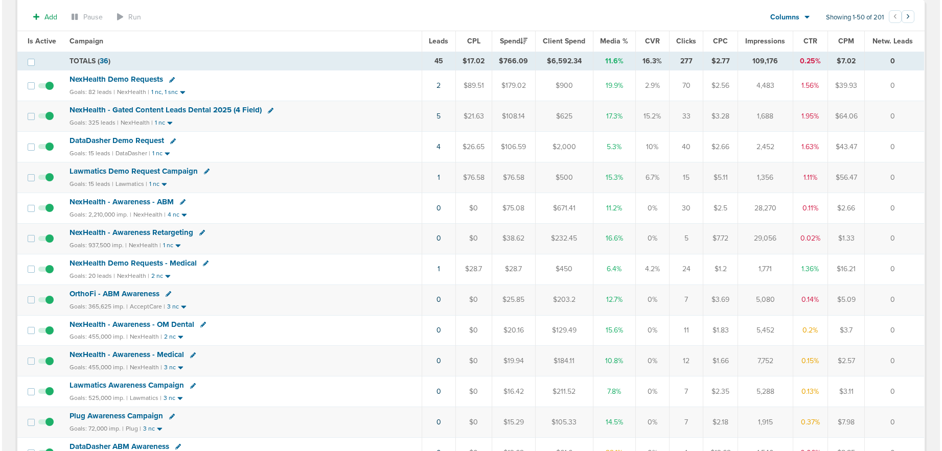
scroll to position [87, 0]
click at [172, 143] on icon at bounding box center [171, 143] width 6 height 6
select select
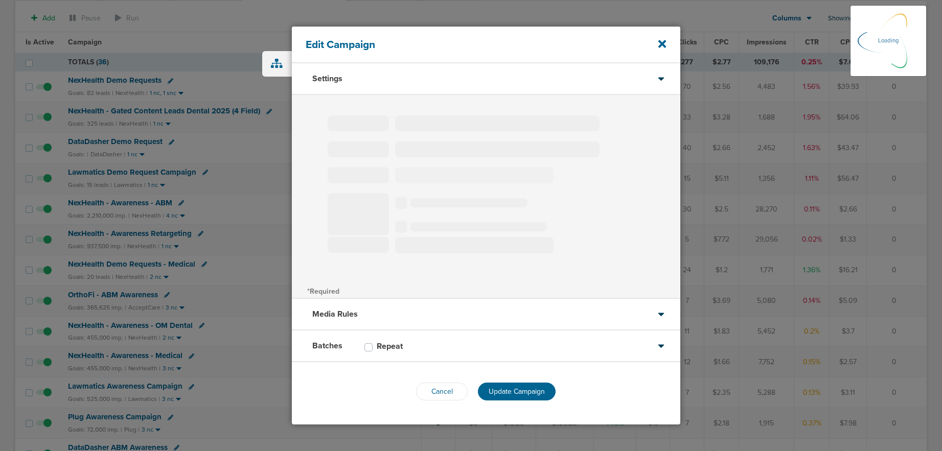
type input "DataDasher Demo Request"
select select "Leads"
radio input "true"
select select "readWrite"
select select "1"
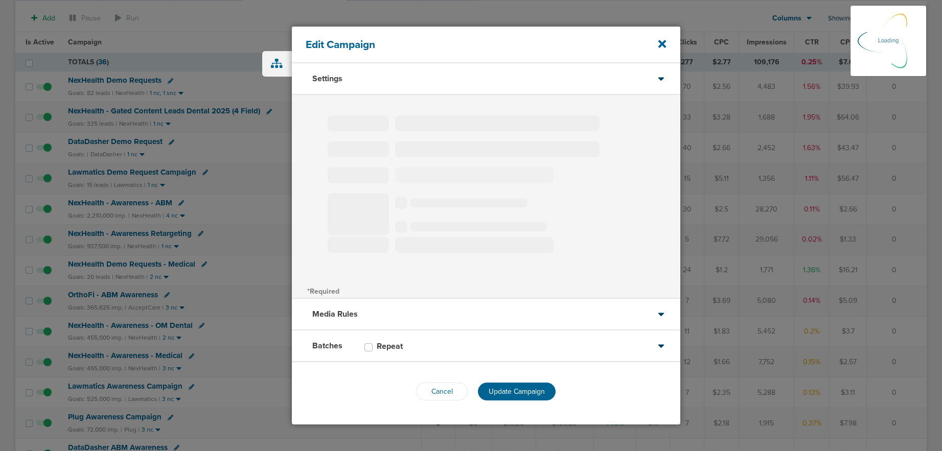
select select "2"
select select "4"
select select "6"
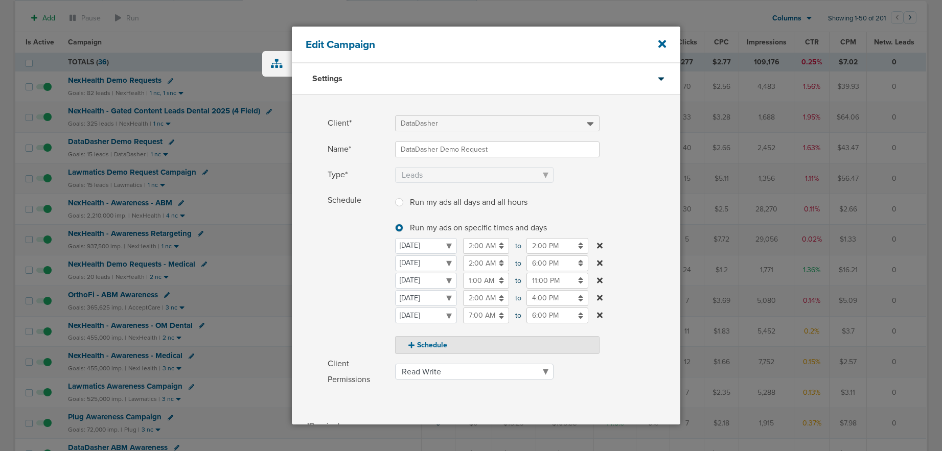
click at [544, 263] on input "6:00 PM" at bounding box center [557, 264] width 62 height 16
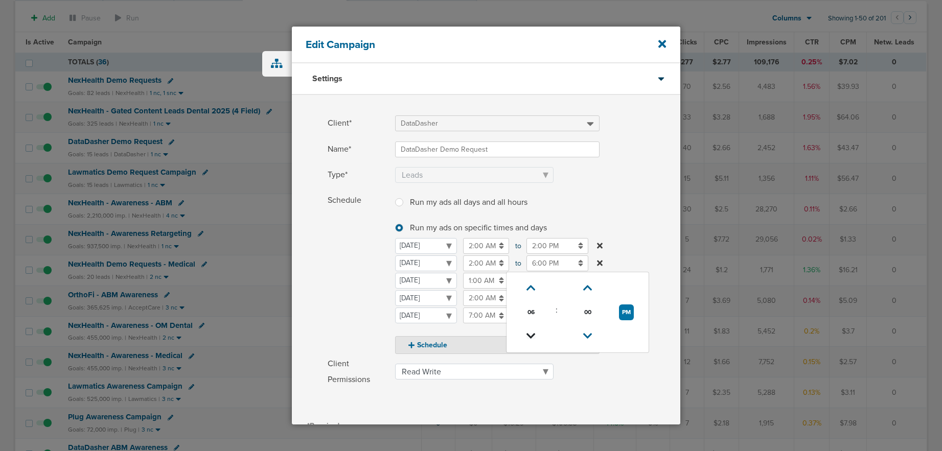
click at [535, 337] on icon at bounding box center [530, 336] width 9 height 6
click at [535, 337] on icon at bounding box center [530, 335] width 9 height 6
type input "3:00 PM"
click at [336, 286] on span "Schedule" at bounding box center [358, 273] width 61 height 161
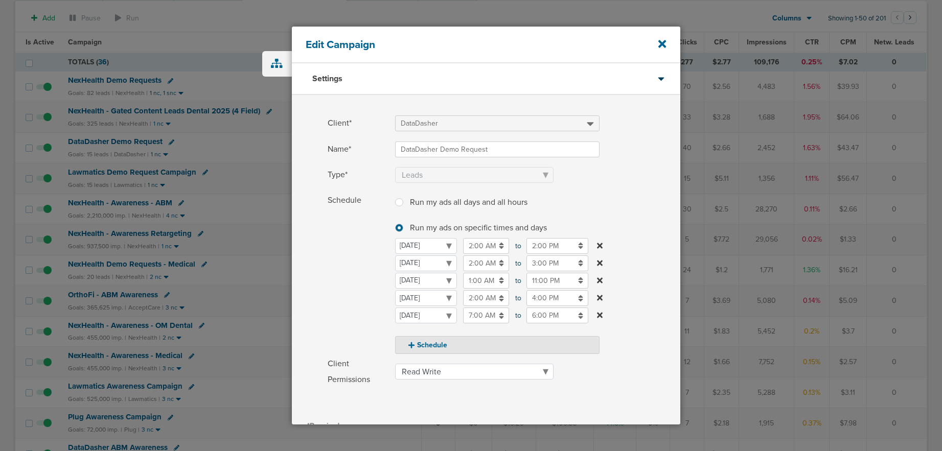
click at [478, 280] on input "1:00 AM" at bounding box center [486, 281] width 46 height 16
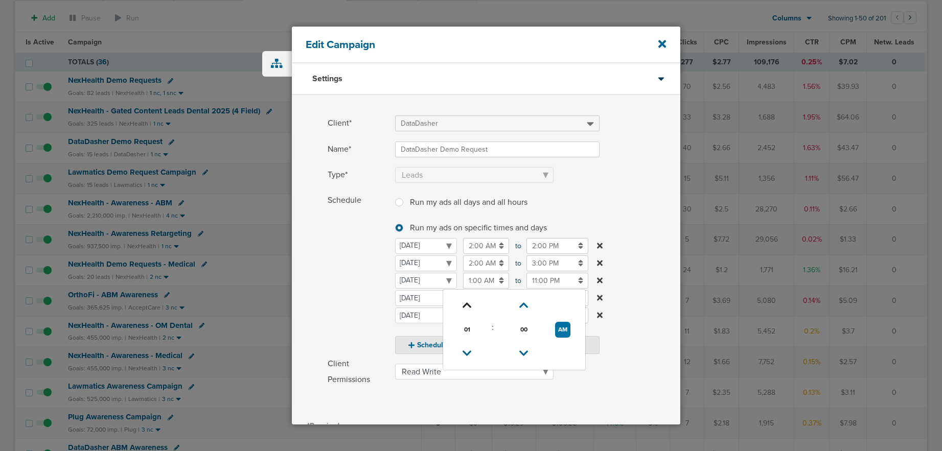
drag, startPoint x: 469, startPoint y: 306, endPoint x: 461, endPoint y: 306, distance: 8.2
click at [469, 306] on icon at bounding box center [466, 306] width 9 height 6
type input "2:00 AM"
click at [333, 296] on span "Schedule" at bounding box center [358, 273] width 61 height 161
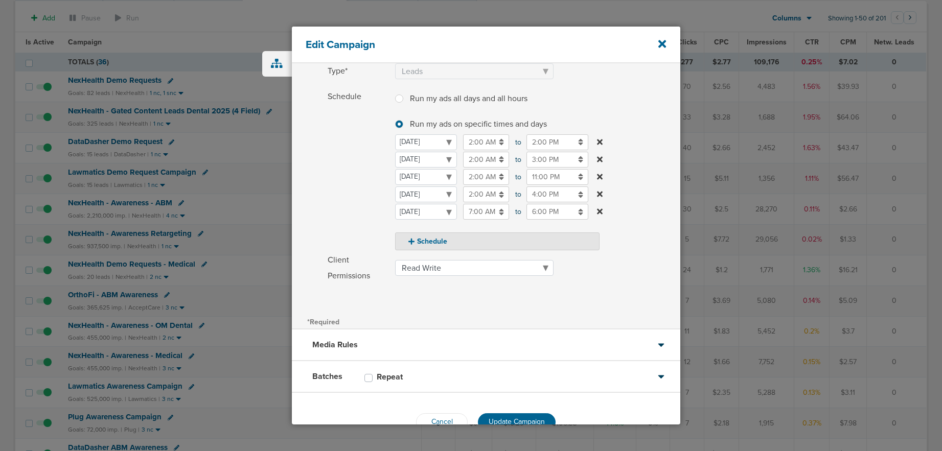
scroll to position [131, 0]
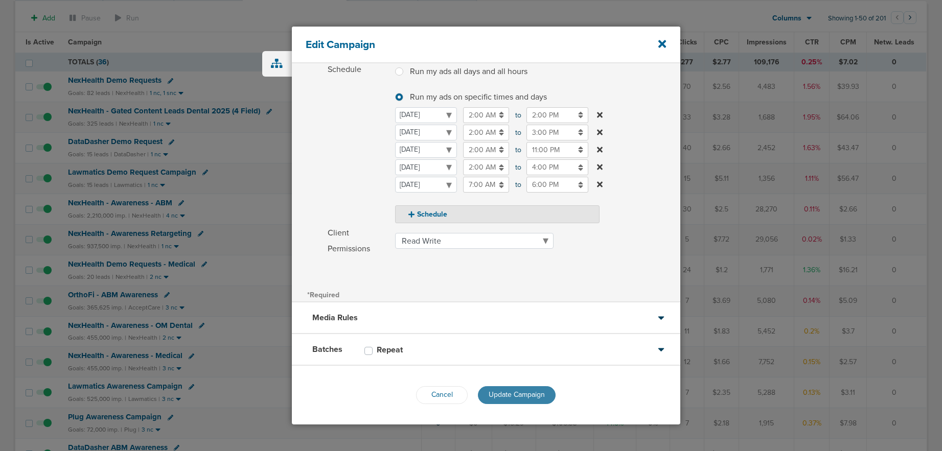
click at [490, 403] on button "Update Campaign" at bounding box center [517, 395] width 78 height 18
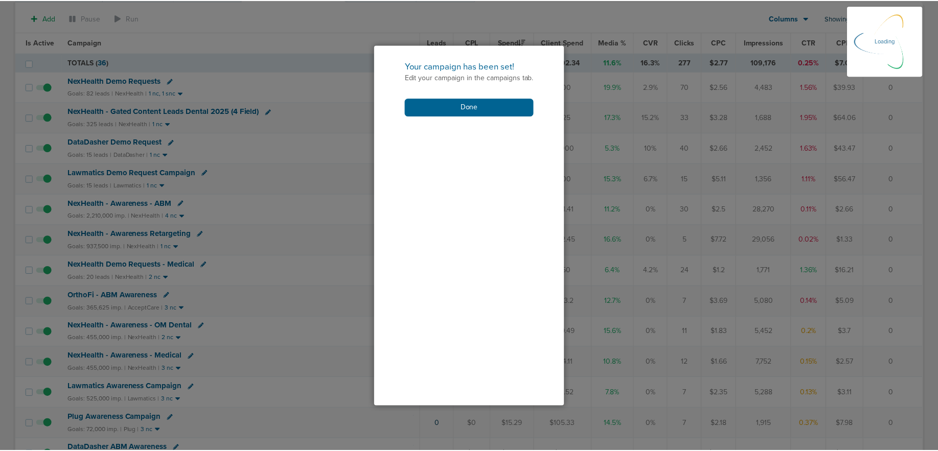
scroll to position [99, 0]
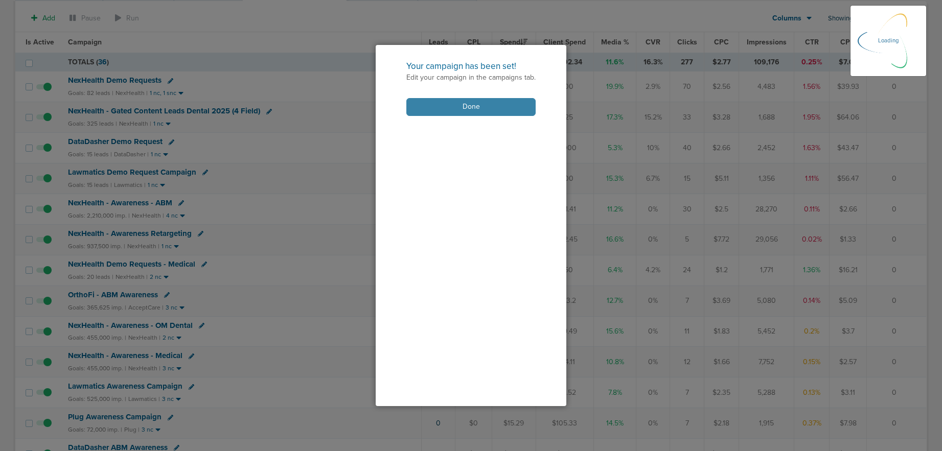
click at [466, 108] on button "Done" at bounding box center [470, 107] width 129 height 18
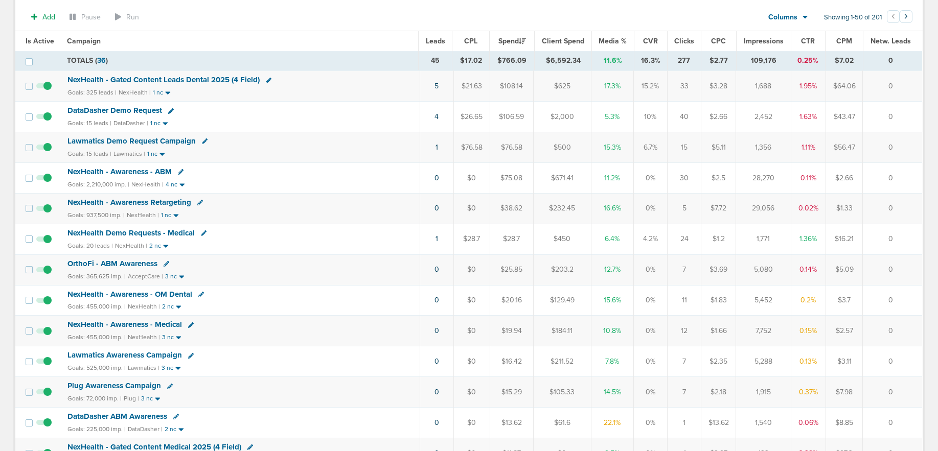
scroll to position [120, 0]
click at [168, 233] on span "NexHealth Demo Requests - Medical" at bounding box center [130, 233] width 127 height 9
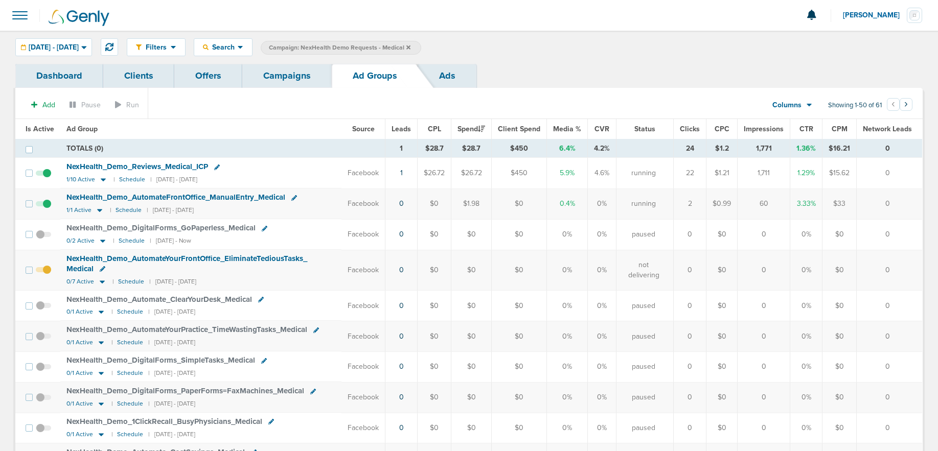
drag, startPoint x: 279, startPoint y: 73, endPoint x: 328, endPoint y: 62, distance: 50.2
click at [280, 73] on link "Campaigns" at bounding box center [286, 76] width 89 height 24
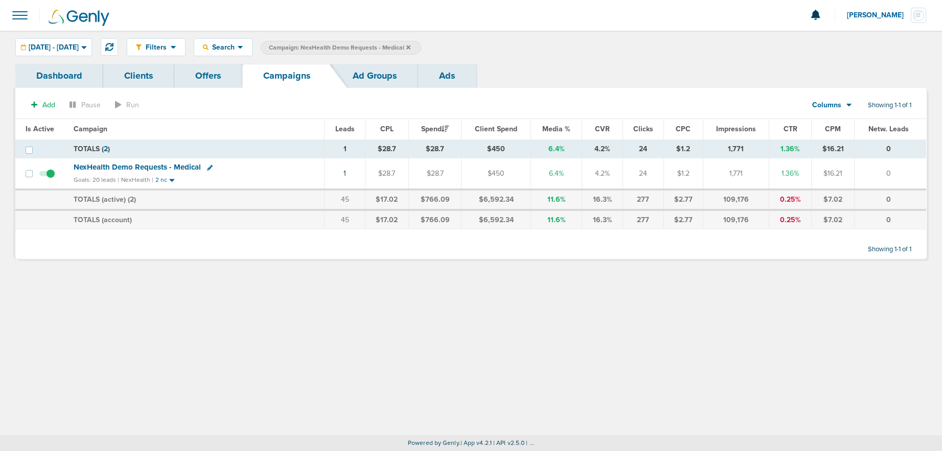
click at [410, 45] on icon at bounding box center [408, 47] width 4 height 6
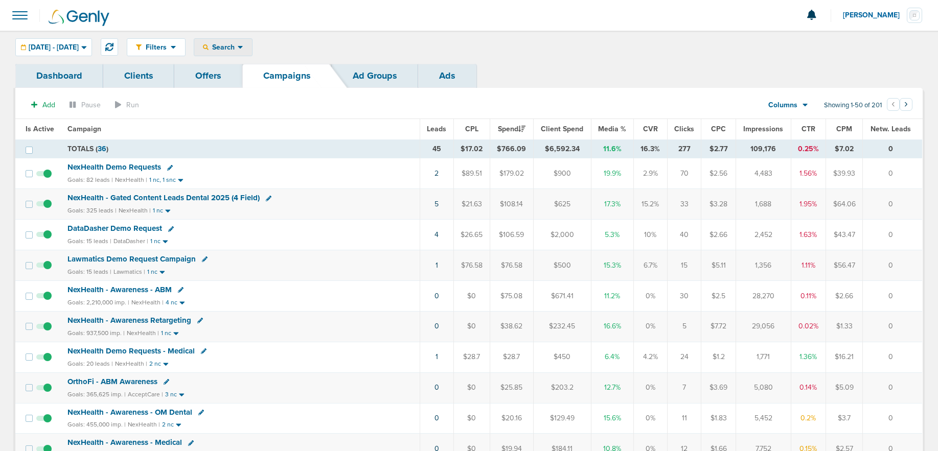
click at [238, 50] on span "Search" at bounding box center [222, 47] width 29 height 9
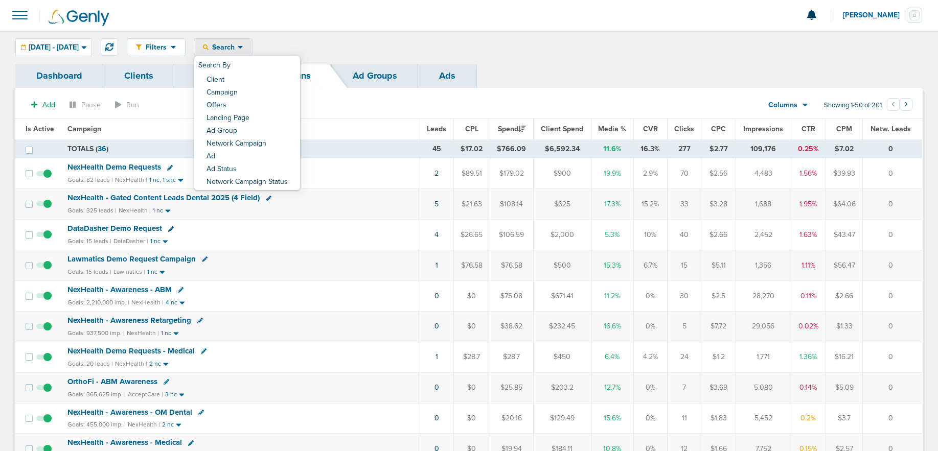
click at [249, 74] on link "Client" at bounding box center [247, 80] width 106 height 13
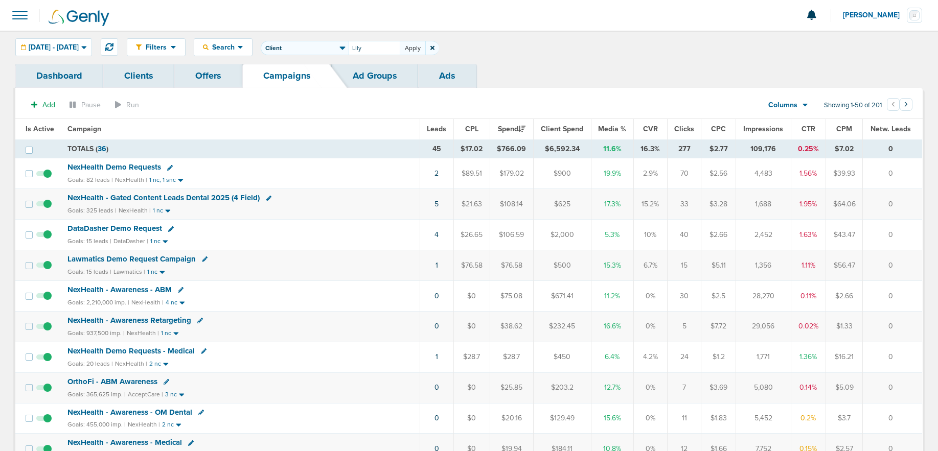
type input "Lily"
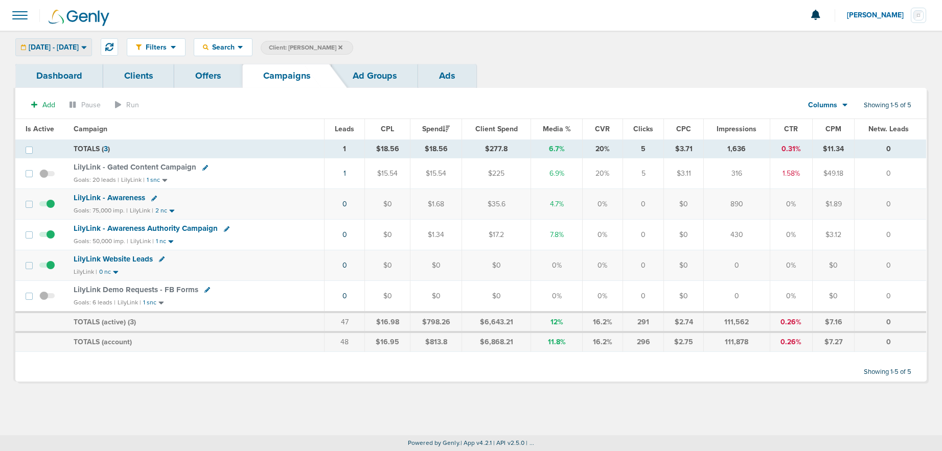
click at [79, 44] on span "[DATE] - [DATE]" at bounding box center [54, 47] width 50 height 7
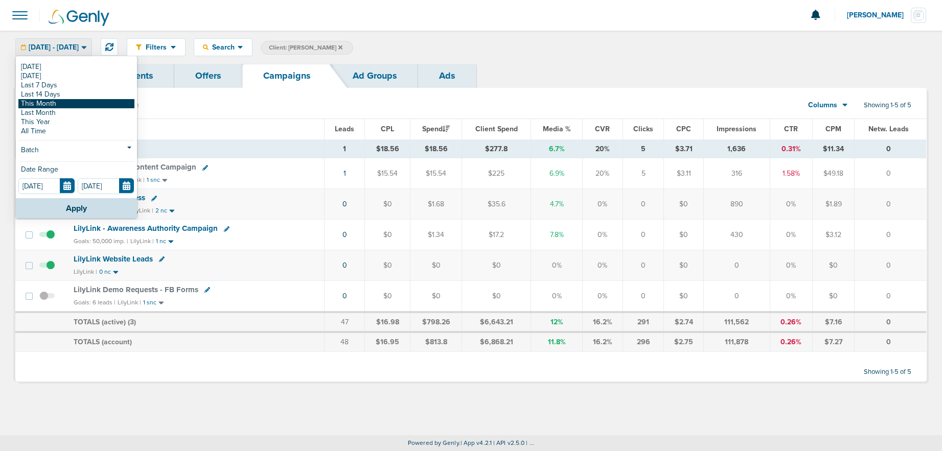
click at [74, 105] on link "This Month" at bounding box center [76, 103] width 116 height 9
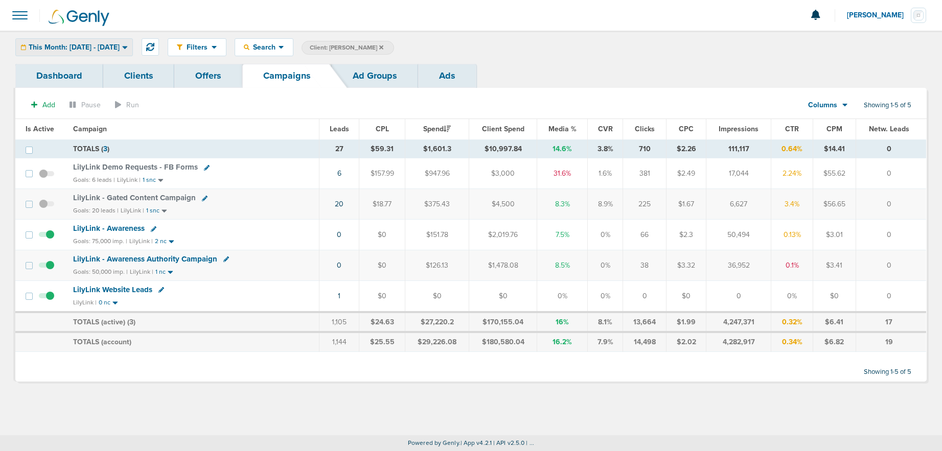
click at [62, 44] on span "This Month: [DATE] - [DATE]" at bounding box center [74, 47] width 91 height 7
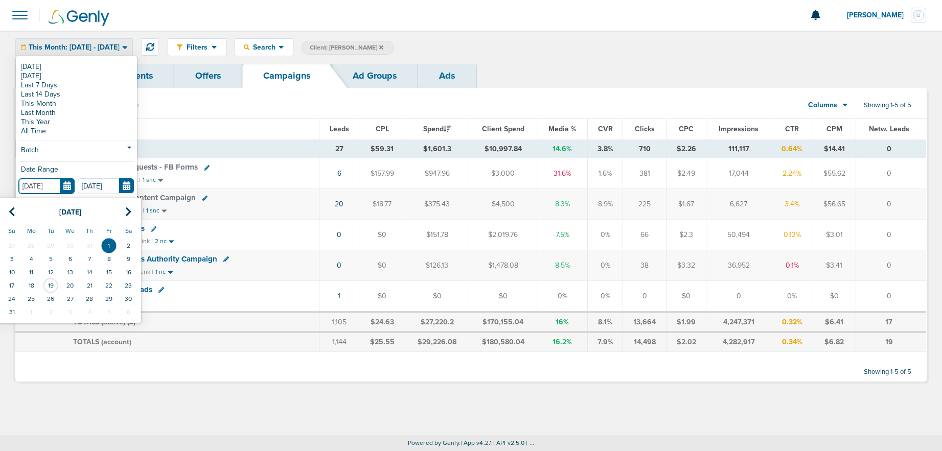
click at [66, 184] on input "[DATE]" at bounding box center [46, 186] width 56 height 16
click at [84, 244] on td "31" at bounding box center [89, 245] width 19 height 13
type input "[DATE]"
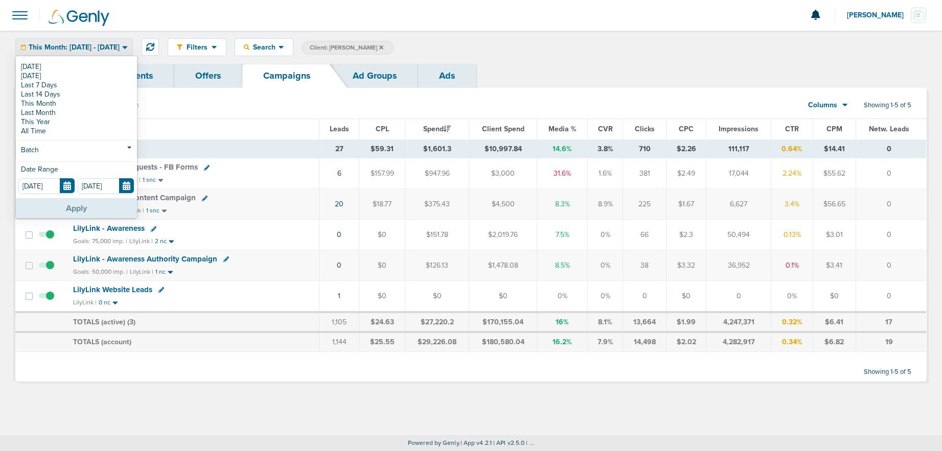
click at [85, 211] on button "Apply" at bounding box center [76, 208] width 121 height 20
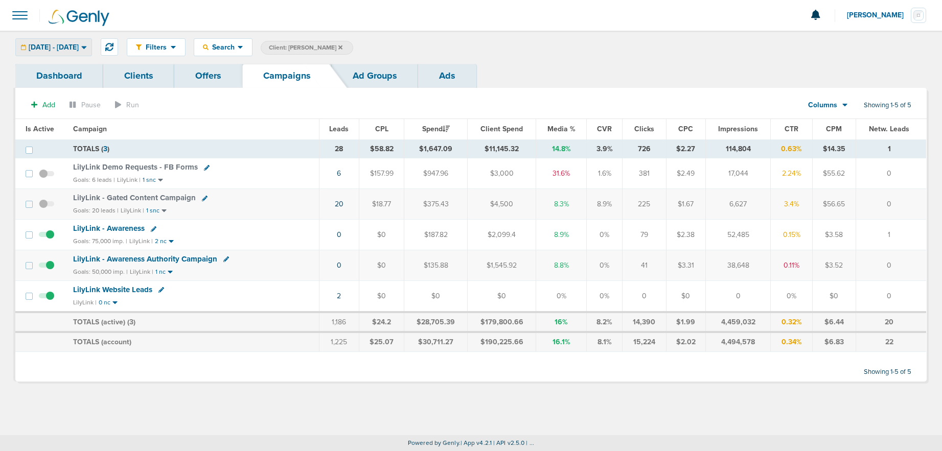
click at [38, 47] on span "[DATE] - [DATE]" at bounding box center [54, 47] width 50 height 7
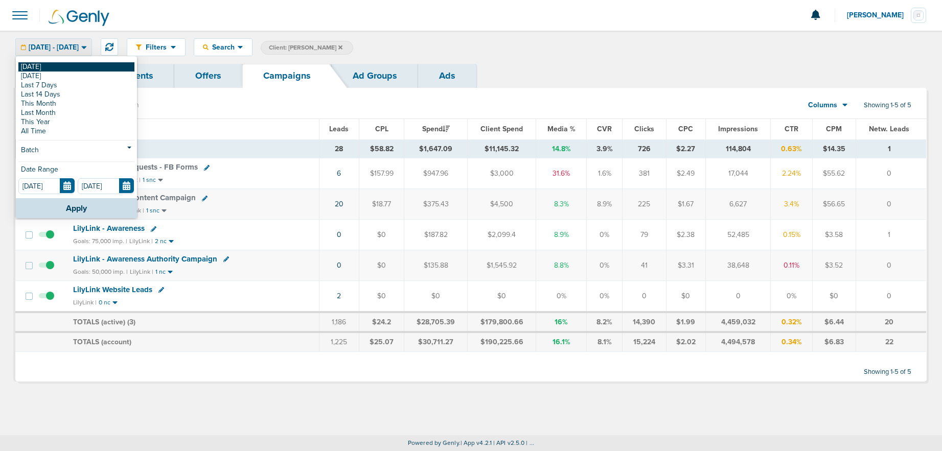
click at [39, 66] on link "[DATE]" at bounding box center [76, 66] width 116 height 9
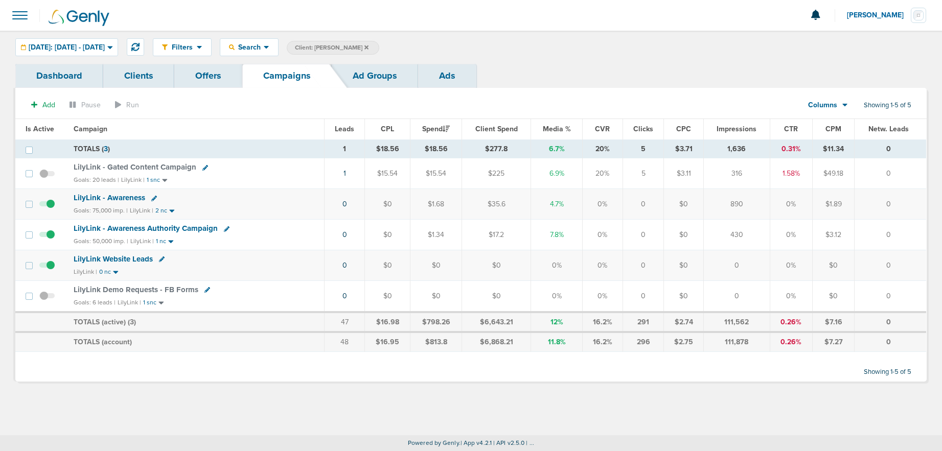
click at [358, 46] on label "Client: [PERSON_NAME]" at bounding box center [333, 48] width 92 height 14
click at [364, 47] on icon at bounding box center [366, 47] width 4 height 6
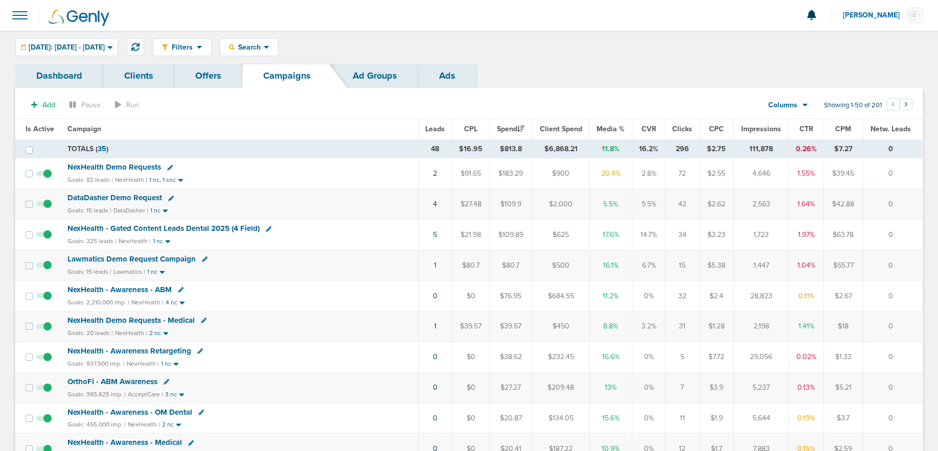
click at [124, 166] on span "NexHealth Demo Requests" at bounding box center [114, 167] width 94 height 9
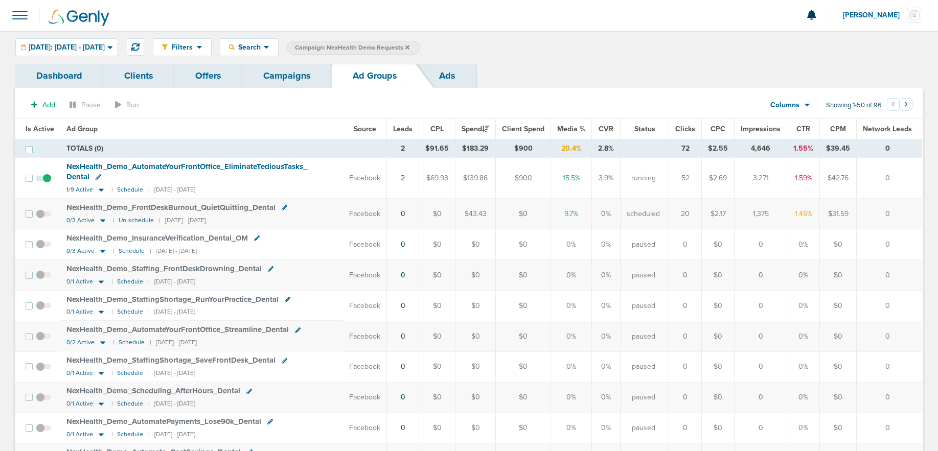
click at [145, 165] on span "NexHealth_ Demo_ AutomateYourFrontOffice_ EliminateTediousTasks_ Dental" at bounding box center [186, 171] width 241 height 19
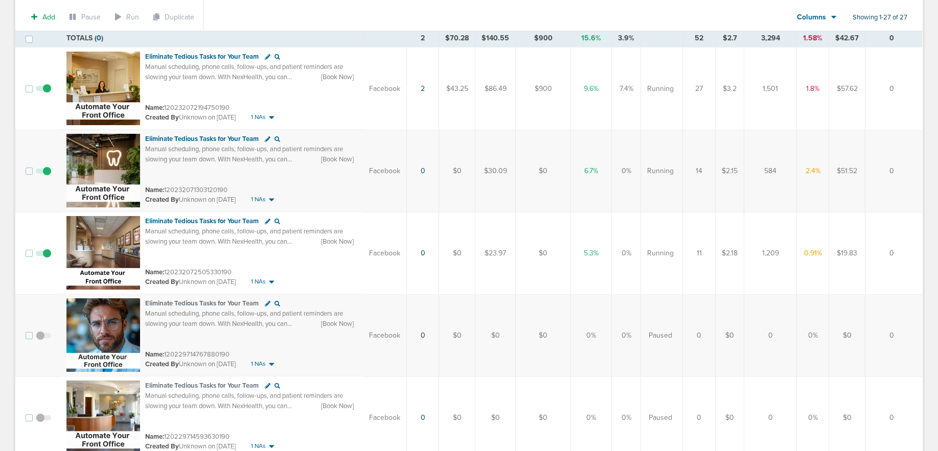
scroll to position [149, 0]
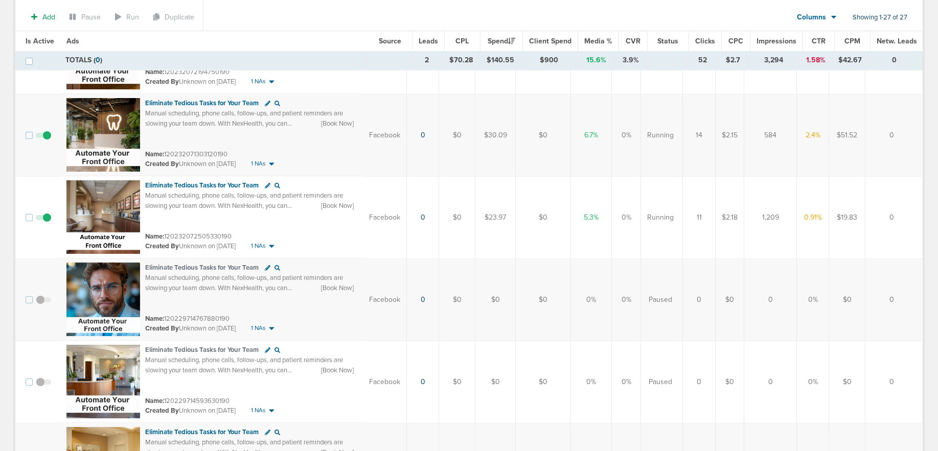
click at [45, 223] on span at bounding box center [43, 223] width 15 height 0
click at [43, 220] on input "checkbox" at bounding box center [43, 220] width 0 height 0
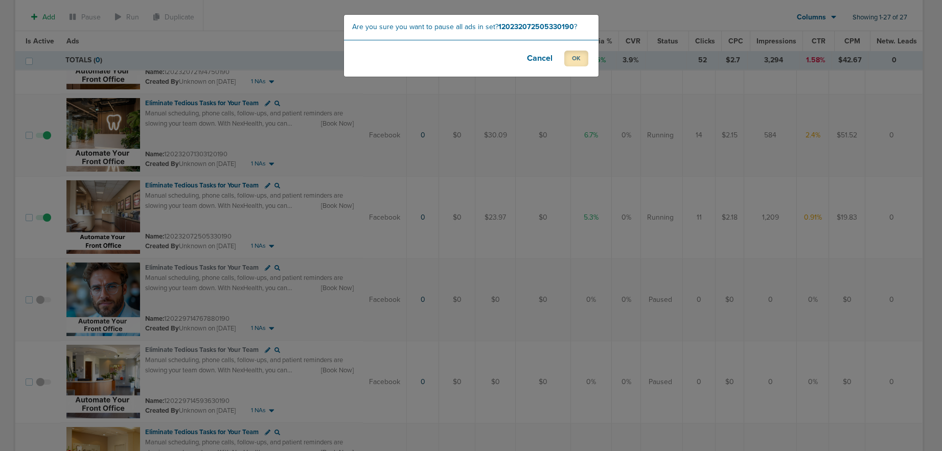
click at [575, 58] on button "OK" at bounding box center [576, 59] width 24 height 16
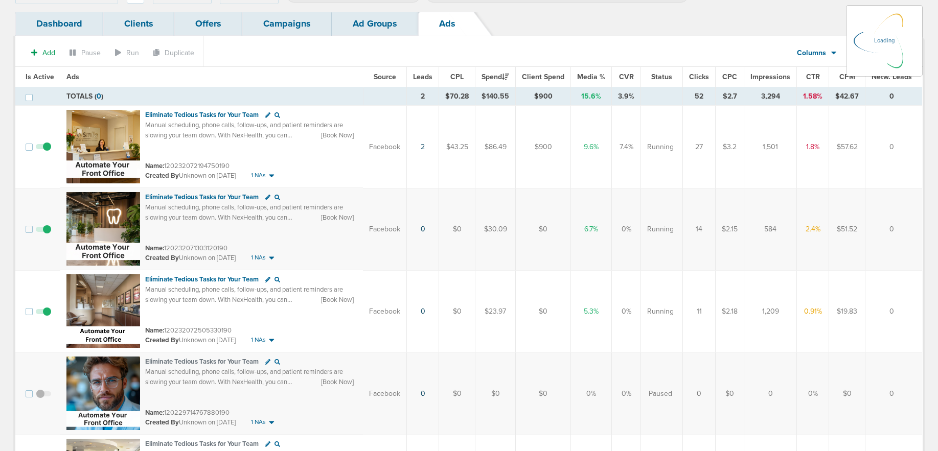
scroll to position [0, 0]
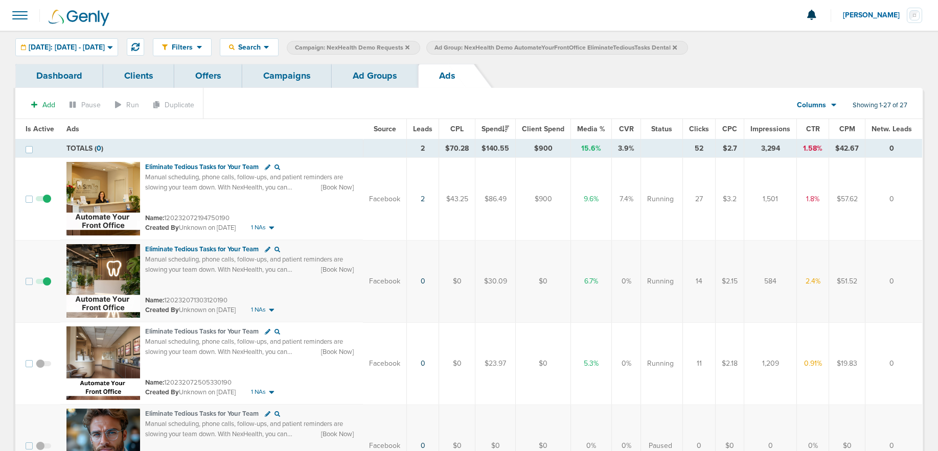
click at [382, 69] on link "Ad Groups" at bounding box center [375, 76] width 86 height 24
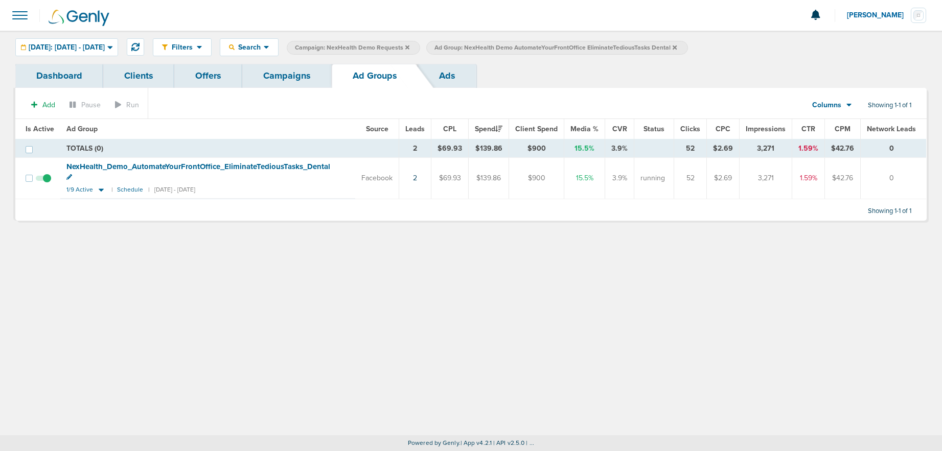
click at [677, 48] on icon at bounding box center [674, 47] width 4 height 4
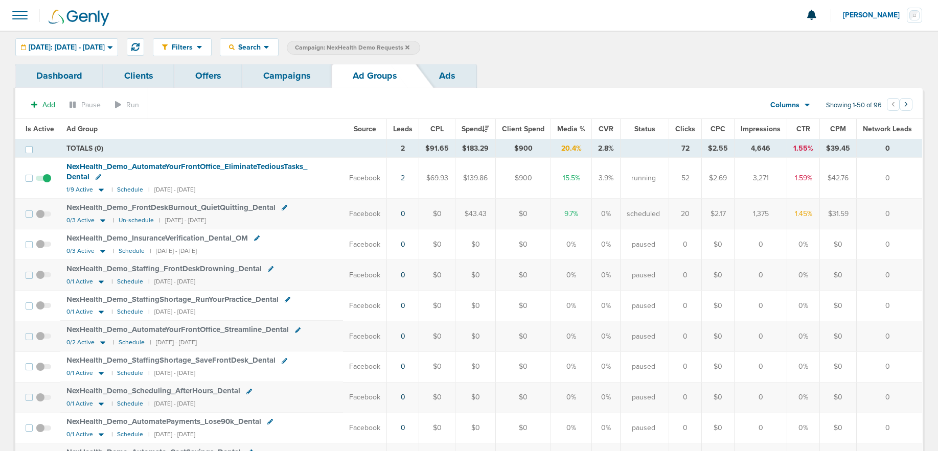
click at [281, 71] on link "Campaigns" at bounding box center [286, 76] width 89 height 24
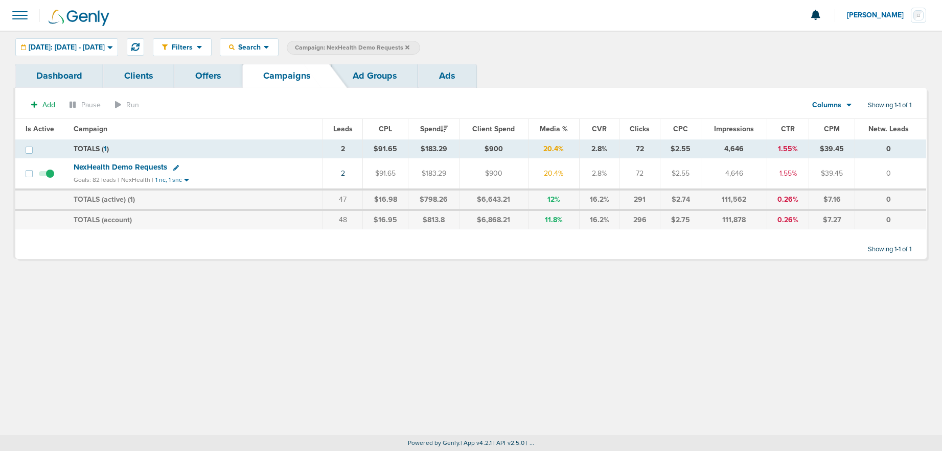
click at [409, 45] on icon at bounding box center [407, 47] width 4 height 4
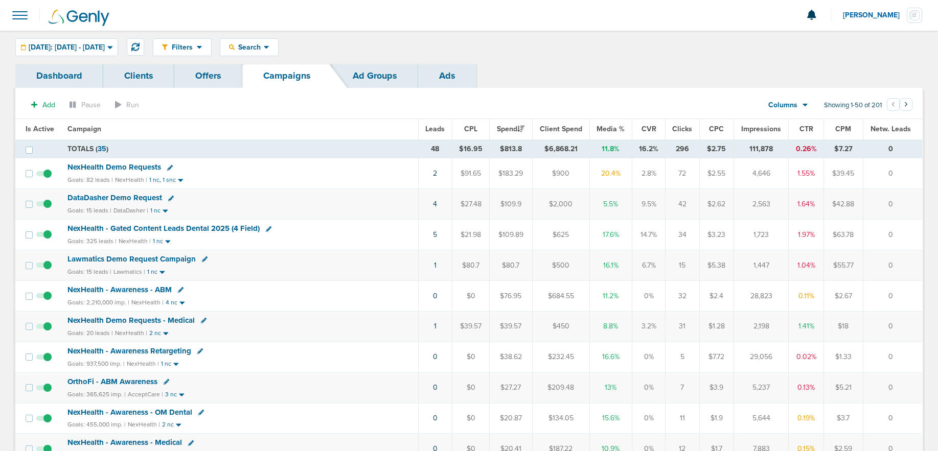
click at [210, 226] on span "NexHealth - Gated Content Leads Dental 2025 (4 Field)" at bounding box center [163, 228] width 192 height 9
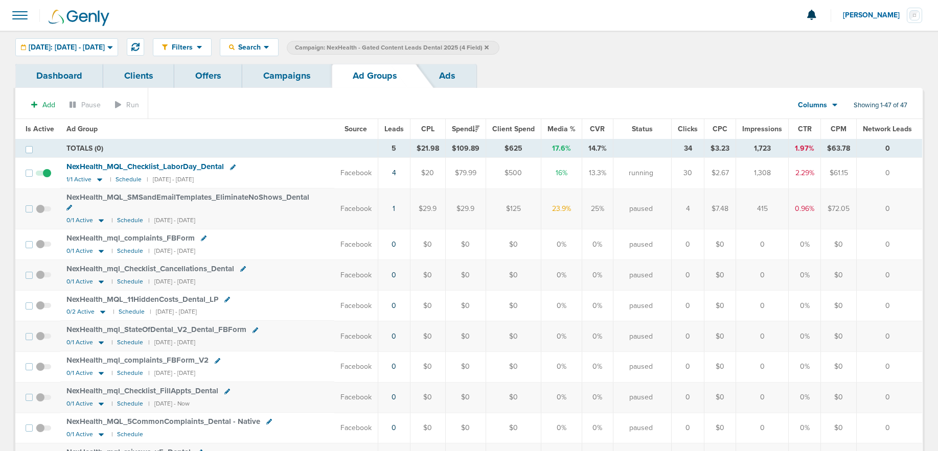
click at [231, 165] on icon at bounding box center [233, 168] width 6 height 6
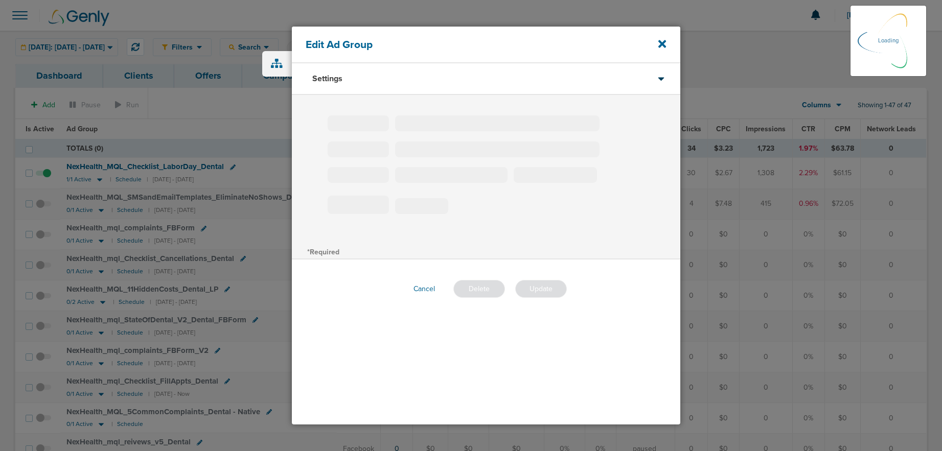
type input "NexHealth_MQL_Checklist_LaborDay_Dental"
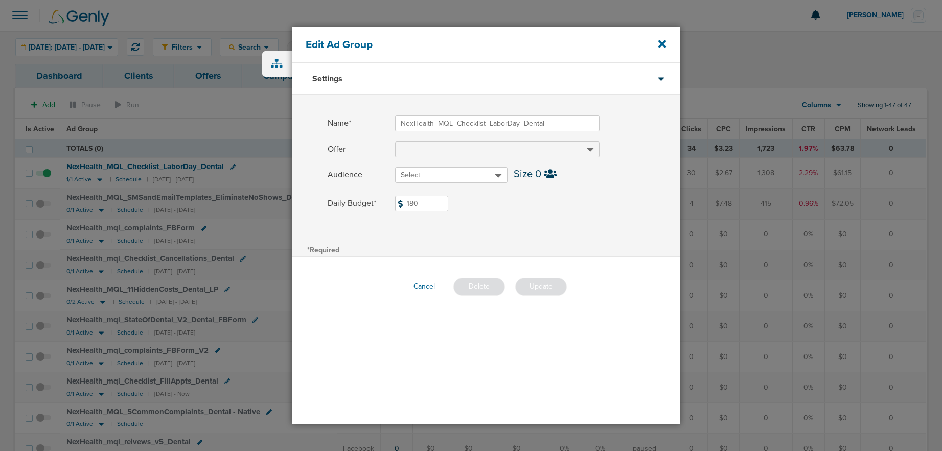
drag, startPoint x: 425, startPoint y: 204, endPoint x: 369, endPoint y: 203, distance: 55.7
click at [372, 202] on label "Daily Budget* 180 $180" at bounding box center [504, 204] width 353 height 16
type input "240"
click at [548, 286] on button "Update" at bounding box center [541, 287] width 52 height 18
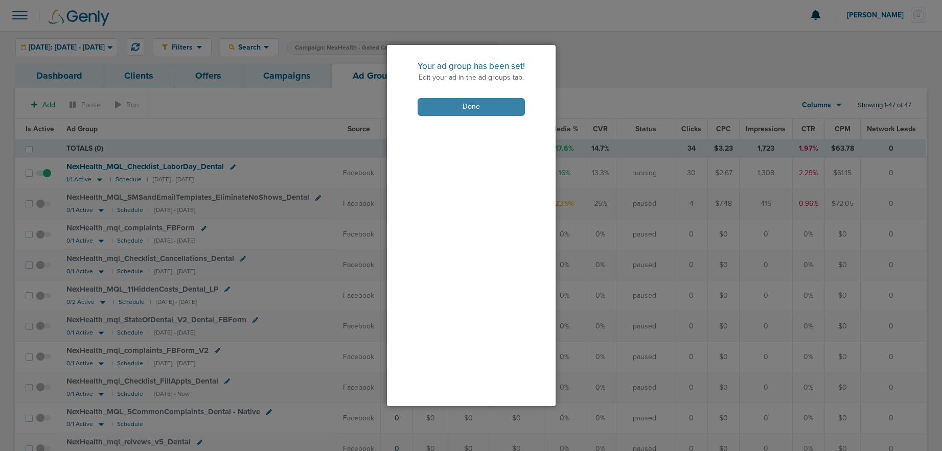
click at [481, 109] on button "Done" at bounding box center [470, 107] width 107 height 18
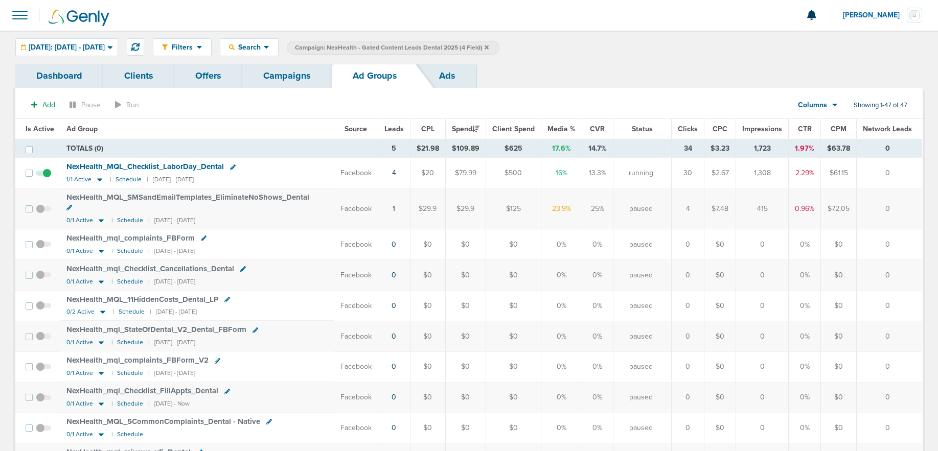
click at [296, 78] on link "Campaigns" at bounding box center [286, 76] width 89 height 24
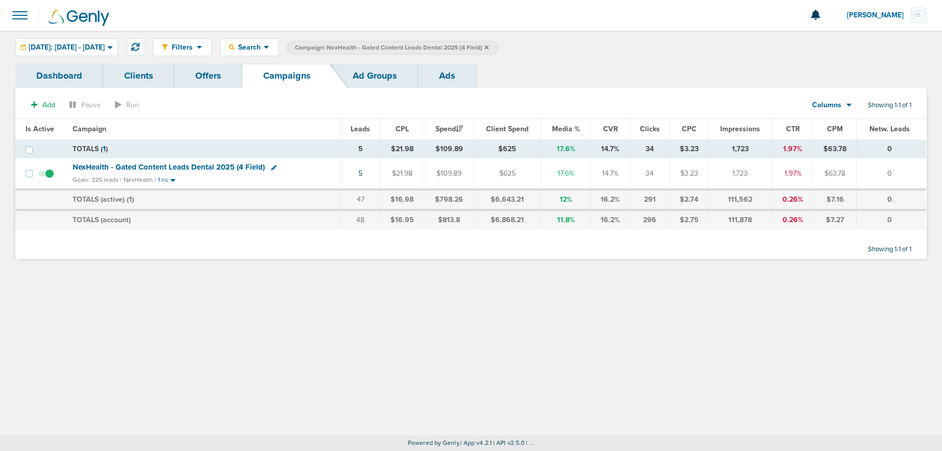
click at [489, 49] on icon at bounding box center [486, 47] width 4 height 4
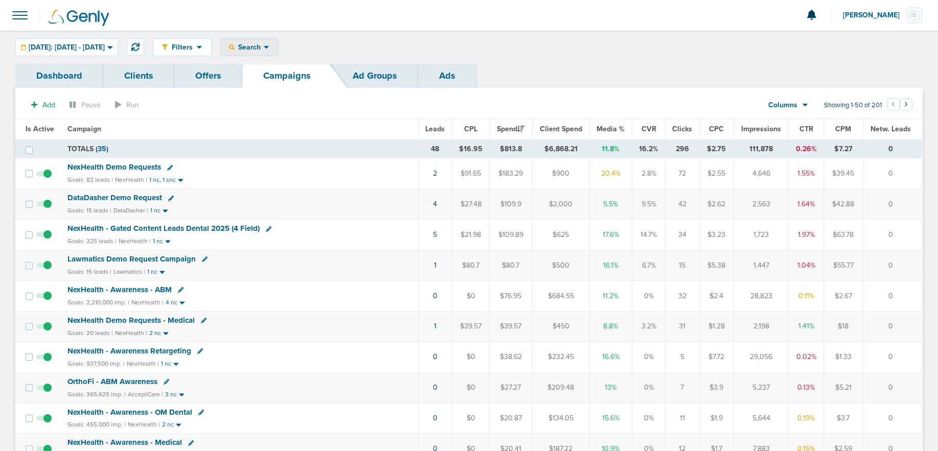
drag, startPoint x: 281, startPoint y: 48, endPoint x: 283, endPoint y: 62, distance: 14.5
click at [264, 50] on span "Search" at bounding box center [249, 47] width 29 height 9
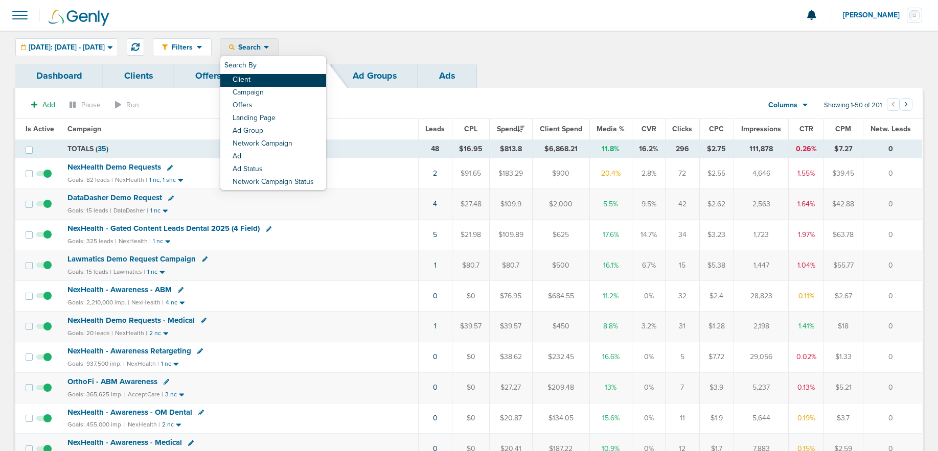
click at [283, 78] on link "Client" at bounding box center [273, 80] width 106 height 13
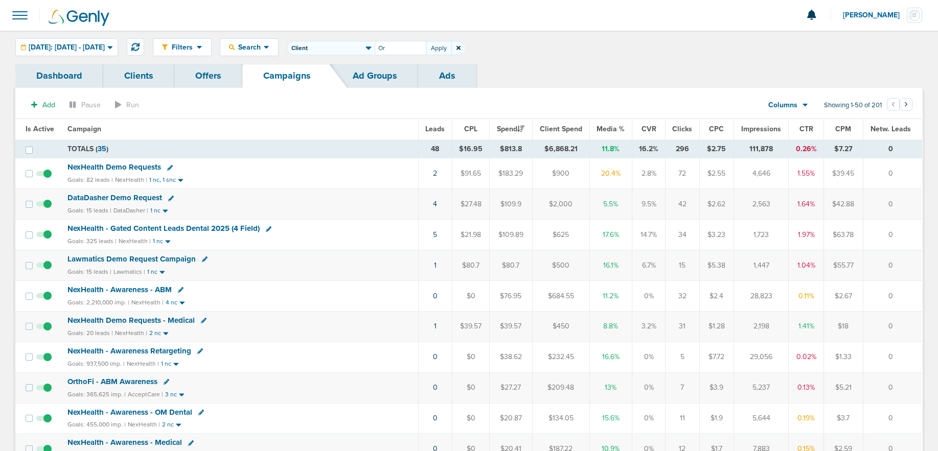
type input "O"
type input "Accept"
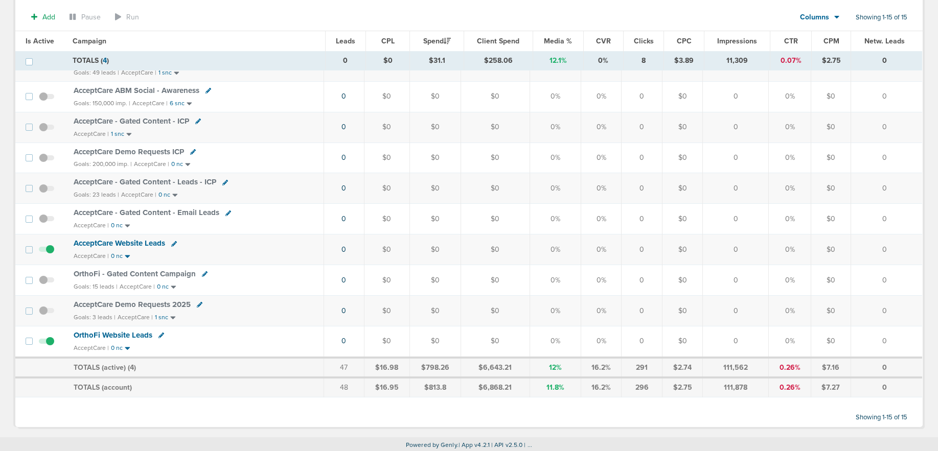
scroll to position [252, 0]
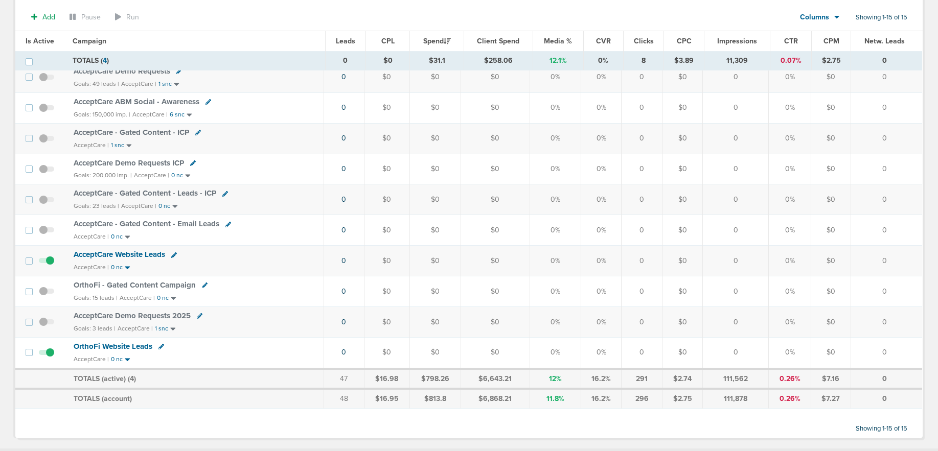
click at [135, 283] on span "OrthoFi - Gated Content Campaign" at bounding box center [135, 285] width 122 height 9
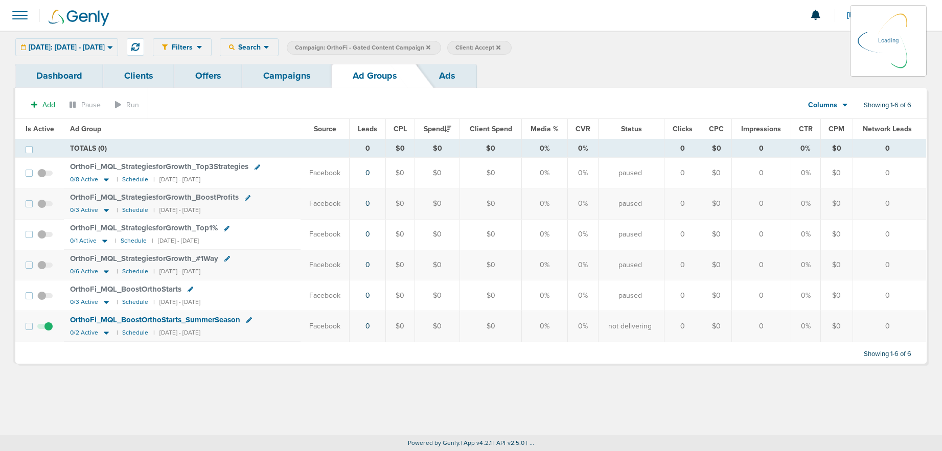
click at [86, 43] on div "[DATE]: [DATE] - [DATE] [DATE] [DATE] Last 7 Days Last 14 Days This Month Last …" at bounding box center [66, 47] width 103 height 18
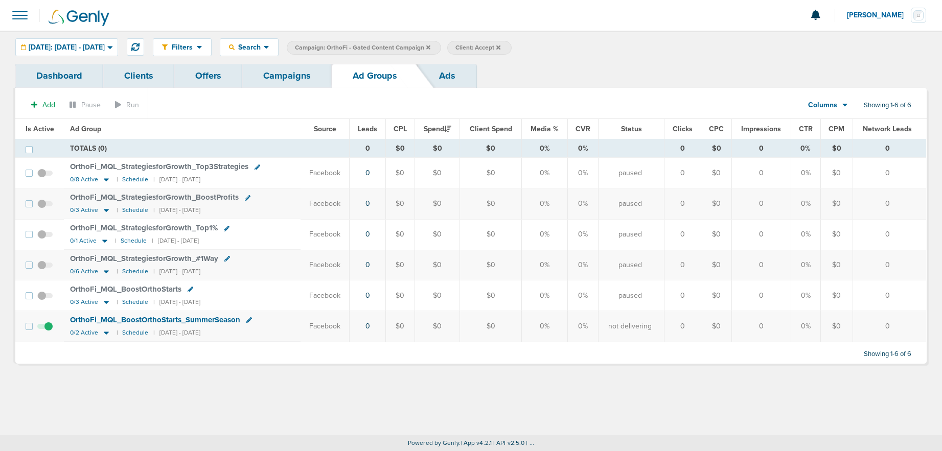
click at [118, 317] on span "OrthoFi_ MQL_ BoostOrthoStarts_ SummerSeason" at bounding box center [155, 319] width 170 height 9
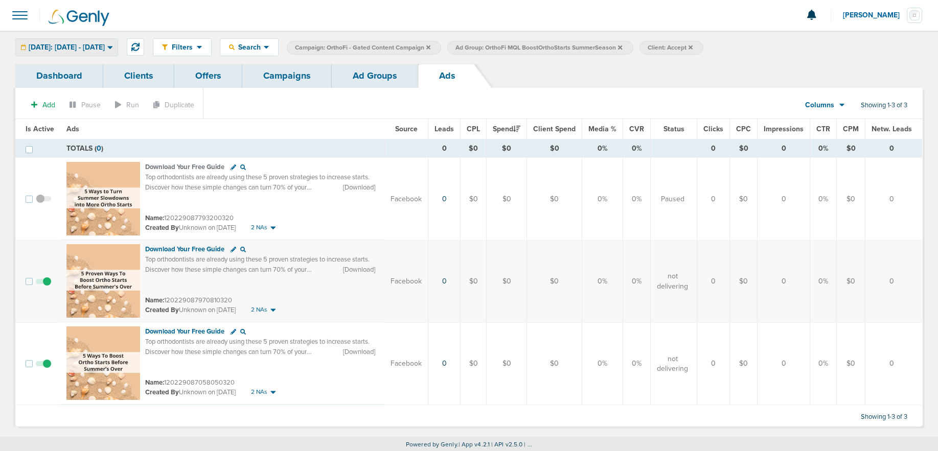
click at [105, 49] on span "[DATE]: [DATE] - [DATE]" at bounding box center [67, 47] width 76 height 7
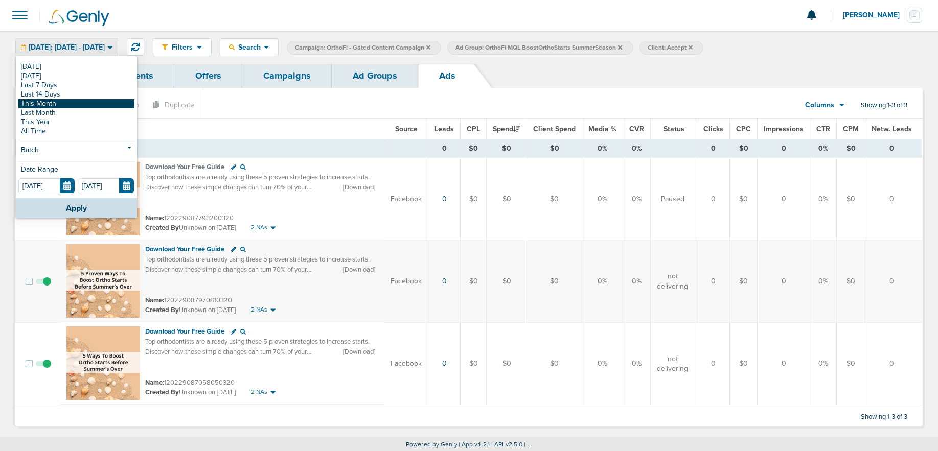
click at [86, 100] on link "This Month" at bounding box center [76, 103] width 116 height 9
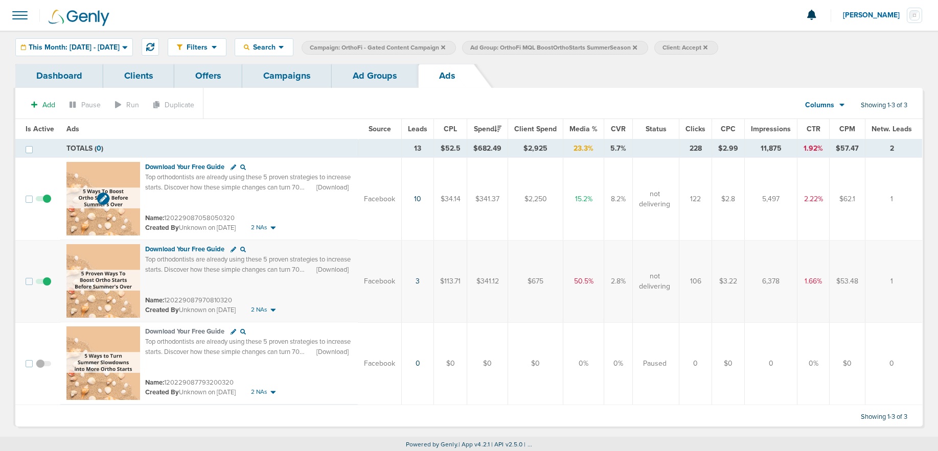
click at [128, 180] on img at bounding box center [103, 199] width 74 height 74
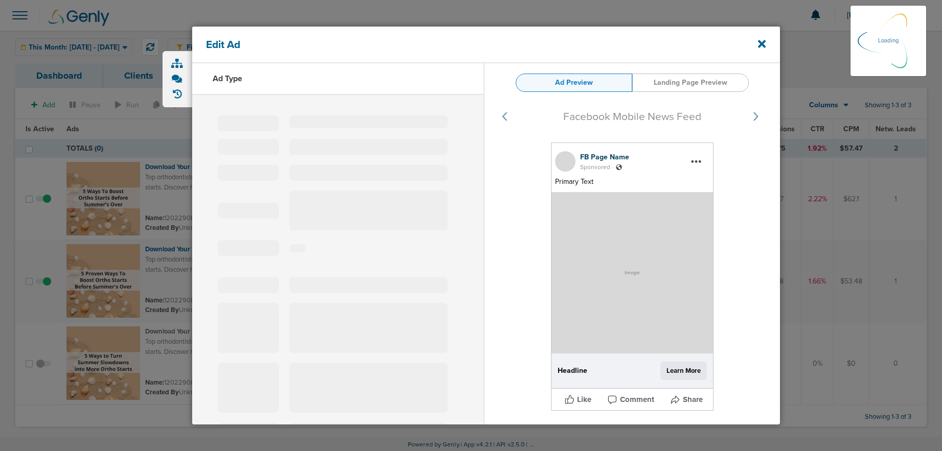
select select "learn_more"
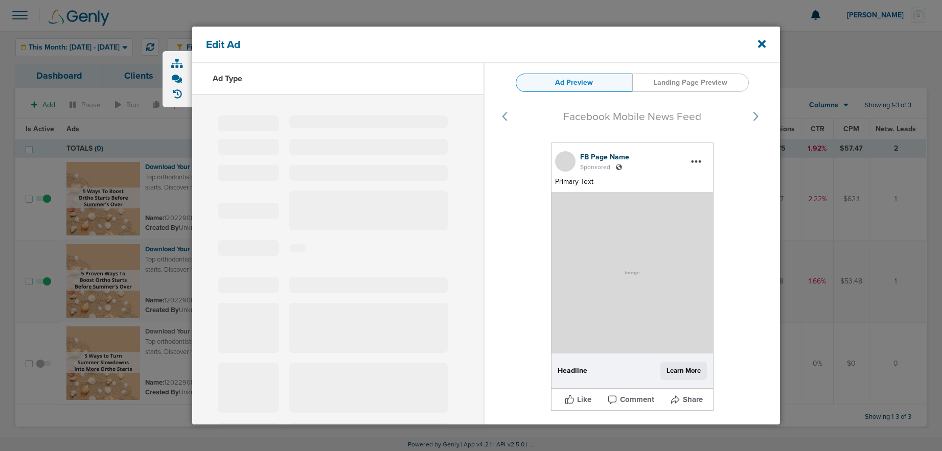
type input "120229087058050320"
type input "Download Your Free Guide"
type textarea "Top orthodontists are already using these 5 proven strategies to increase start…"
select select "download"
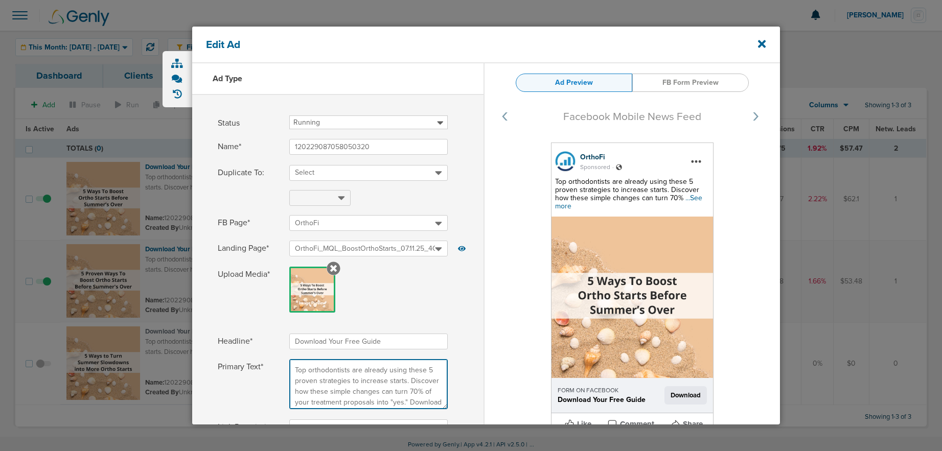
drag, startPoint x: 396, startPoint y: 400, endPoint x: 270, endPoint y: 368, distance: 129.1
click at [270, 368] on label "Primary Text* Top orthodontists are already using these 5 proven strategies to …" at bounding box center [338, 384] width 240 height 50
click at [762, 43] on icon at bounding box center [762, 44] width 8 height 8
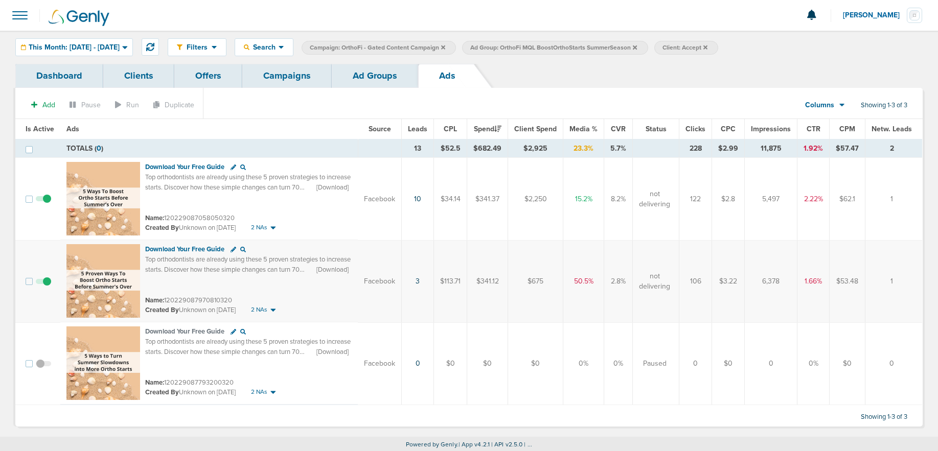
click at [303, 81] on link "Campaigns" at bounding box center [286, 76] width 89 height 24
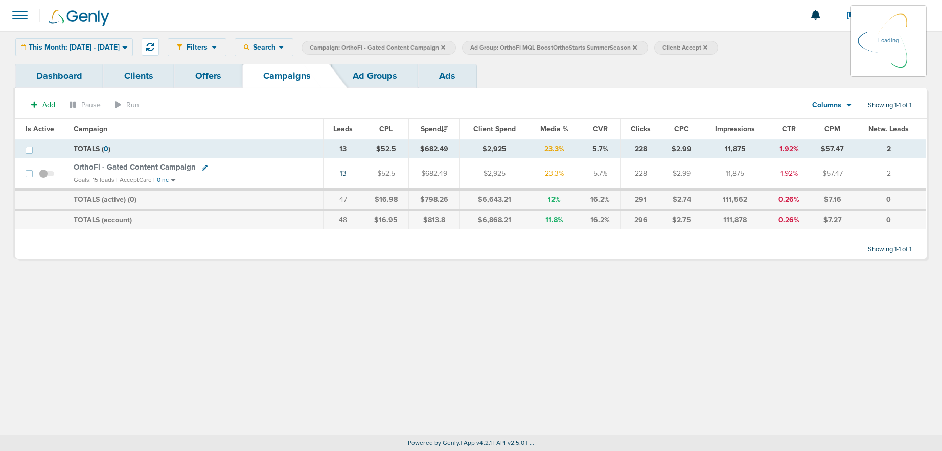
click at [637, 48] on span "Ad Group: OrthoFi MQL BoostOrthoStarts SummerSeason" at bounding box center [553, 47] width 167 height 9
drag, startPoint x: 668, startPoint y: 48, endPoint x: 608, endPoint y: 49, distance: 60.3
click at [647, 48] on label "Ad Group: OrthoFi MQL BoostOrthoStarts SummerSeason" at bounding box center [554, 48] width 185 height 14
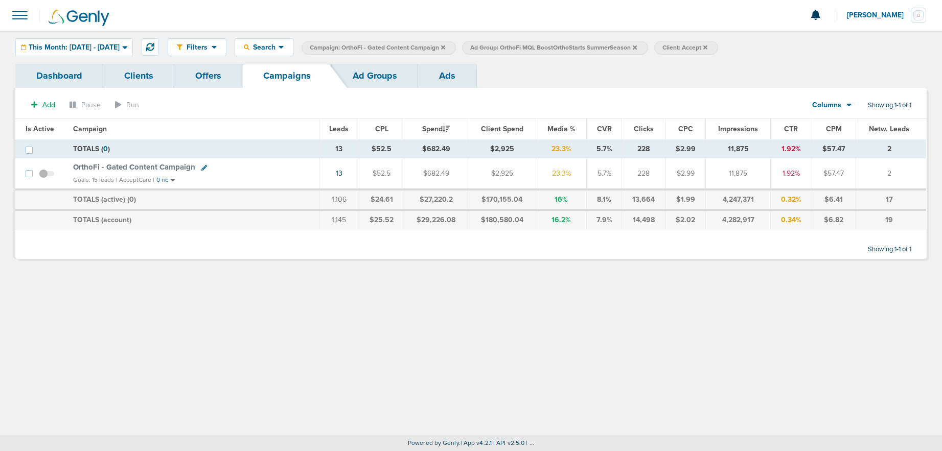
click at [445, 47] on icon at bounding box center [443, 47] width 4 height 6
click at [164, 166] on span "OrthoFi - Gated Content Campaign" at bounding box center [134, 167] width 122 height 9
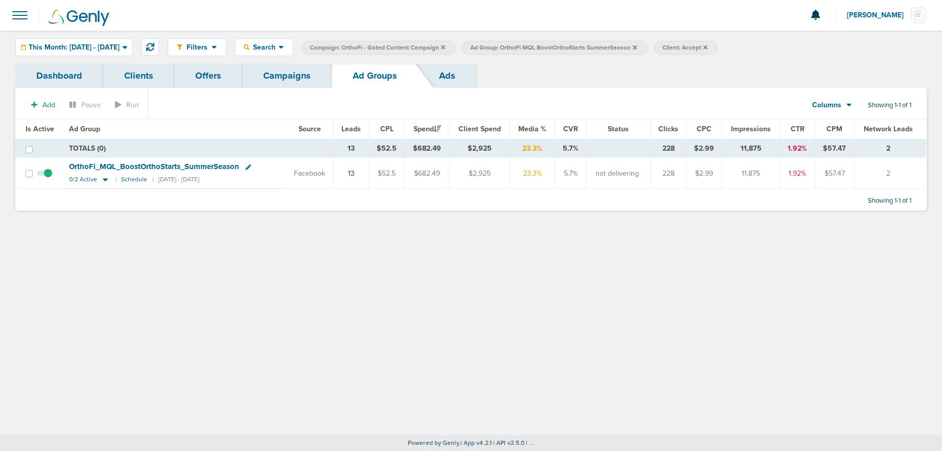
click at [445, 47] on icon at bounding box center [443, 47] width 4 height 4
click at [476, 47] on icon at bounding box center [474, 47] width 4 height 4
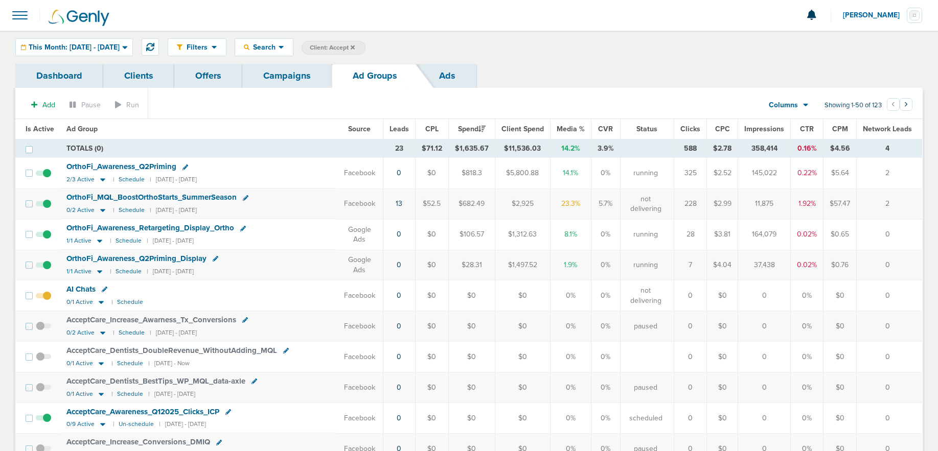
click at [297, 75] on link "Campaigns" at bounding box center [286, 76] width 89 height 24
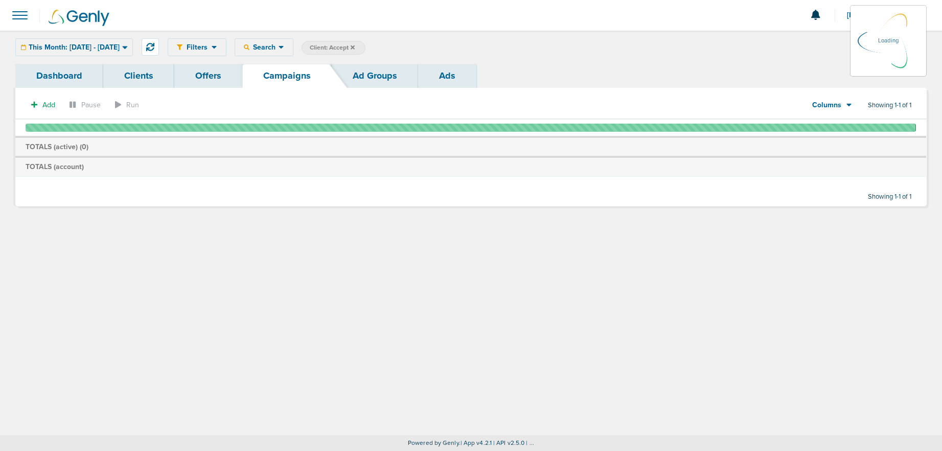
click at [355, 46] on icon at bounding box center [353, 47] width 4 height 6
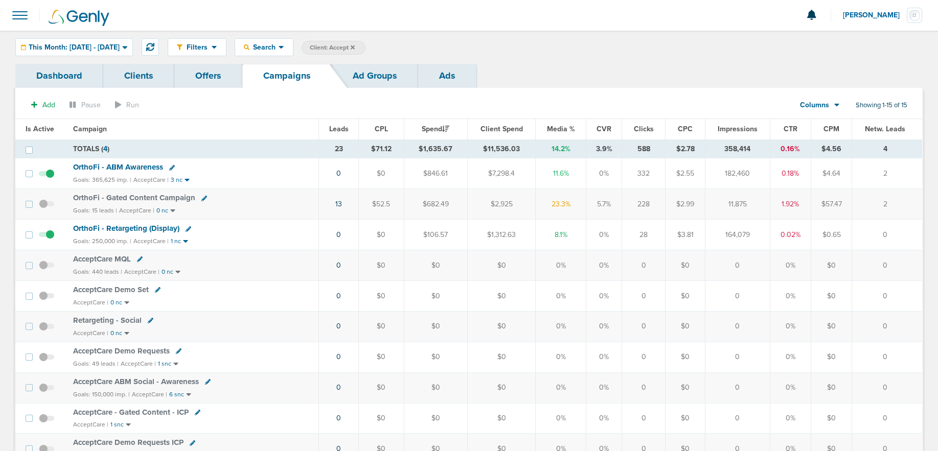
click at [355, 48] on icon at bounding box center [353, 47] width 4 height 4
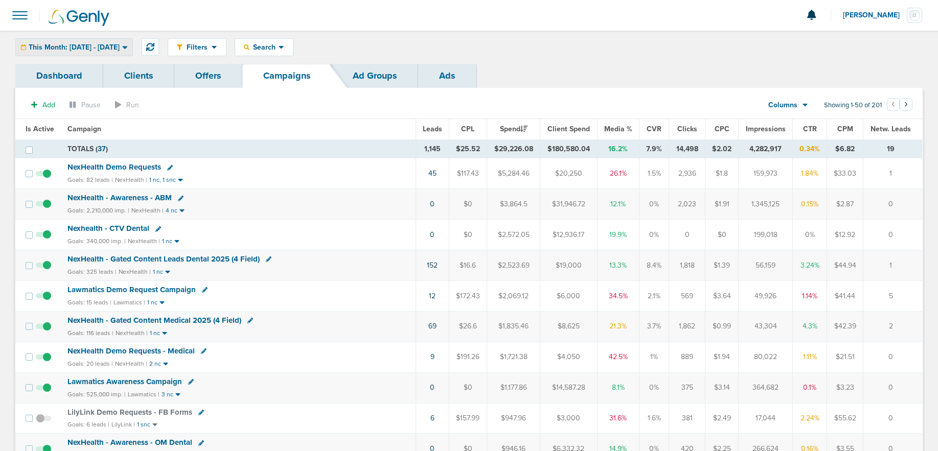
click at [47, 52] on div "This Month: [DATE] - [DATE]" at bounding box center [74, 47] width 117 height 17
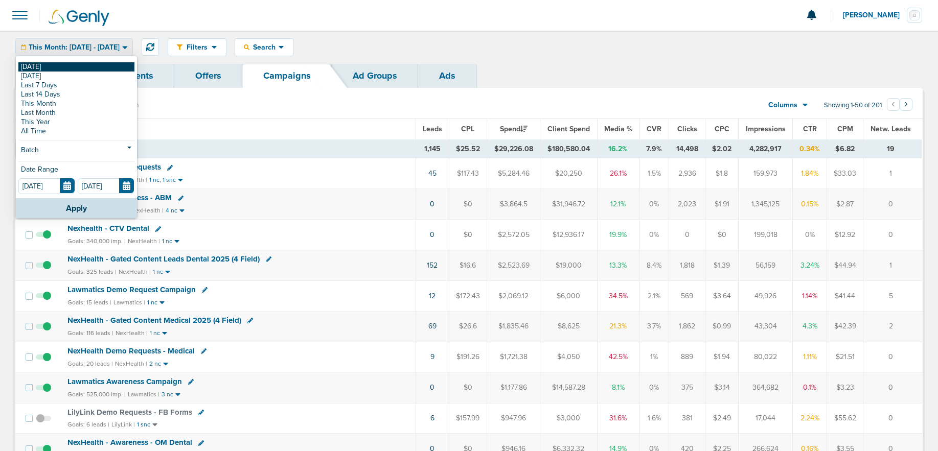
click at [50, 67] on link "[DATE]" at bounding box center [76, 66] width 116 height 9
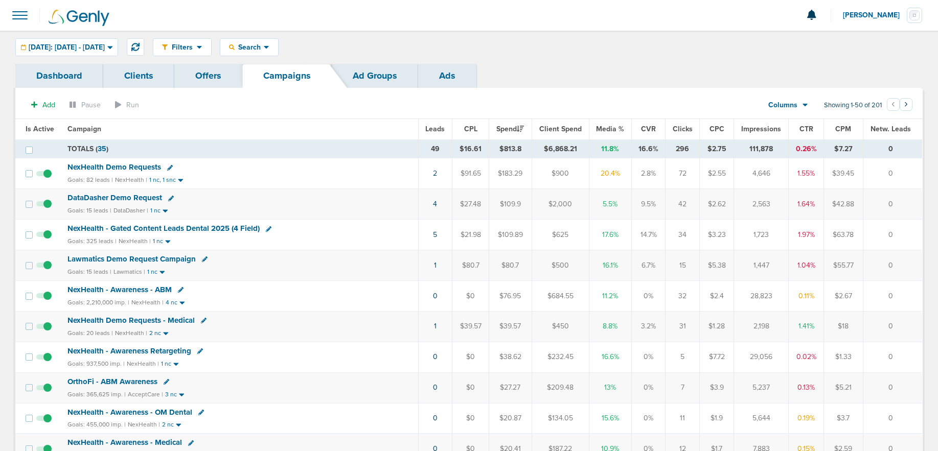
click at [149, 225] on span "NexHealth - Gated Content Leads Dental 2025 (4 Field)" at bounding box center [163, 228] width 192 height 9
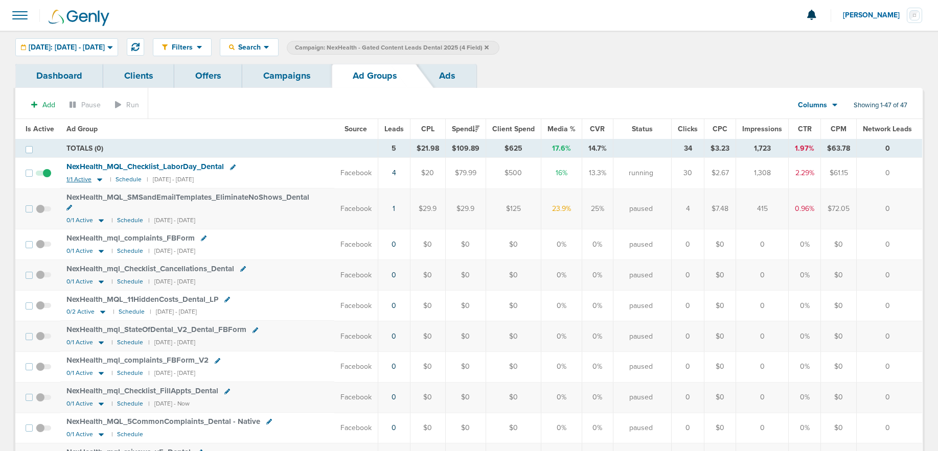
click at [99, 177] on icon at bounding box center [100, 179] width 10 height 9
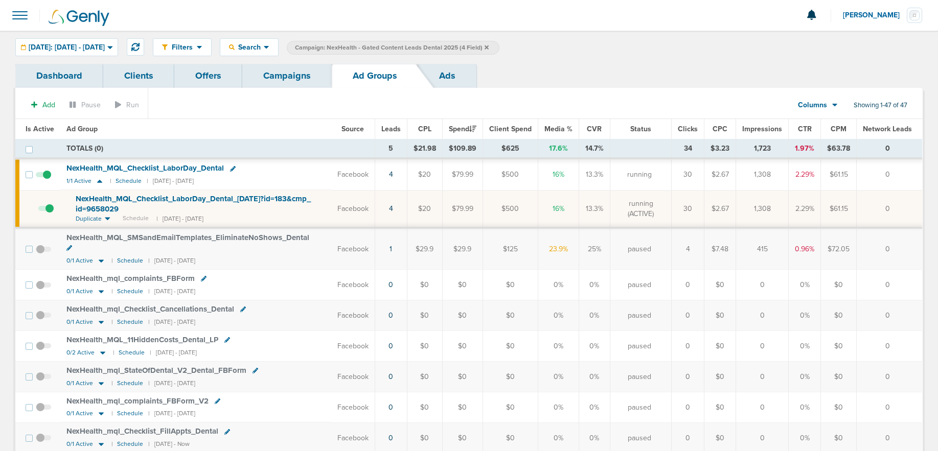
click at [107, 198] on span "NexHealth_ MQL_ Checklist_ LaborDay_ Dental_ [DATE]?id=183&cmp_ id=9658029" at bounding box center [193, 203] width 235 height 19
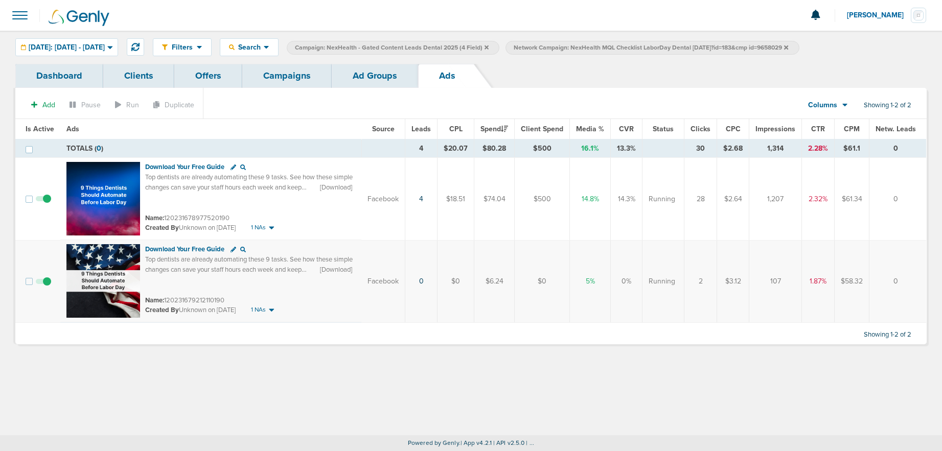
click at [46, 287] on span at bounding box center [43, 287] width 15 height 0
click at [43, 284] on input "checkbox" at bounding box center [43, 284] width 0 height 0
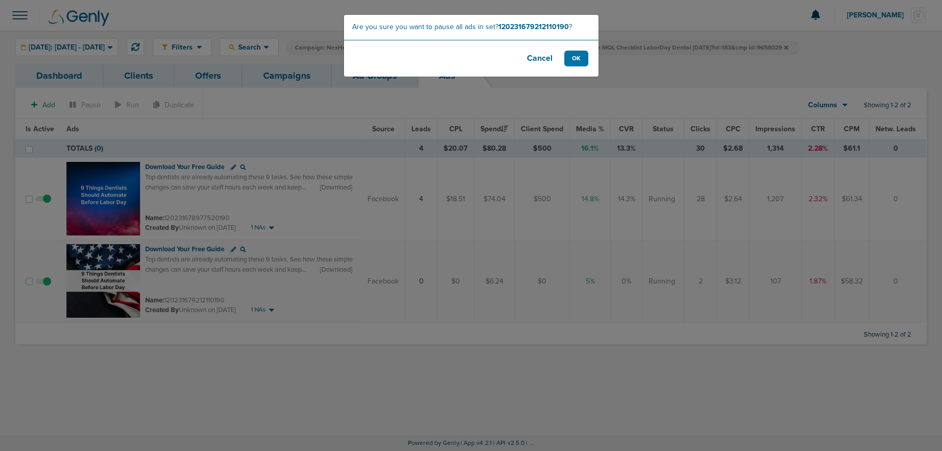
drag, startPoint x: 537, startPoint y: 55, endPoint x: 531, endPoint y: 56, distance: 5.1
click at [537, 55] on button "Cancel" at bounding box center [539, 59] width 41 height 16
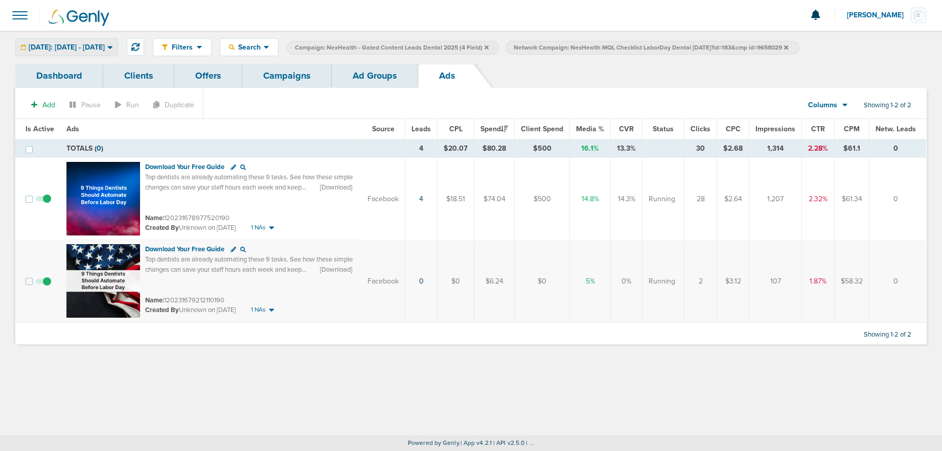
click at [100, 44] on span "[DATE]: [DATE] - [DATE]" at bounding box center [67, 47] width 76 height 7
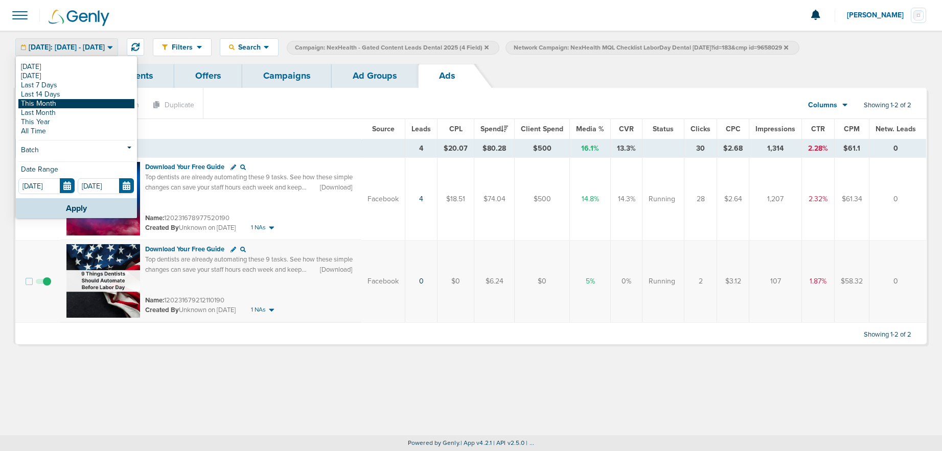
click at [79, 100] on link "This Month" at bounding box center [76, 103] width 116 height 9
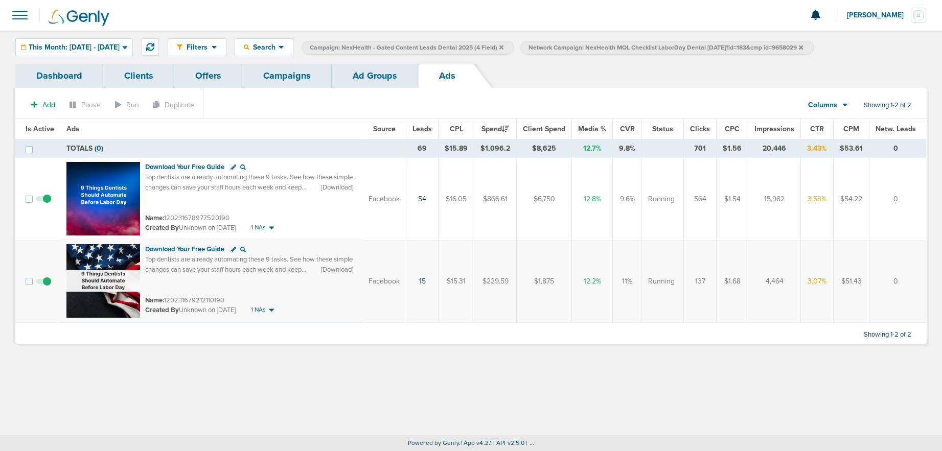
click at [44, 287] on span at bounding box center [43, 287] width 15 height 0
click at [43, 284] on input "checkbox" at bounding box center [43, 284] width 0 height 0
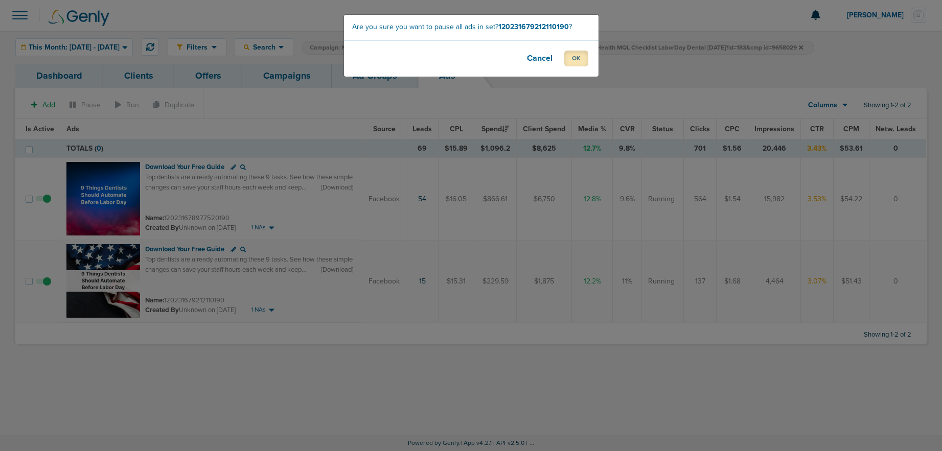
click at [579, 63] on button "OK" at bounding box center [576, 59] width 24 height 16
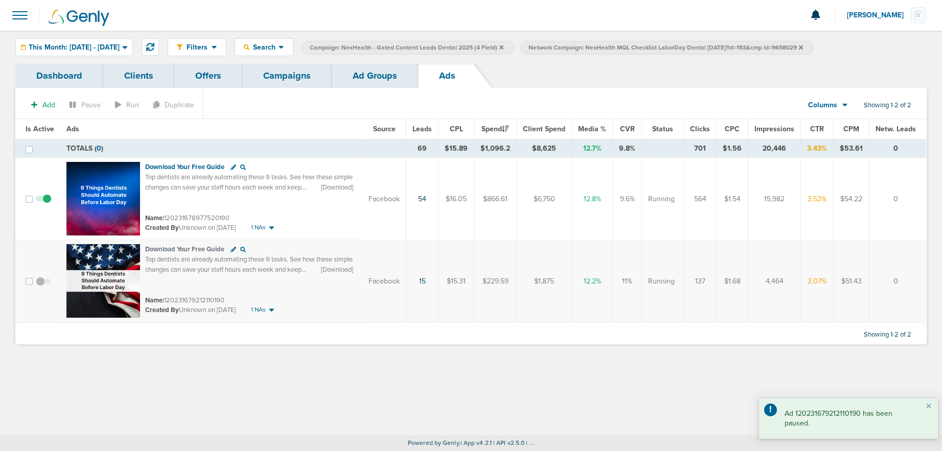
click at [270, 77] on link "Campaigns" at bounding box center [286, 76] width 89 height 24
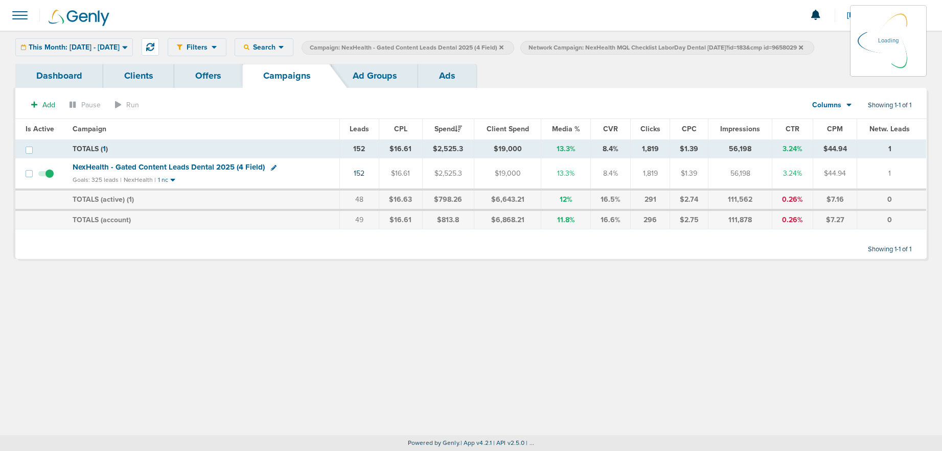
click at [503, 48] on span "Campaign: NexHealth - Gated Content Leads Dental 2025 (4 Field)" at bounding box center [407, 47] width 194 height 9
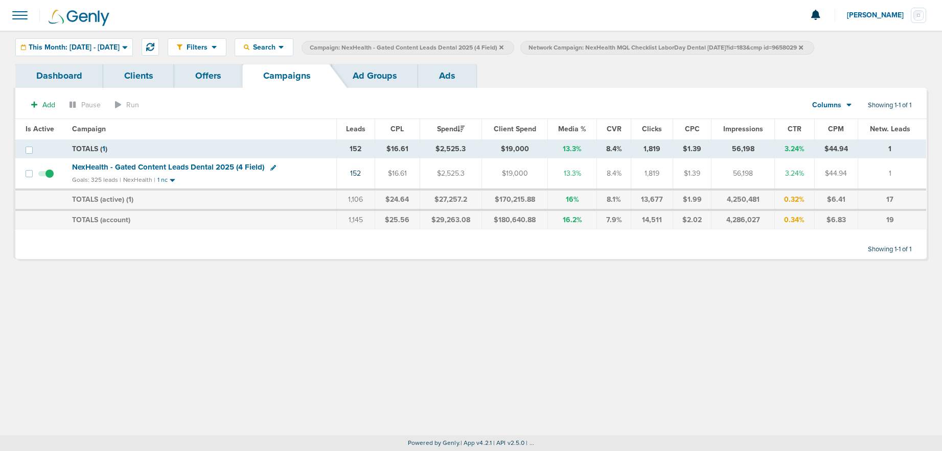
click at [803, 50] on icon at bounding box center [801, 47] width 4 height 6
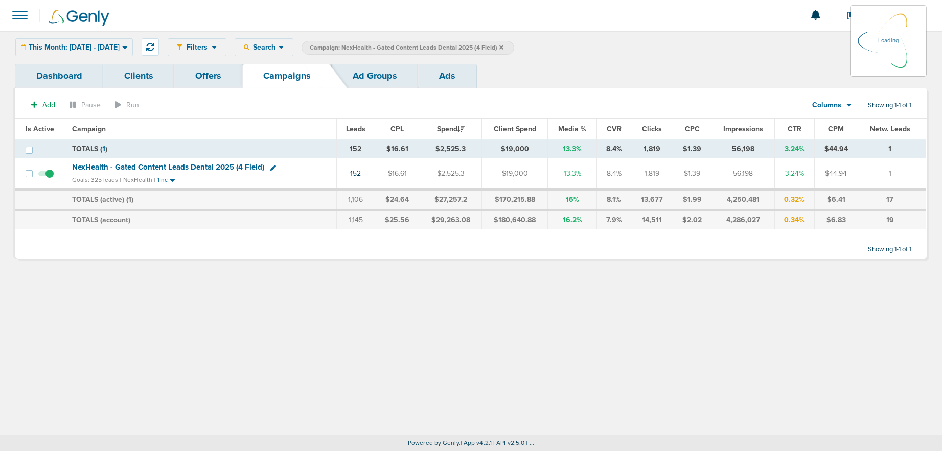
click at [514, 50] on label "Campaign: NexHealth - Gated Content Leads Dental 2025 (4 Field)" at bounding box center [407, 48] width 213 height 14
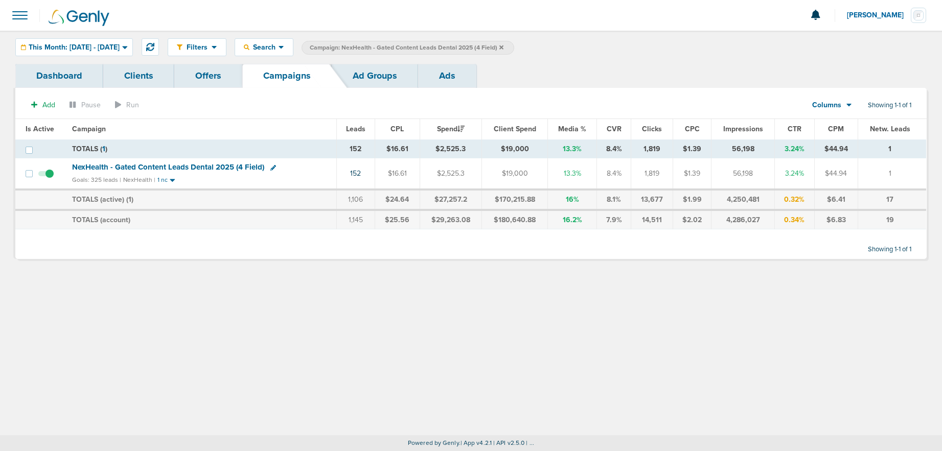
click at [503, 46] on icon at bounding box center [501, 47] width 4 height 4
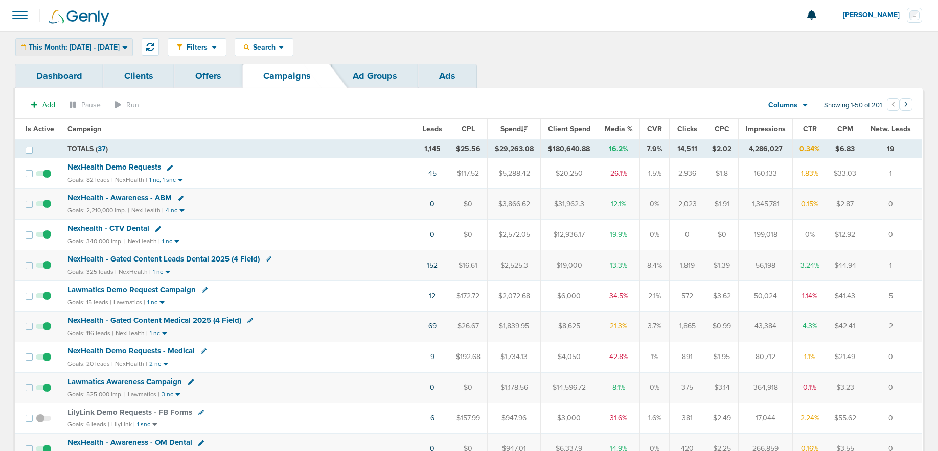
click at [71, 44] on span "This Month: [DATE] - [DATE]" at bounding box center [74, 47] width 91 height 7
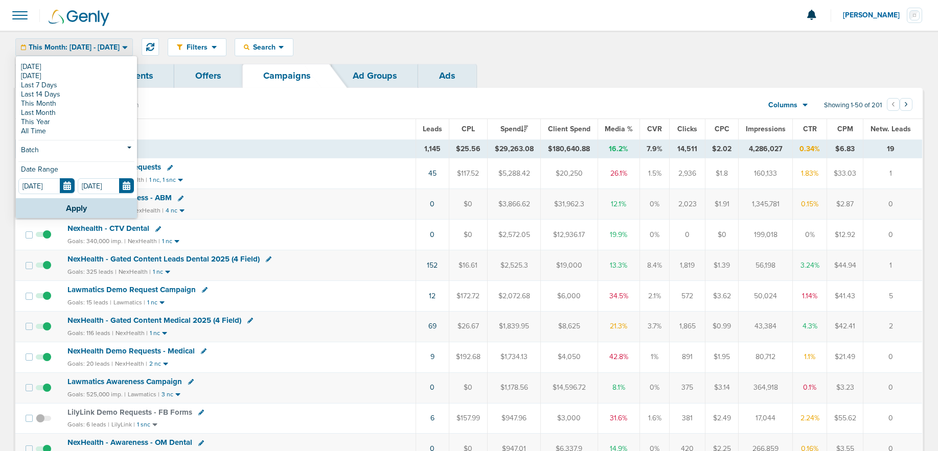
click at [56, 69] on link "[DATE]" at bounding box center [76, 66] width 116 height 9
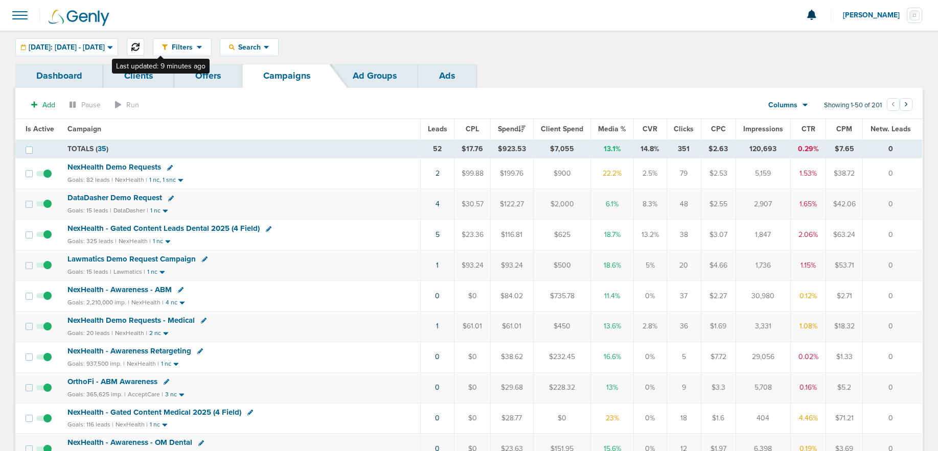
click at [144, 44] on button at bounding box center [135, 46] width 17 height 17
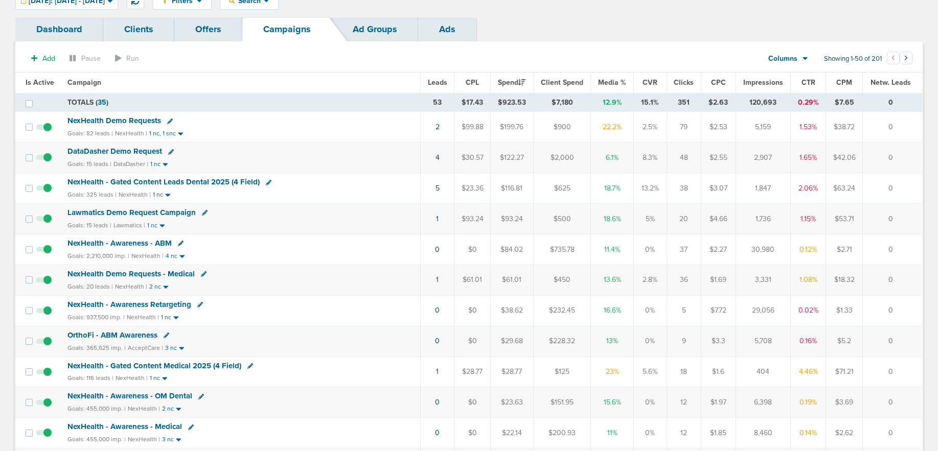
click at [211, 365] on span "NexHealth - Gated Content Medical 2025 (4 Field)" at bounding box center [154, 365] width 174 height 9
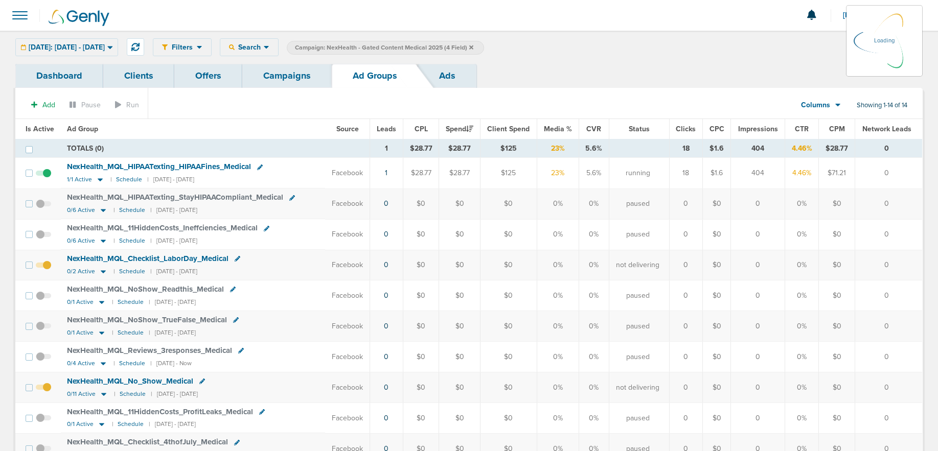
click at [299, 73] on link "Campaigns" at bounding box center [286, 76] width 89 height 24
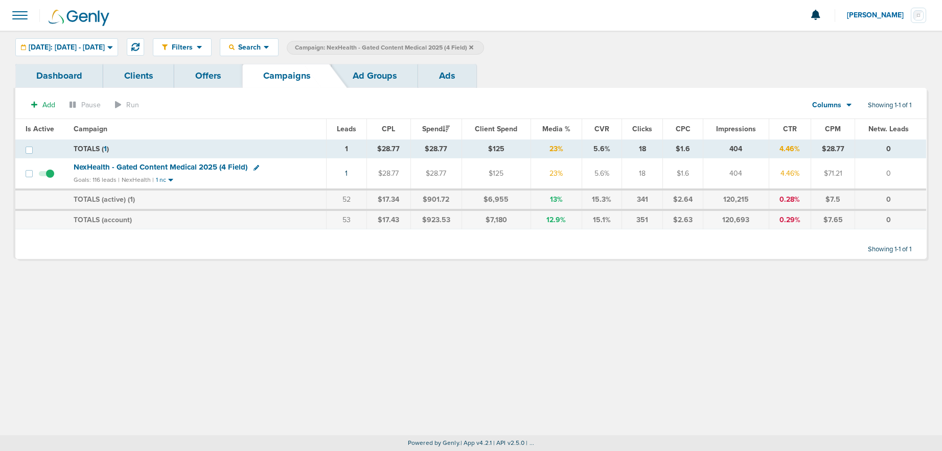
click at [254, 168] on icon at bounding box center [256, 168] width 6 height 6
select select
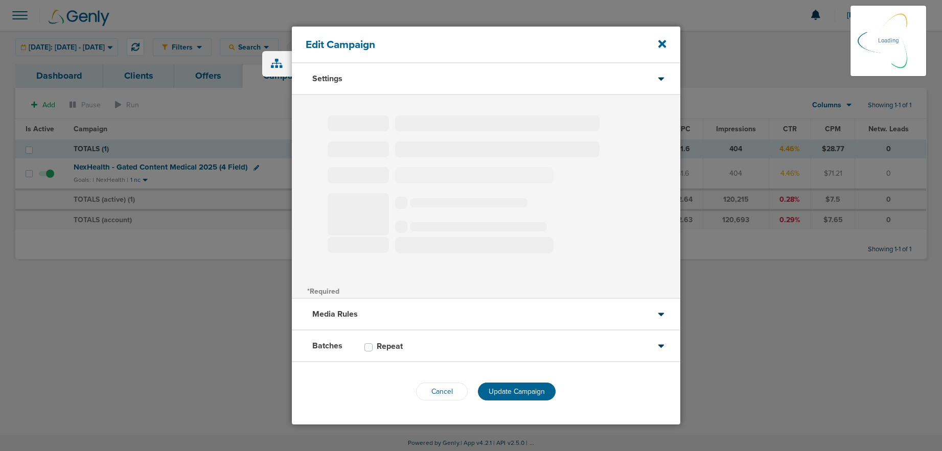
type input "NexHealth - Gated Content Medical 2025 (4 Field)"
select select "Leads"
radio input "true"
select select "readWrite"
checkbox input "true"
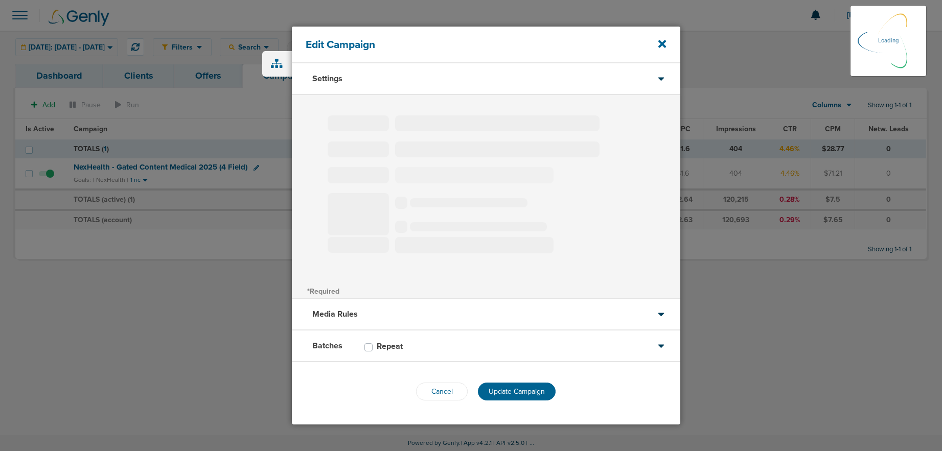
select select "1"
select select "2"
select select "3"
select select "4"
select select "6"
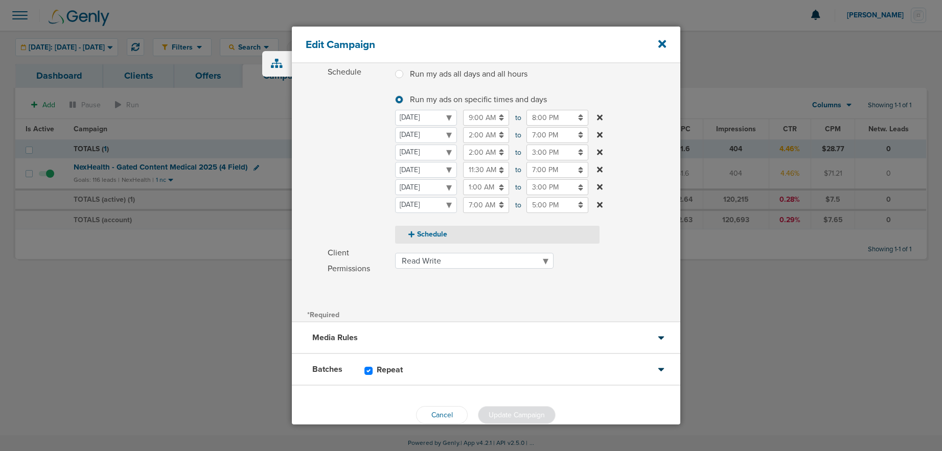
scroll to position [148, 0]
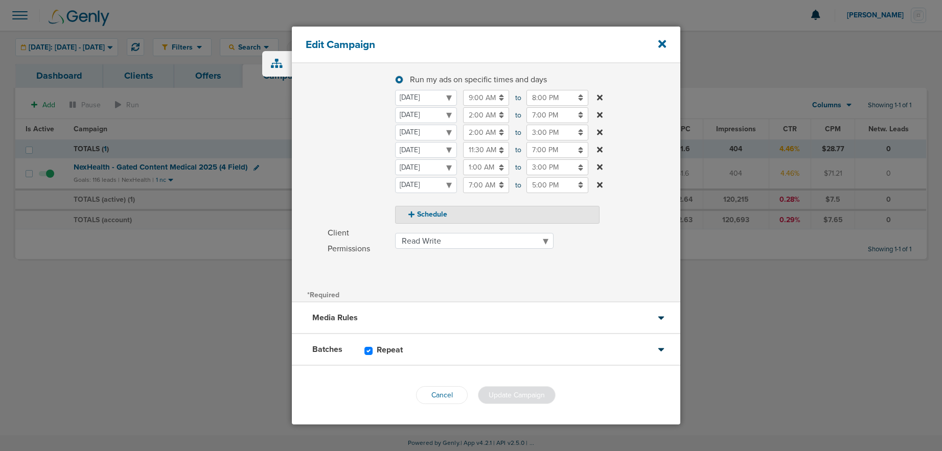
click at [411, 316] on div "Media Rules" at bounding box center [486, 319] width 388 height 32
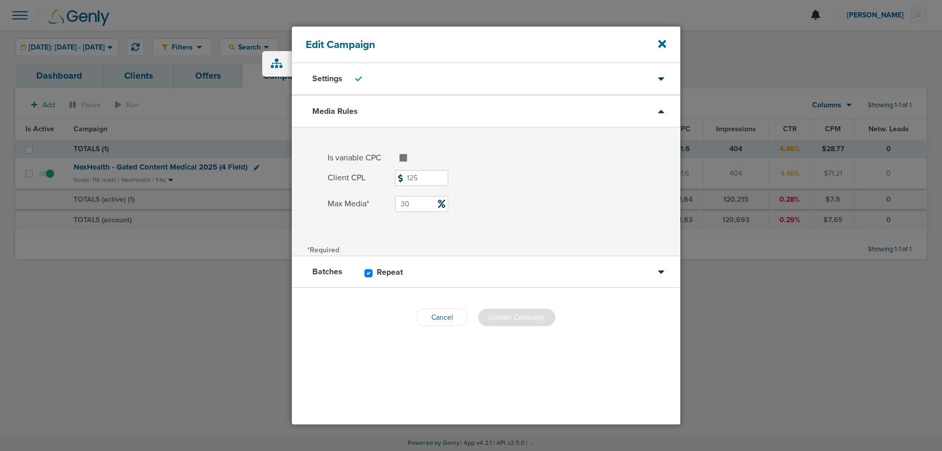
scroll to position [0, 0]
drag, startPoint x: 417, startPoint y: 203, endPoint x: 393, endPoint y: 201, distance: 24.1
click at [393, 201] on label "Max Media* 30" at bounding box center [504, 203] width 353 height 16
type input "40"
click at [500, 319] on span "Update Campaign" at bounding box center [517, 317] width 56 height 9
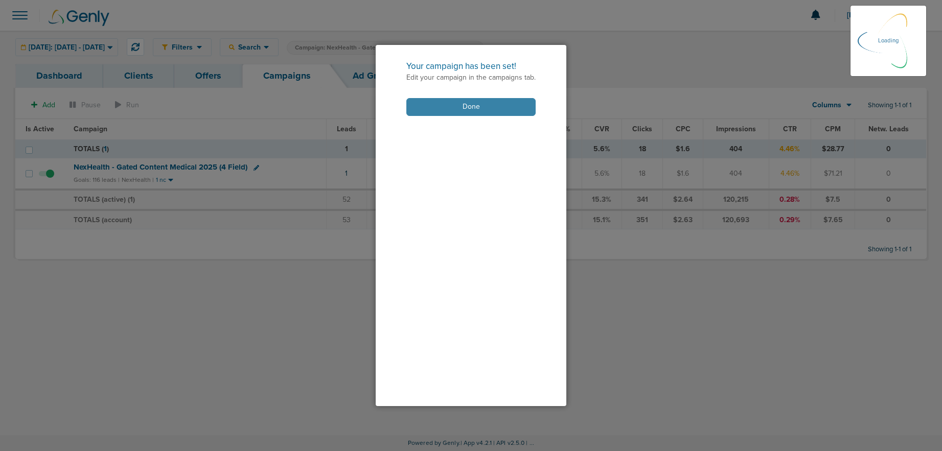
click at [452, 102] on button "Done" at bounding box center [470, 107] width 129 height 18
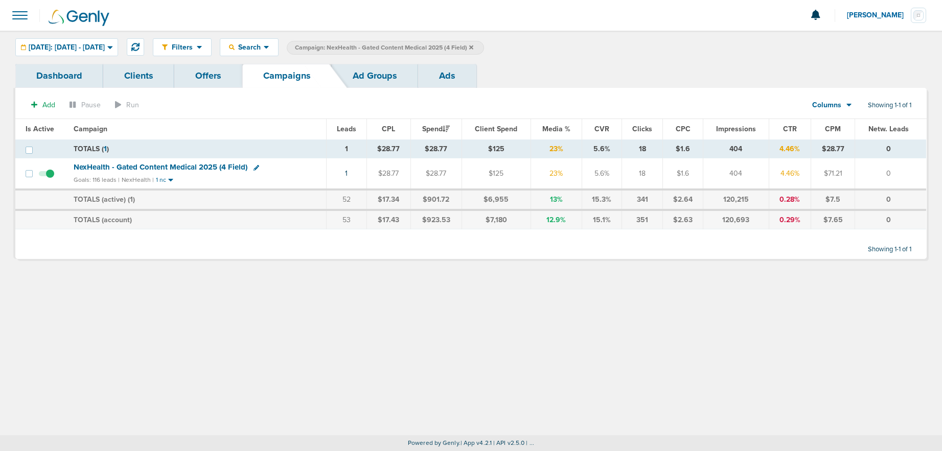
click at [473, 45] on icon at bounding box center [471, 47] width 4 height 6
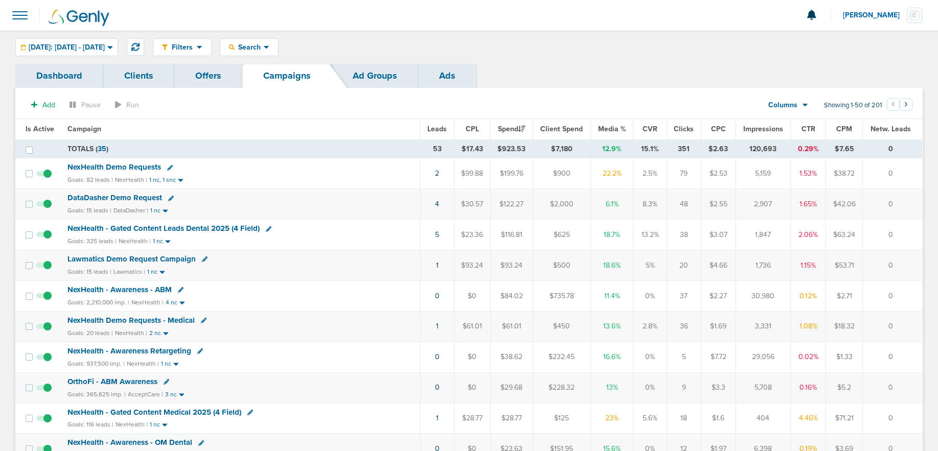
click at [17, 10] on span at bounding box center [20, 15] width 22 height 22
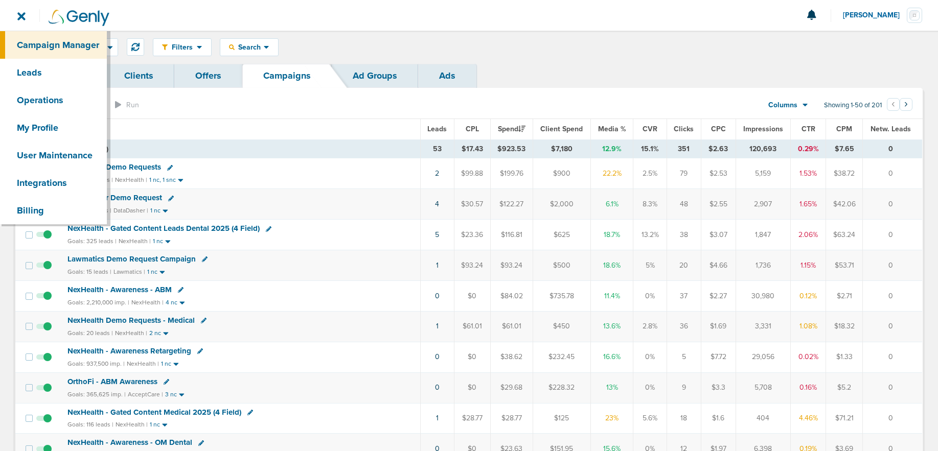
drag, startPoint x: 759, startPoint y: 57, endPoint x: 863, endPoint y: 36, distance: 106.3
click at [768, 54] on div "Filters Active Only Settings Status Active Inactive Objectives MQL SQL Traffic …" at bounding box center [469, 47] width 938 height 33
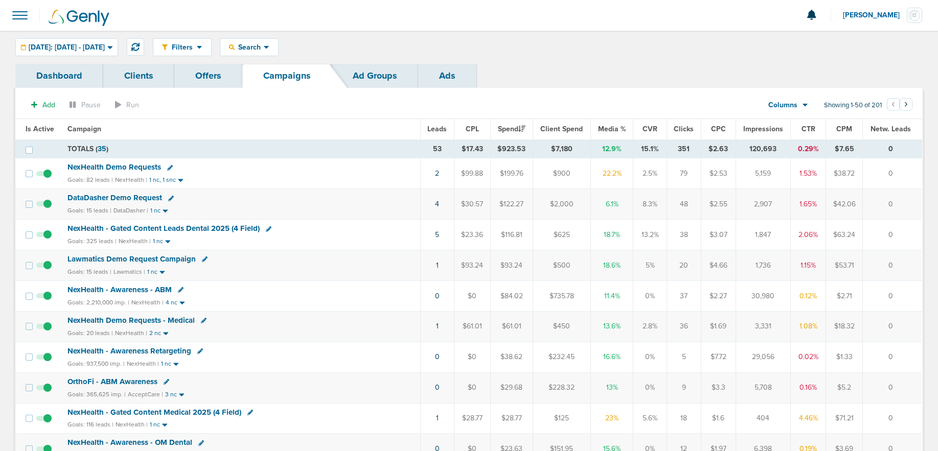
drag, startPoint x: 869, startPoint y: 13, endPoint x: 868, endPoint y: 24, distance: 10.3
click at [869, 14] on span "[PERSON_NAME]" at bounding box center [875, 15] width 64 height 7
click at [841, 43] on link "Sign Out" at bounding box center [871, 44] width 102 height 13
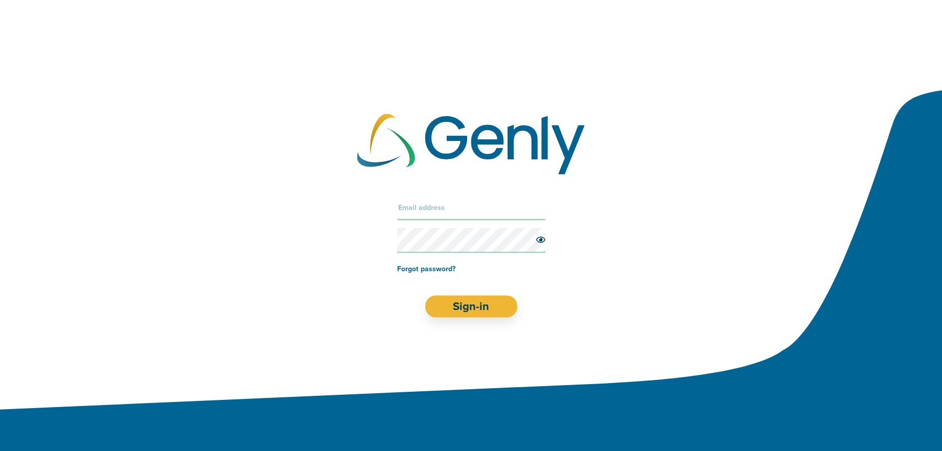
click at [403, 205] on input "text" at bounding box center [471, 207] width 148 height 25
type input "[EMAIL_ADDRESS][DOMAIN_NAME]"
click at [478, 311] on button "Sign-in" at bounding box center [471, 306] width 92 height 22
